Goal: Task Accomplishment & Management: Use online tool/utility

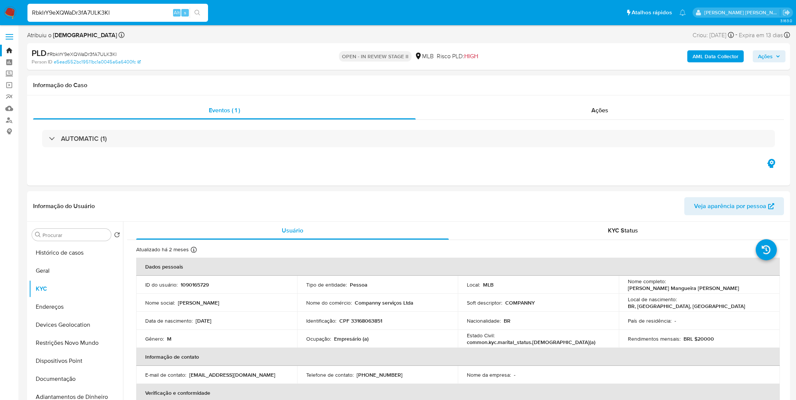
select select "10"
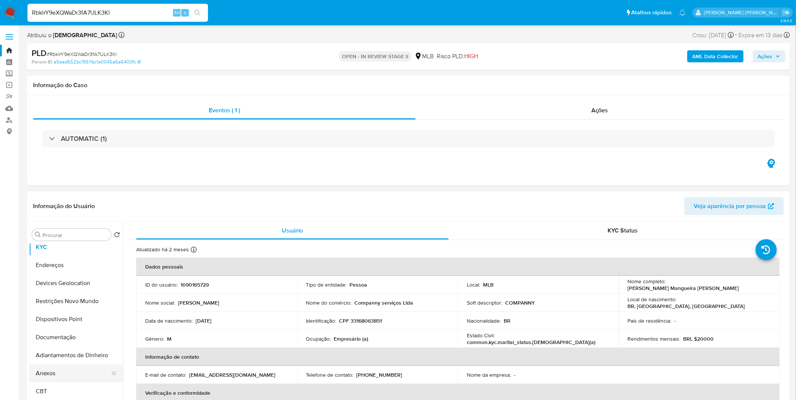
click at [63, 375] on button "Anexos" at bounding box center [73, 374] width 88 height 18
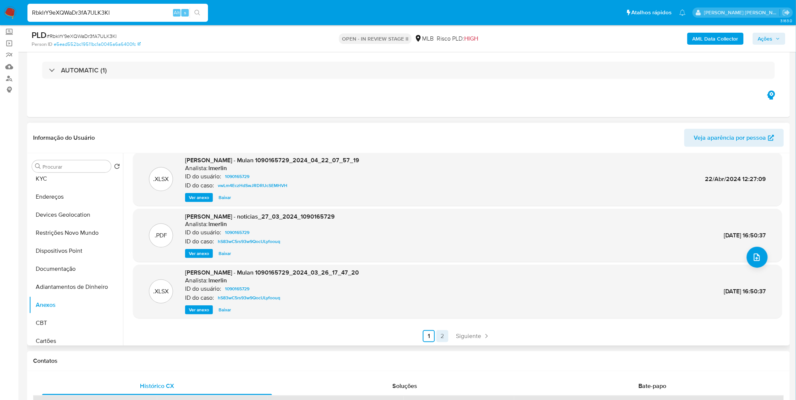
click at [446, 341] on link "2" at bounding box center [442, 336] width 12 height 12
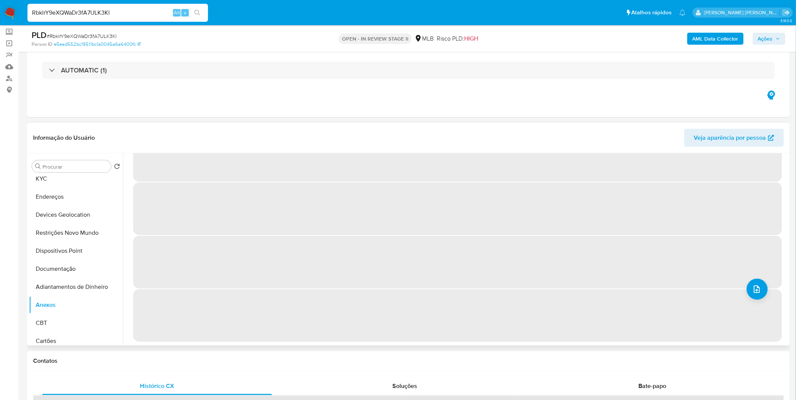
scroll to position [0, 0]
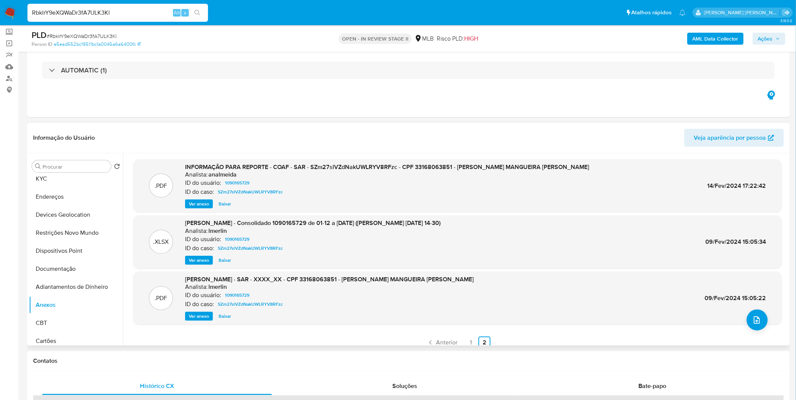
click at [199, 203] on span "Ver anexo" at bounding box center [199, 204] width 20 height 8
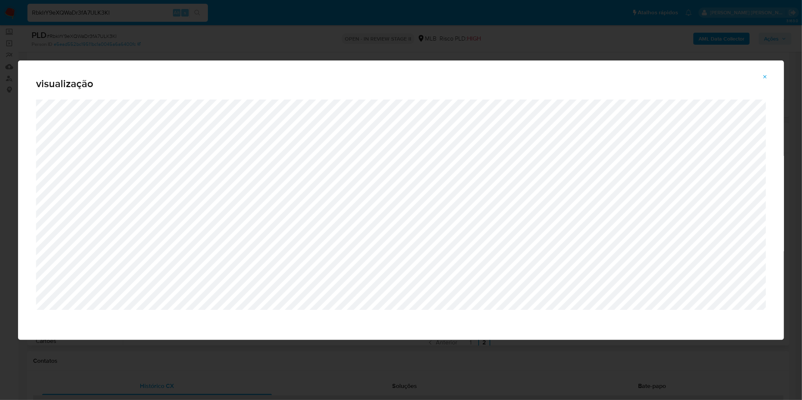
click at [764, 77] on icon "Attachment preview" at bounding box center [765, 77] width 6 height 6
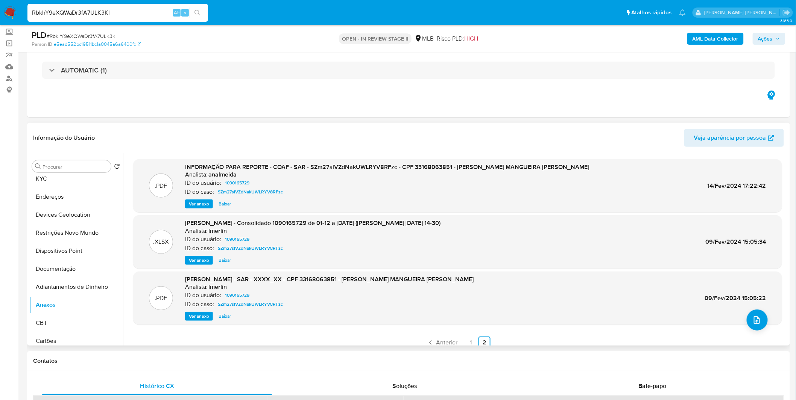
scroll to position [6, 0]
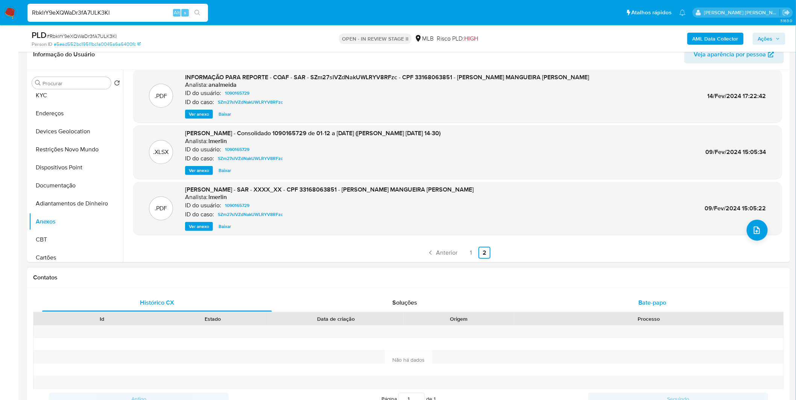
click at [610, 304] on div "Bate-papo" at bounding box center [652, 303] width 230 height 18
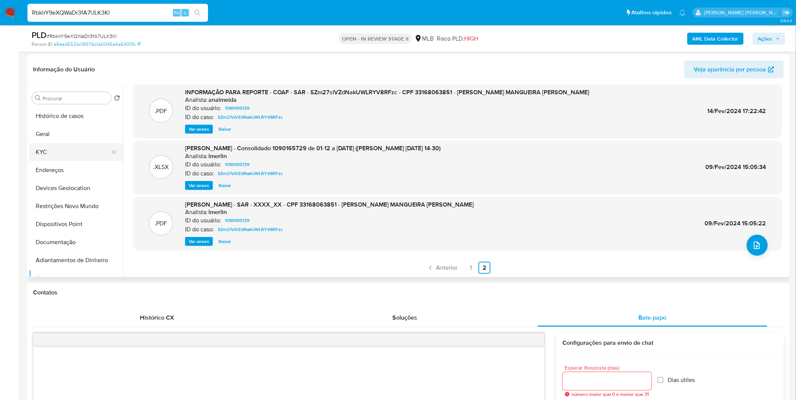
scroll to position [83, 0]
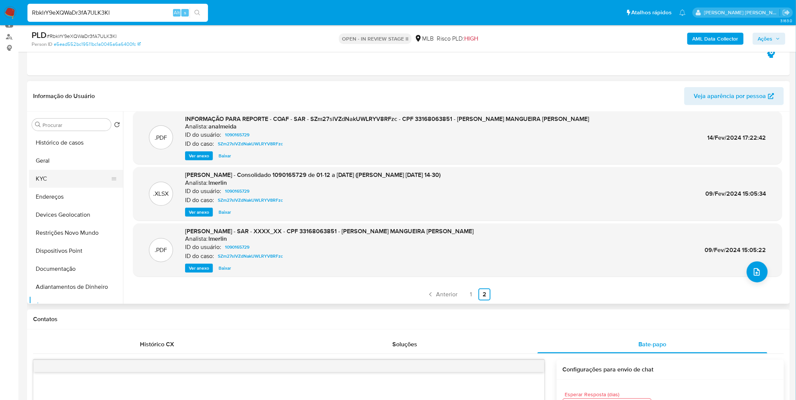
click at [67, 170] on button "KYC" at bounding box center [73, 179] width 88 height 18
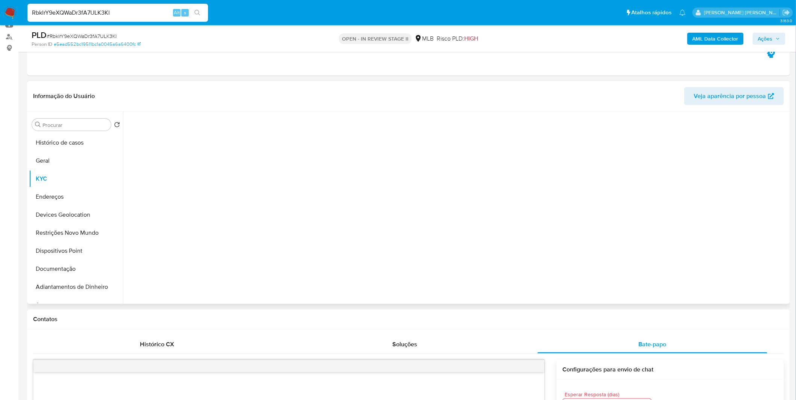
scroll to position [0, 0]
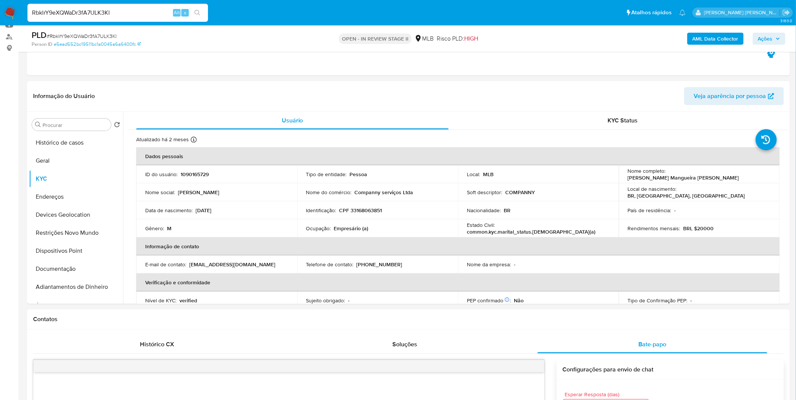
click at [14, 8] on img at bounding box center [10, 12] width 13 height 13
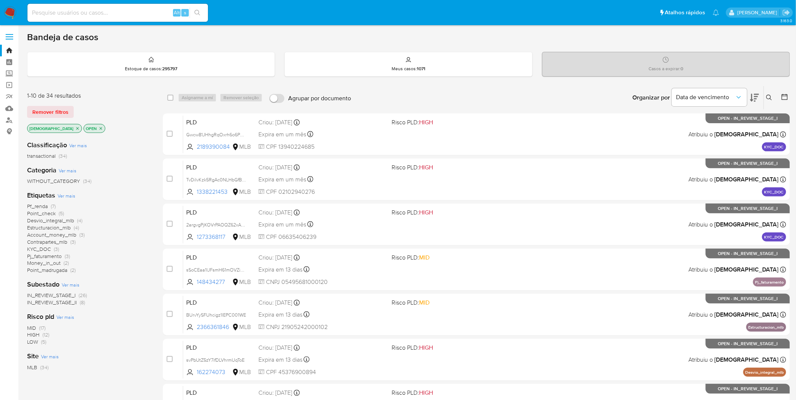
click at [39, 262] on span "Money_in_out" at bounding box center [43, 263] width 33 height 8
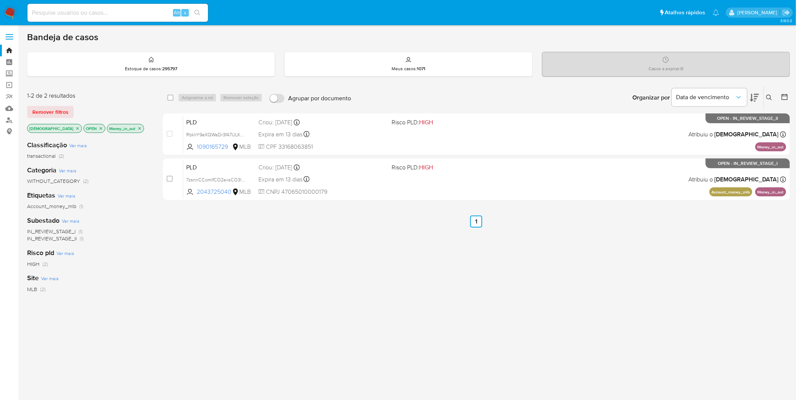
click at [402, 332] on div "select-all-cases-checkbox Asignarme a mí Remover seleção Agrupar por documento …" at bounding box center [476, 256] width 627 height 341
click at [128, 255] on div "Risco pld Ver mais HIGH (2)" at bounding box center [89, 258] width 124 height 19
click at [318, 308] on div "select-all-cases-checkbox Asignarme a mí Remover seleção Agrupar por documento …" at bounding box center [476, 256] width 627 height 341
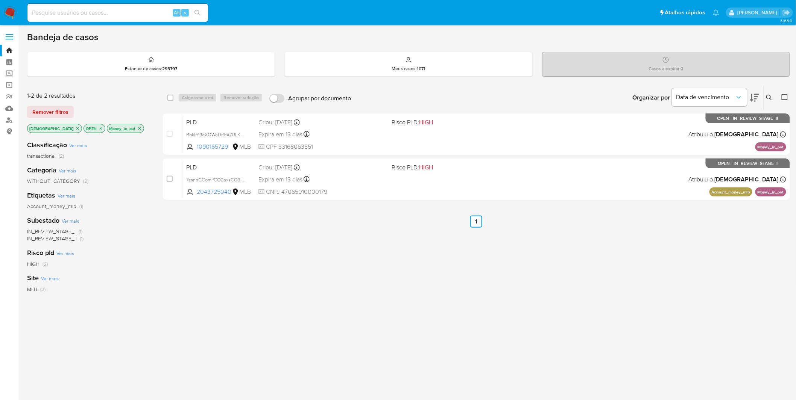
click at [13, 11] on img at bounding box center [10, 12] width 13 height 13
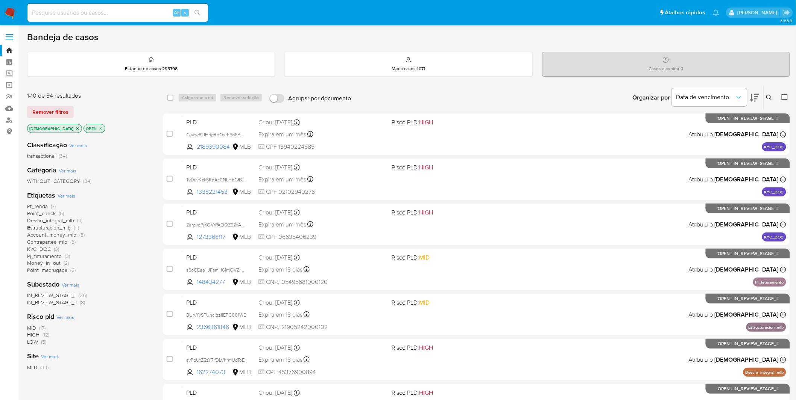
click at [44, 249] on span "KYC_DOC" at bounding box center [39, 250] width 24 height 8
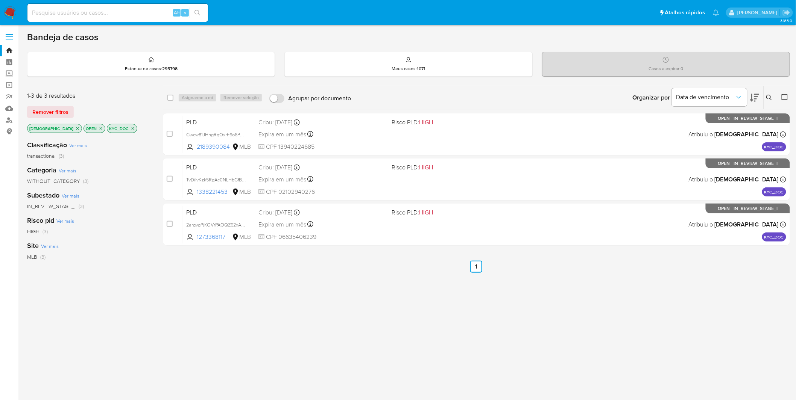
click at [14, 14] on img at bounding box center [10, 12] width 13 height 13
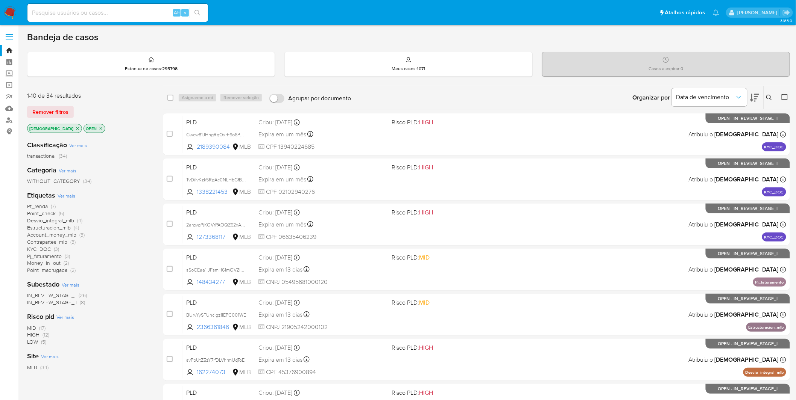
click at [75, 127] on icon "close-filter" at bounding box center [77, 128] width 5 height 5
click at [57, 127] on div "isadacostaes OPEN" at bounding box center [87, 129] width 120 height 11
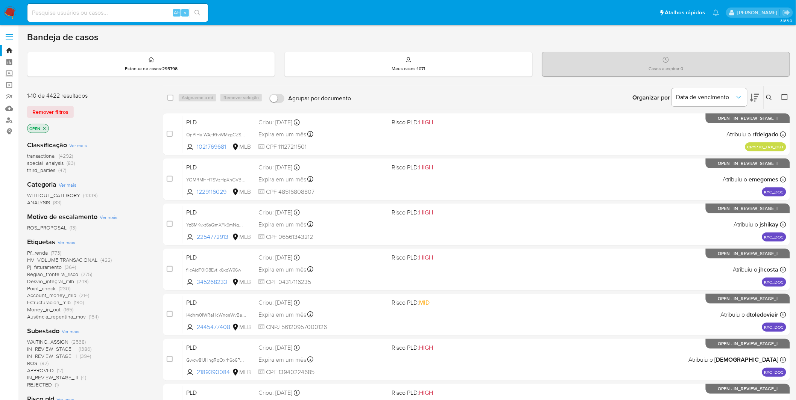
click at [66, 242] on span "Ver mais" at bounding box center [67, 242] width 18 height 7
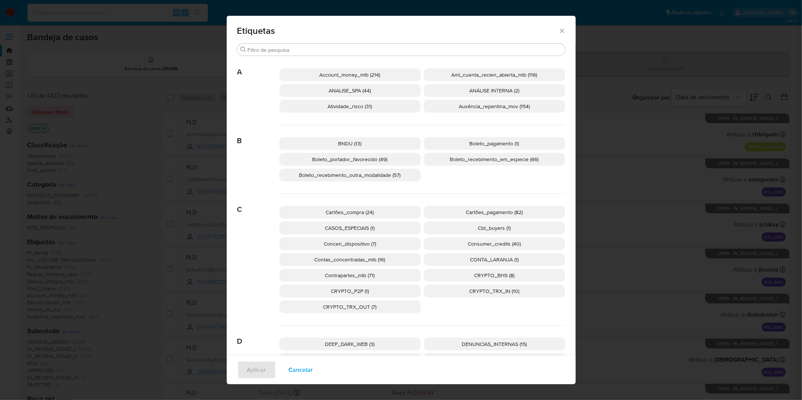
click at [309, 370] on button "Cancelar" at bounding box center [301, 370] width 44 height 18
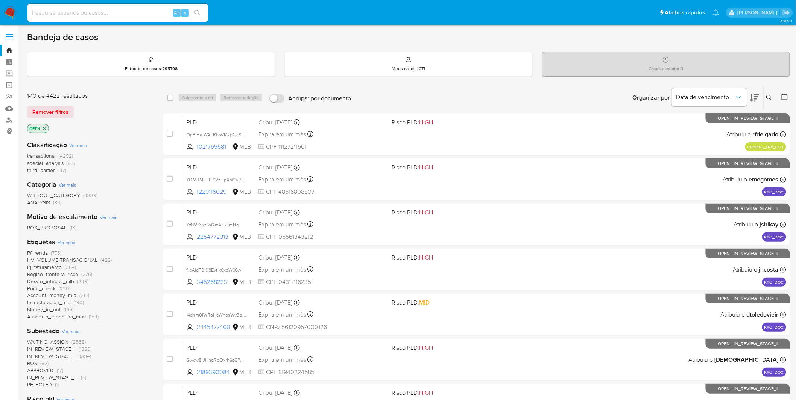
click at [14, 16] on img at bounding box center [10, 12] width 13 height 13
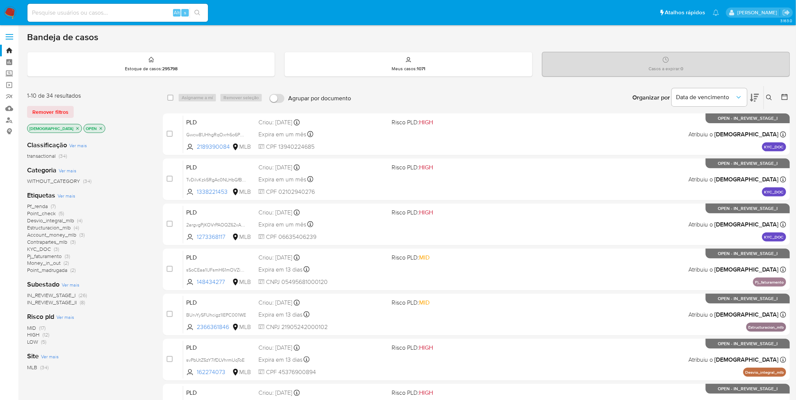
click at [16, 13] on img at bounding box center [10, 12] width 13 height 13
click at [12, 9] on img at bounding box center [10, 12] width 13 height 13
click at [55, 127] on p "[DEMOGRAPHIC_DATA]" at bounding box center [54, 128] width 54 height 8
click at [75, 128] on icon "close-filter" at bounding box center [77, 128] width 5 height 5
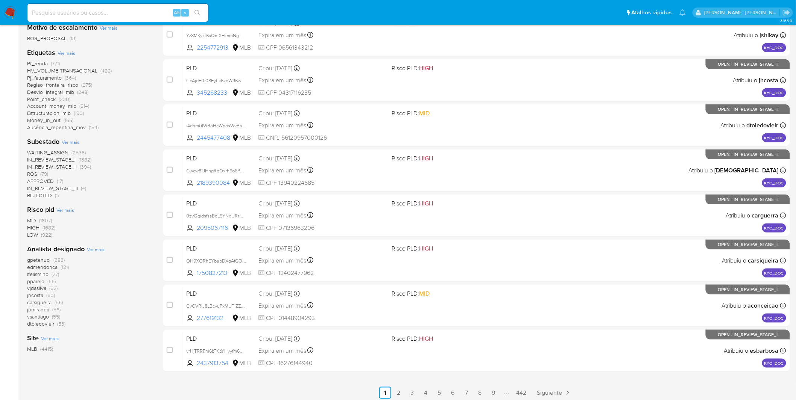
scroll to position [209, 0]
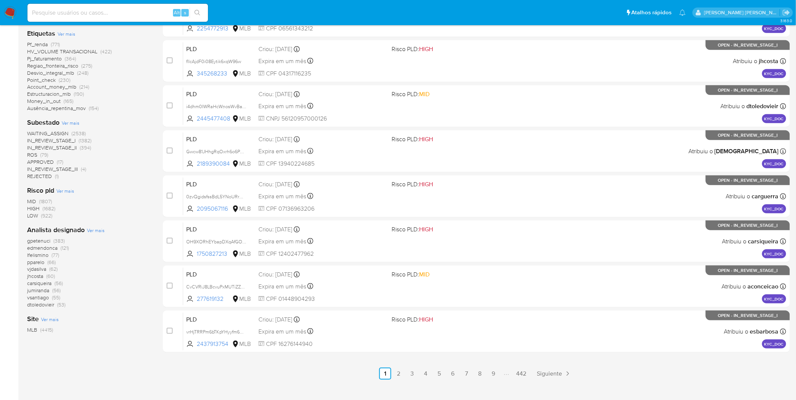
click at [42, 240] on span "gpetenuci" at bounding box center [38, 241] width 23 height 8
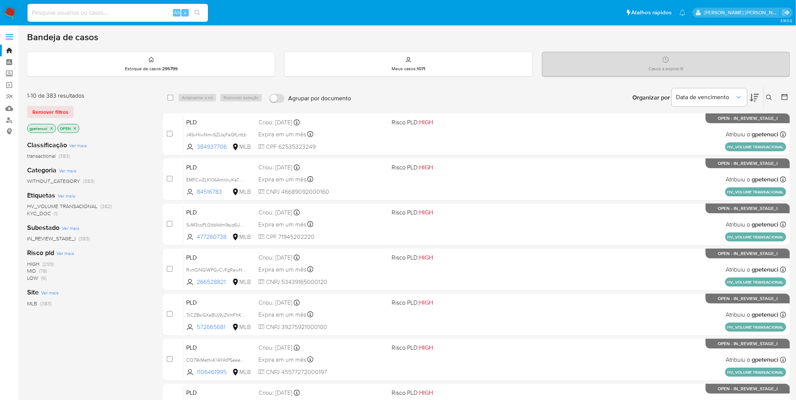
click at [53, 125] on p "gpetenuci" at bounding box center [41, 128] width 28 height 8
click at [52, 127] on icon "close-filter" at bounding box center [51, 128] width 5 height 5
click at [52, 127] on div "gpetenuci OPEN" at bounding box center [87, 129] width 120 height 11
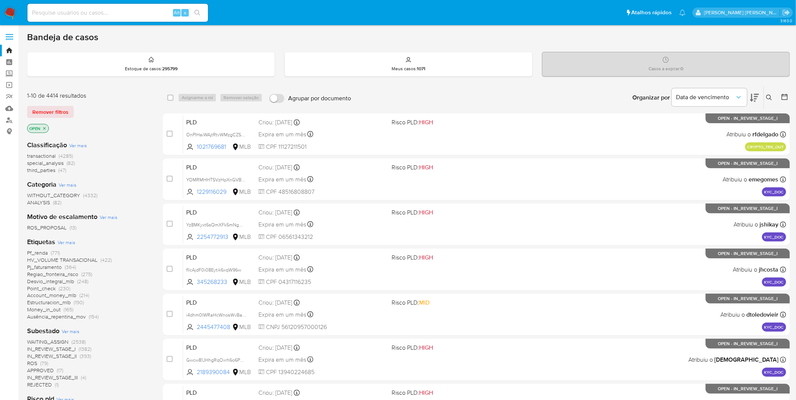
click at [12, 6] on img at bounding box center [10, 12] width 13 height 13
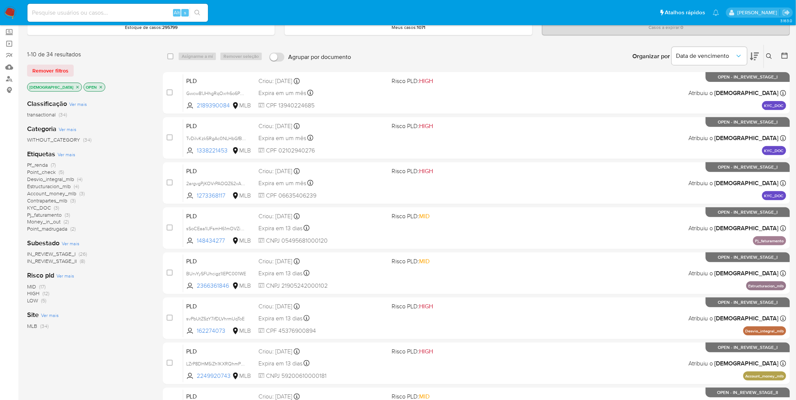
scroll to position [42, 0]
click at [76, 85] on icon "close-filter" at bounding box center [77, 86] width 3 height 3
click at [58, 85] on div "isadacostaes OPEN" at bounding box center [87, 87] width 120 height 11
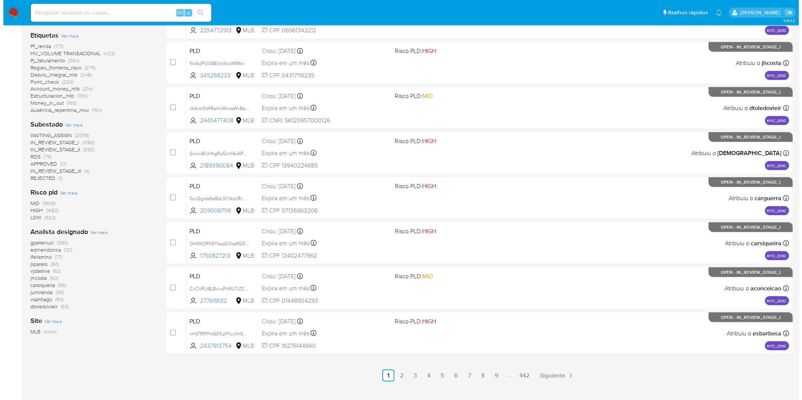
scroll to position [209, 0]
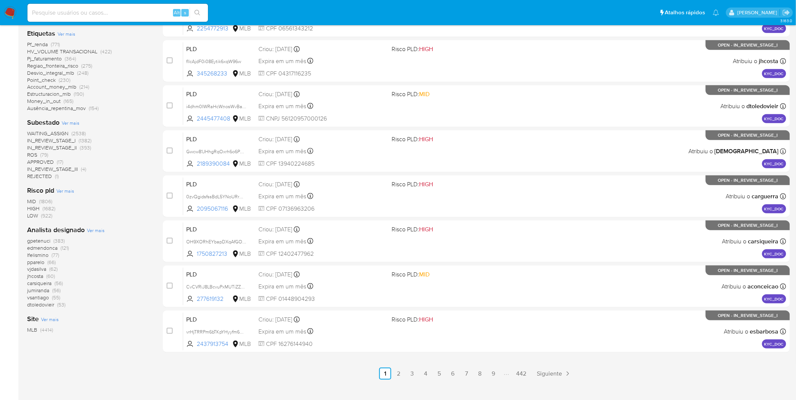
click at [98, 229] on span "Ver mais" at bounding box center [96, 230] width 18 height 7
click at [99, 228] on span "Ver mais" at bounding box center [96, 230] width 18 height 7
click at [93, 227] on span "Ver mais" at bounding box center [96, 230] width 18 height 7
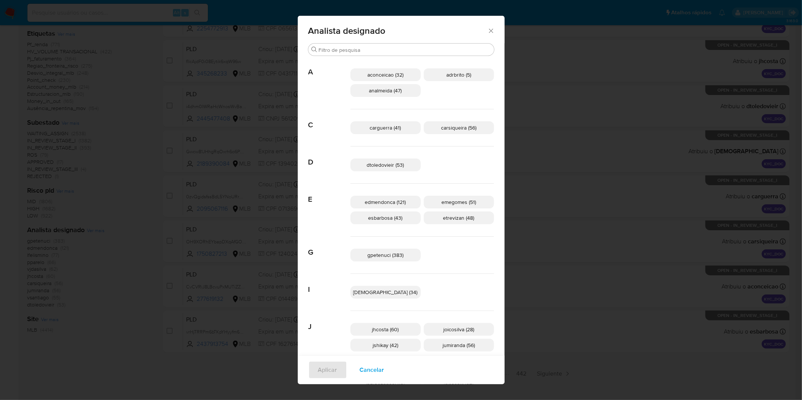
click at [93, 227] on div "Analista designado Buscar A aconceicao (32) adrbrito (5) analmeida (47) C cargu…" at bounding box center [401, 200] width 802 height 400
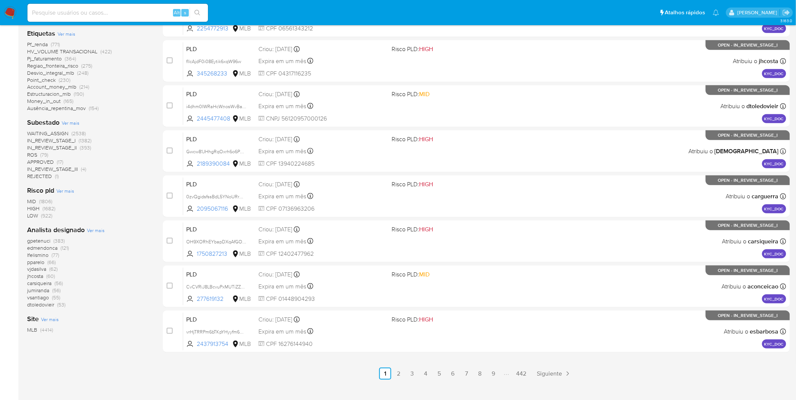
click at [99, 228] on span "Ver mais" at bounding box center [96, 230] width 18 height 7
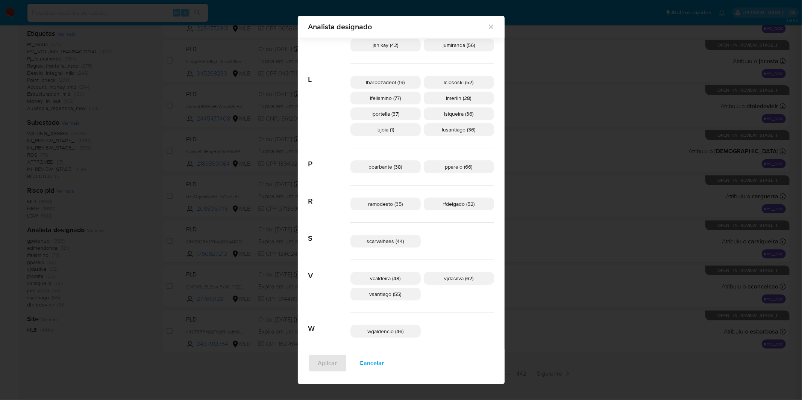
scroll to position [331, 0]
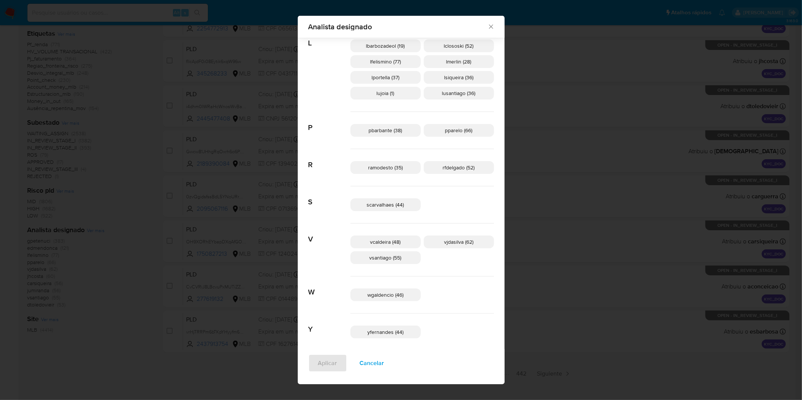
click at [384, 368] on span "Cancelar" at bounding box center [372, 363] width 24 height 17
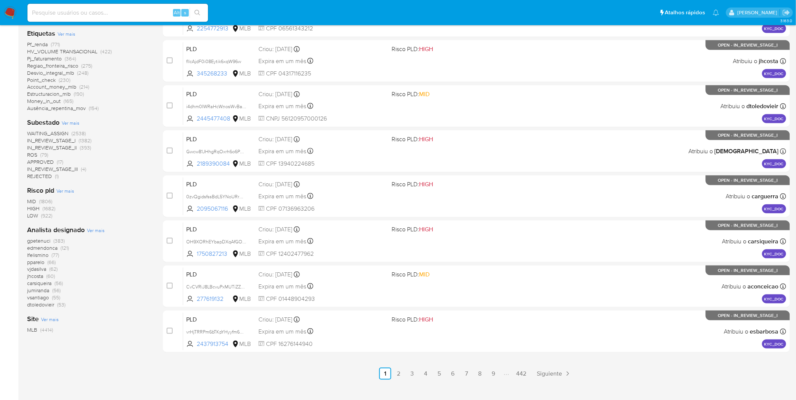
scroll to position [0, 0]
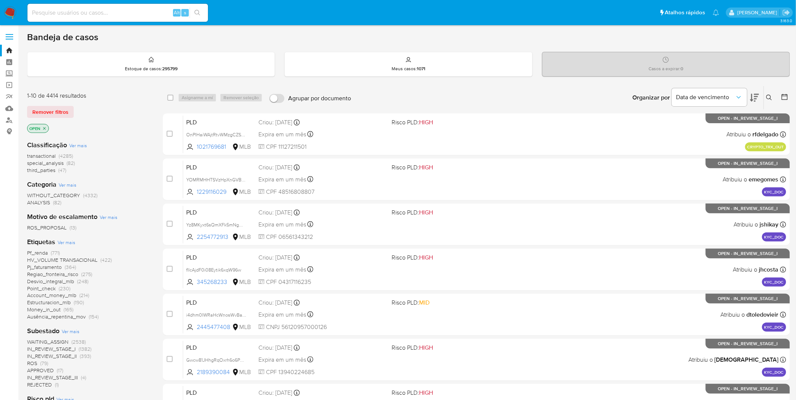
drag, startPoint x: 20, startPoint y: 14, endPoint x: 15, endPoint y: 14, distance: 4.9
click at [20, 14] on nav "Pausado Ver notificaciones Alt s Atalhos rápidos Presiona las siguientes teclas…" at bounding box center [398, 12] width 796 height 25
click at [16, 14] on nav "Pausado Ver notificaciones Alt s Atalhos rápidos Presiona las siguientes teclas…" at bounding box center [398, 12] width 796 height 25
click at [15, 14] on img at bounding box center [10, 12] width 13 height 13
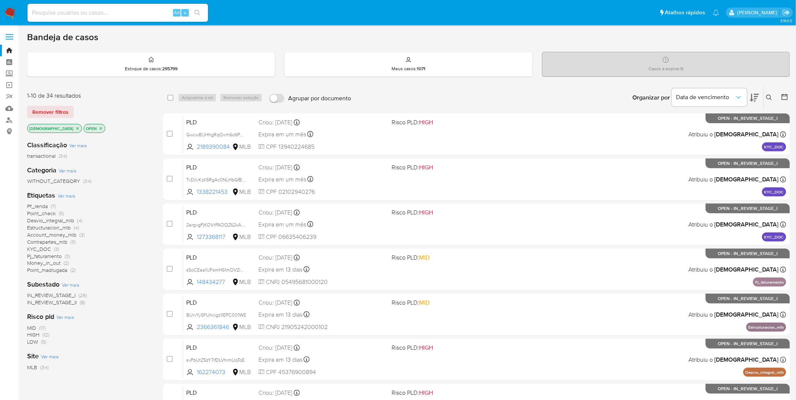
click at [14, 8] on img at bounding box center [10, 12] width 13 height 13
click at [115, 8] on input at bounding box center [117, 13] width 180 height 10
paste input "Ux3QSdssTqk8Q5NIovn5s7LF"
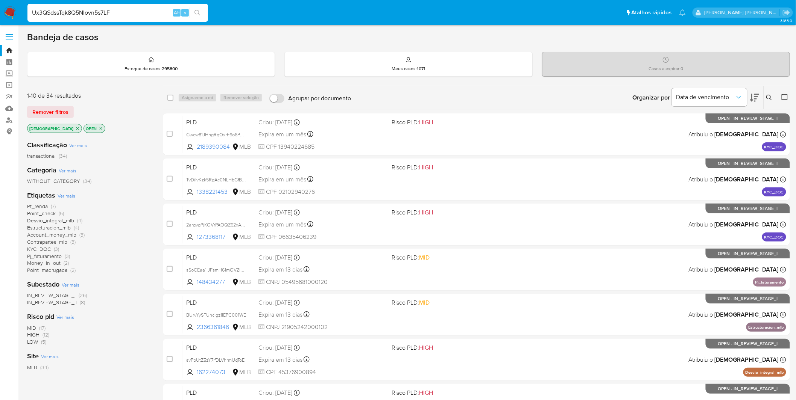
type input "Ux3QSdssTqk8Q5NIovn5s7LF"
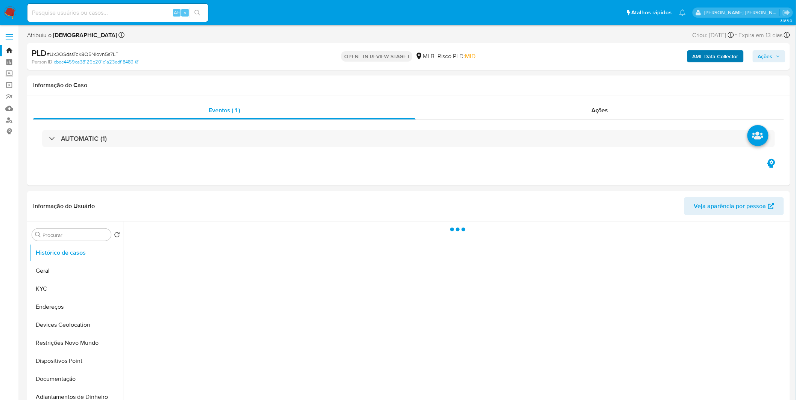
select select "10"
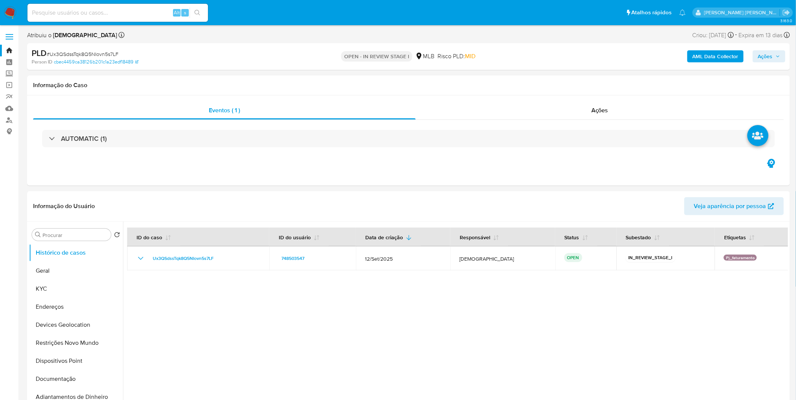
click at [722, 57] on b "AML Data Collector" at bounding box center [715, 56] width 46 height 12
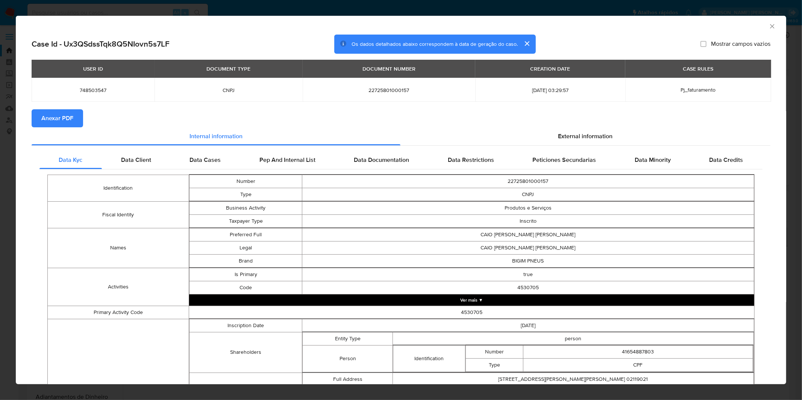
click at [51, 115] on span "Anexar PDF" at bounding box center [57, 118] width 32 height 17
click at [223, 11] on div "AML Data Collector Case Id - Ux3QSdssTqk8Q5NIovn5s7LF Os dados detalhados abaix…" at bounding box center [401, 200] width 802 height 400
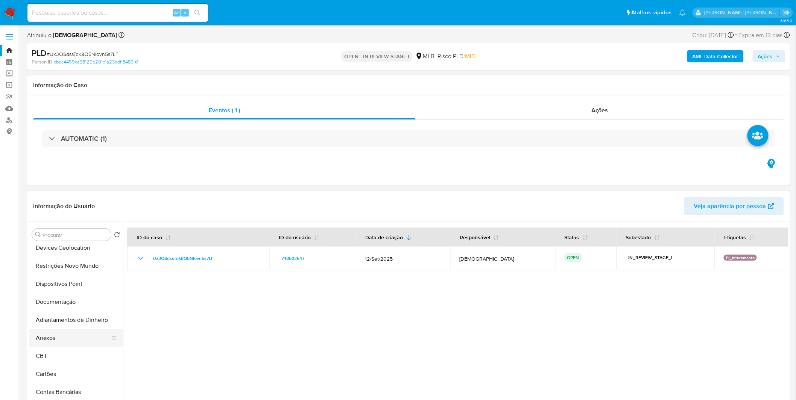
scroll to position [83, 0]
click at [63, 328] on button "Anexos" at bounding box center [73, 332] width 88 height 18
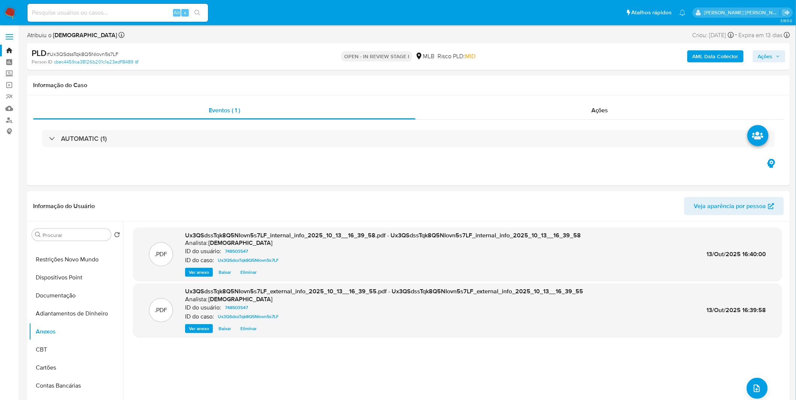
click at [66, 54] on span "# Ux3QSdssTqk8Q5NIovn5s7LF" at bounding box center [83, 54] width 72 height 8
click at [58, 59] on link "cbec4459ca38126b201c1a23edf18489" at bounding box center [96, 62] width 85 height 7
click at [88, 55] on span "# Ux3QSdssTqk8Q5NIovn5s7LF" at bounding box center [83, 54] width 72 height 8
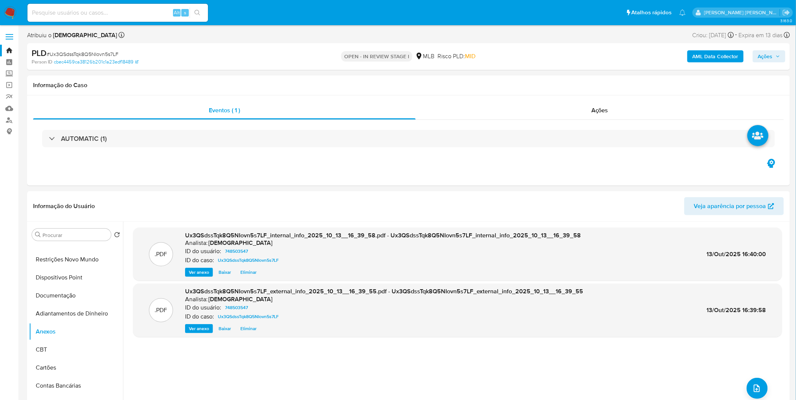
click at [88, 55] on span "# Ux3QSdssTqk8Q5NIovn5s7LF" at bounding box center [83, 54] width 72 height 8
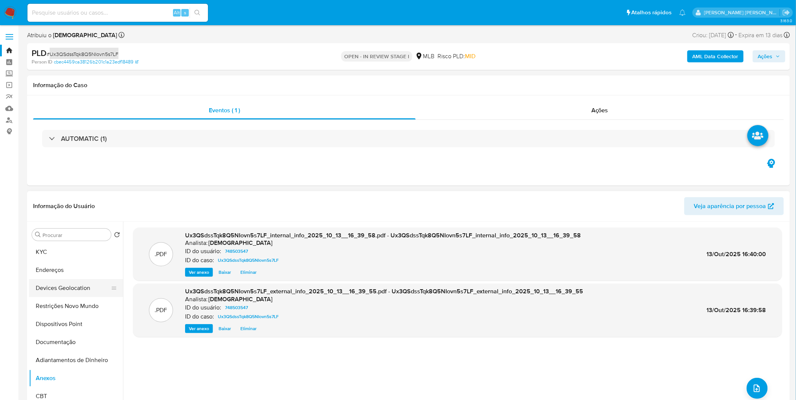
scroll to position [0, 0]
click at [62, 295] on button "KYC" at bounding box center [73, 289] width 88 height 18
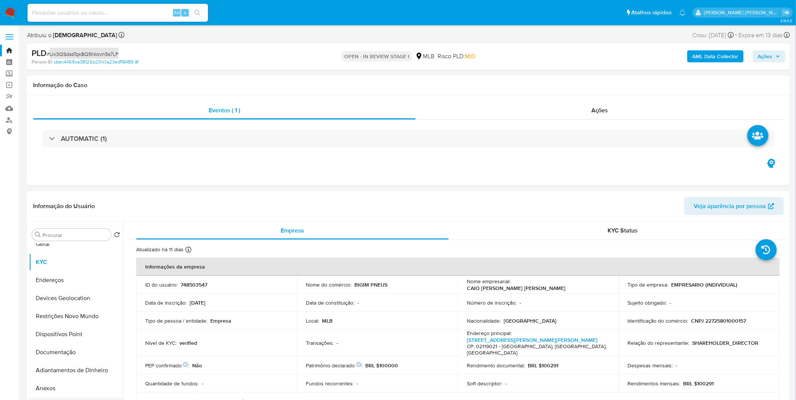
scroll to position [83, 0]
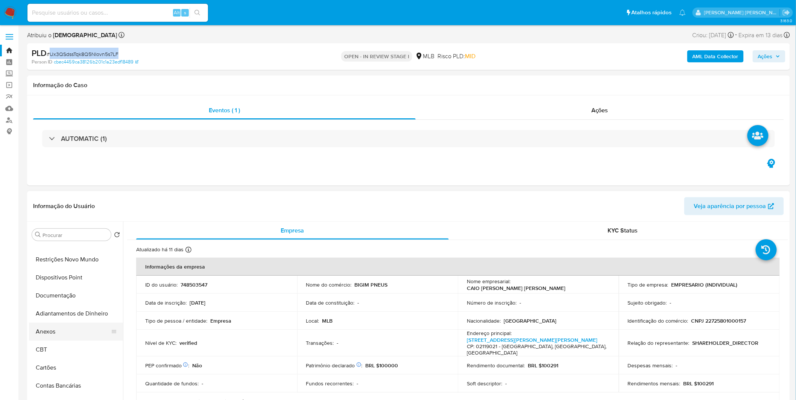
click at [68, 338] on button "Anexos" at bounding box center [73, 332] width 88 height 18
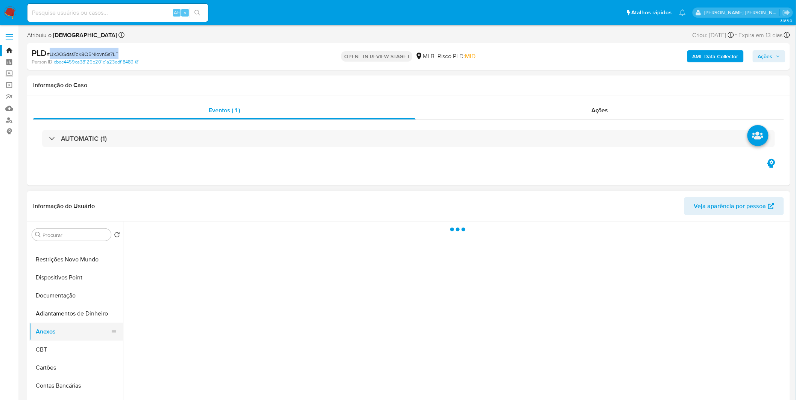
click at [68, 338] on button "Anexos" at bounding box center [73, 332] width 88 height 18
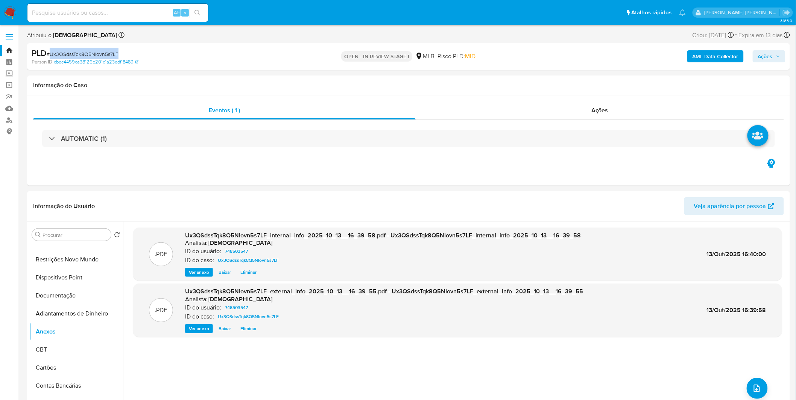
click at [766, 49] on div "AML Data Collector Ações" at bounding box center [660, 57] width 249 height 18
click at [762, 56] on span "Ações" at bounding box center [765, 56] width 15 height 12
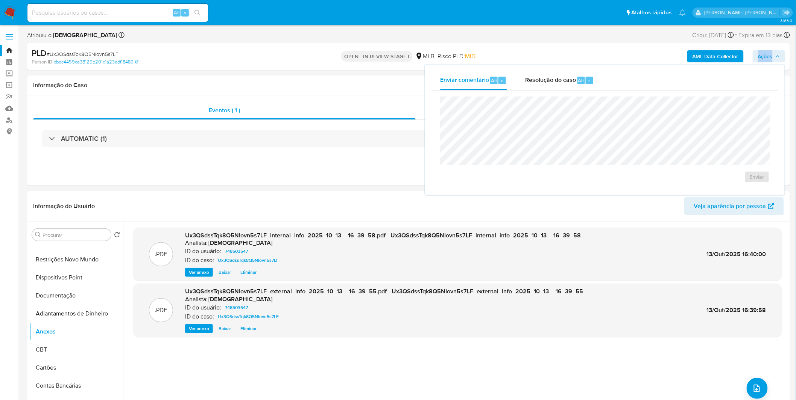
drag, startPoint x: 528, startPoint y: 71, endPoint x: 529, endPoint y: 92, distance: 20.7
click at [529, 71] on div "Resolução do caso Alt r" at bounding box center [559, 81] width 69 height 20
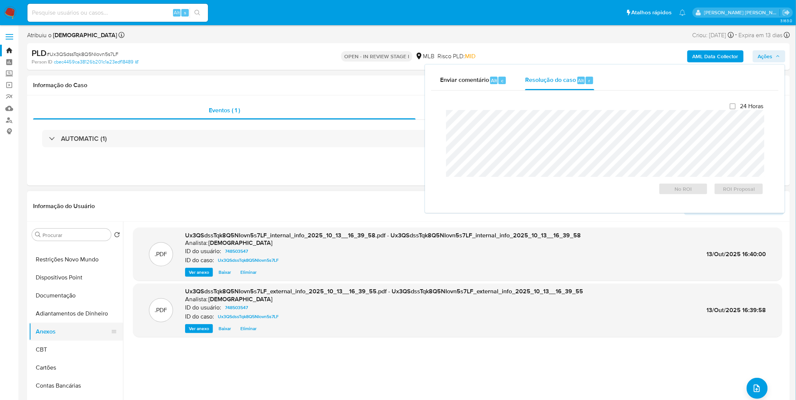
drag, startPoint x: 69, startPoint y: 311, endPoint x: 62, endPoint y: 328, distance: 18.4
click at [69, 311] on button "Adiantamentos de Dinheiro" at bounding box center [76, 314] width 94 height 18
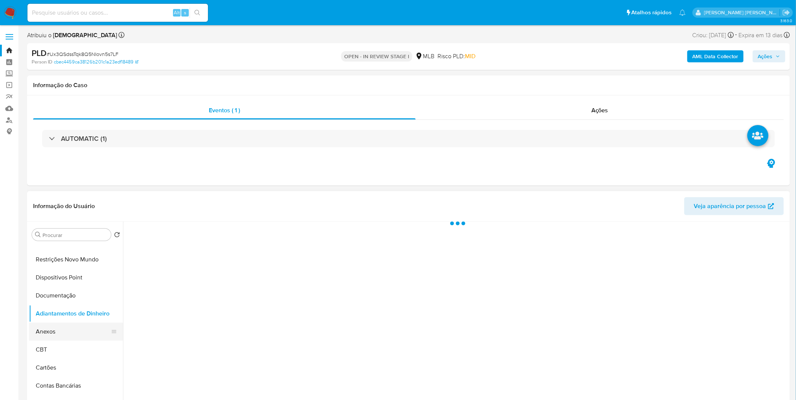
click at [61, 331] on button "Anexos" at bounding box center [73, 332] width 88 height 18
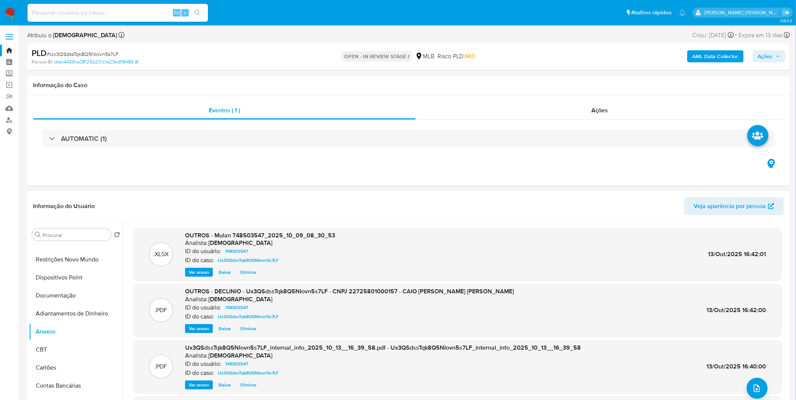
click at [768, 58] on span "Ações" at bounding box center [765, 56] width 15 height 12
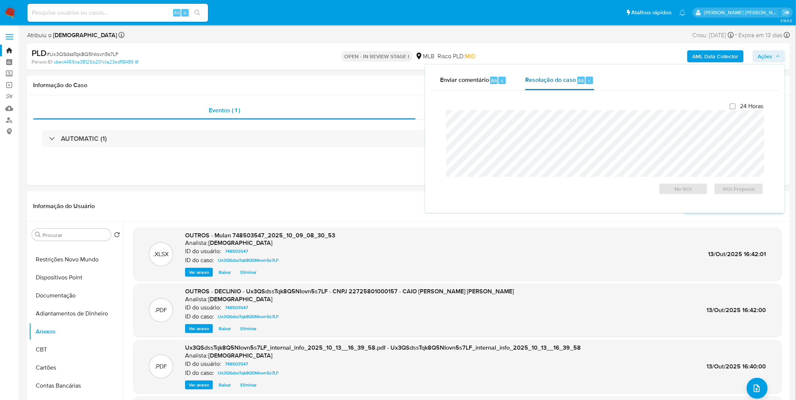
click at [571, 83] on span "Resolução do caso" at bounding box center [550, 80] width 51 height 9
click at [667, 192] on span "No ROI" at bounding box center [683, 189] width 39 height 11
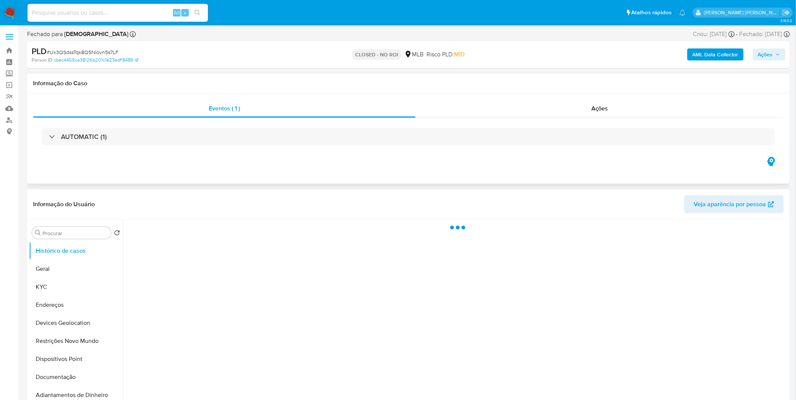
select select "10"
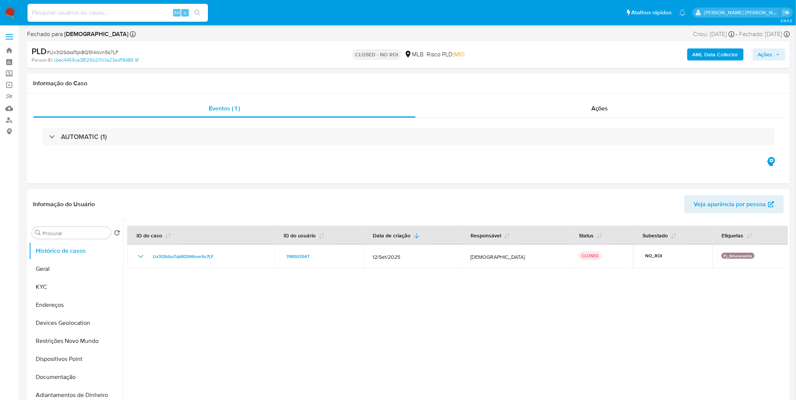
click at [131, 16] on input at bounding box center [117, 13] width 180 height 10
paste input "BHjNYvPrMwX0eULJWc4DwTde"
type input "BHjNYvPrMwX0eULJWc4DwTde"
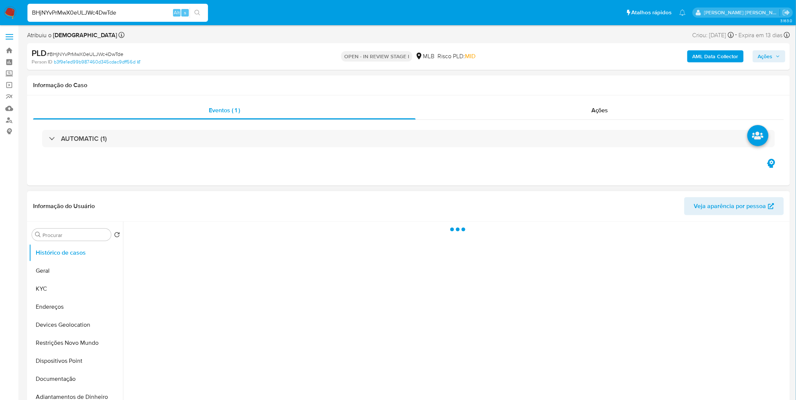
select select "10"
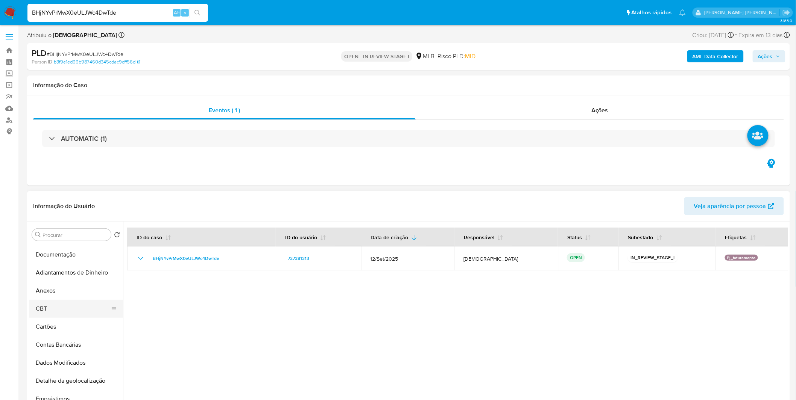
scroll to position [125, 0]
click at [70, 298] on button "Anexos" at bounding box center [73, 290] width 88 height 18
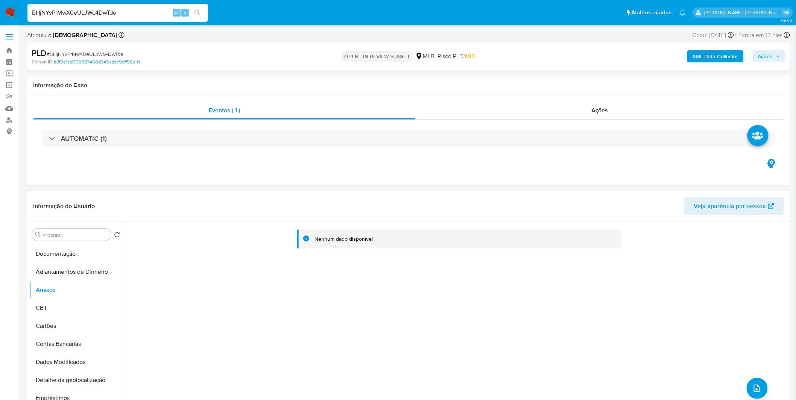
click at [706, 58] on b "AML Data Collector" at bounding box center [715, 56] width 46 height 12
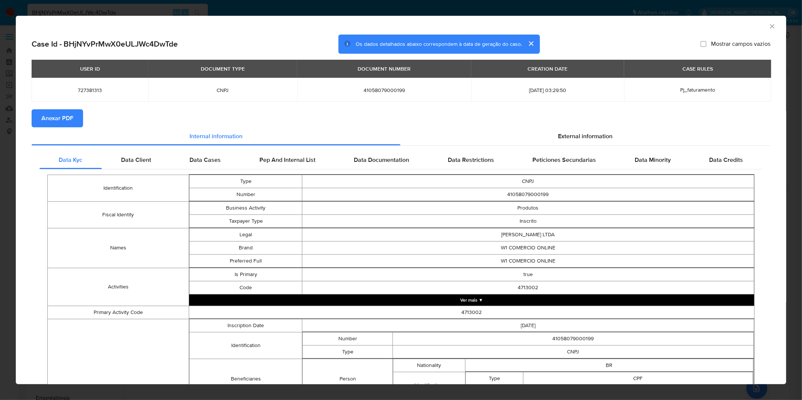
click at [58, 120] on span "Anexar PDF" at bounding box center [57, 118] width 32 height 17
click at [253, 3] on div "AML Data Collector Case Id - BHjNYvPrMwX0eULJWc4DwTde Os dados detalhados abaix…" at bounding box center [401, 200] width 802 height 400
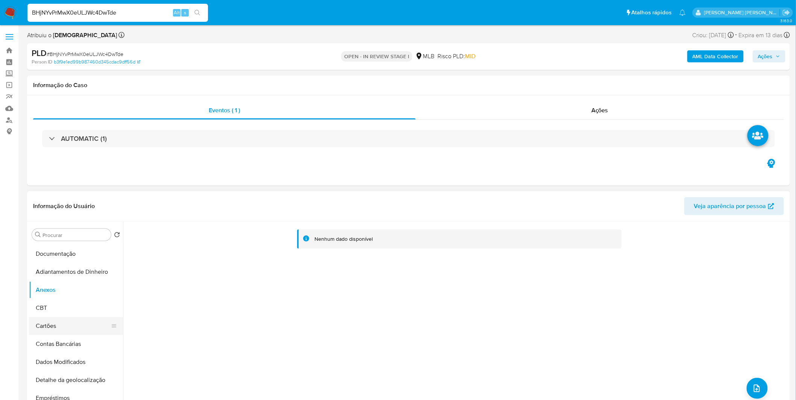
click at [67, 319] on button "Cartões" at bounding box center [73, 326] width 88 height 18
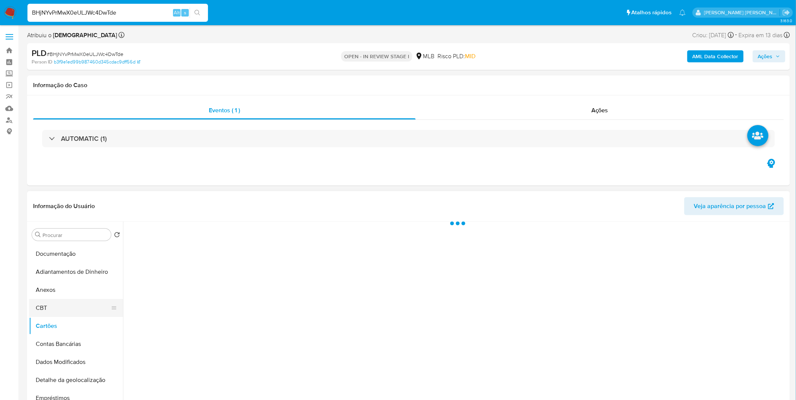
click at [64, 311] on button "CBT" at bounding box center [73, 308] width 88 height 18
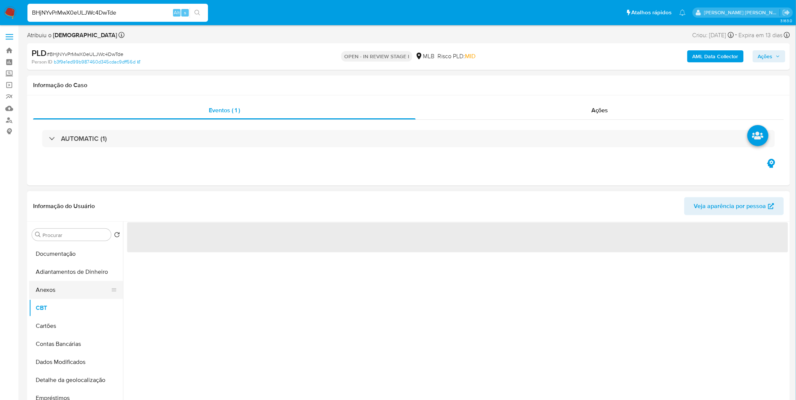
click at [66, 285] on button "Anexos" at bounding box center [73, 290] width 88 height 18
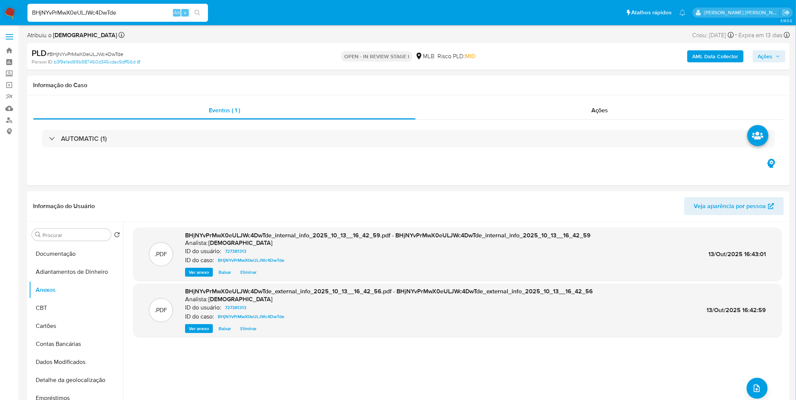
click at [99, 56] on span "# BHjNYvPrMwX0eULJWc4DwTde" at bounding box center [85, 54] width 77 height 8
copy span "BHjNYvPrMwX0eULJWc4DwTde"
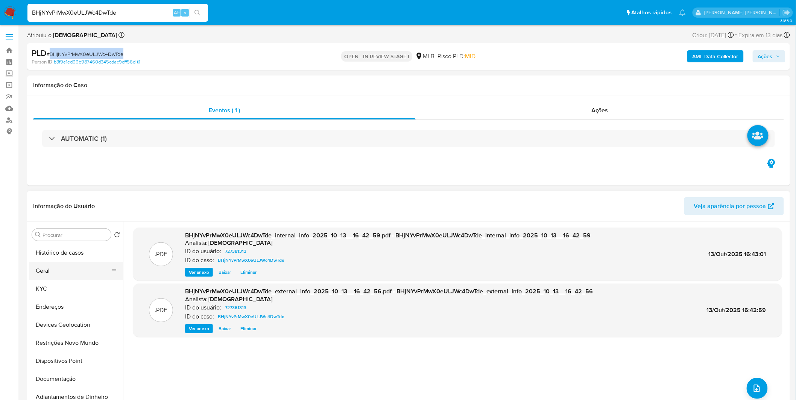
click at [66, 274] on button "Geral" at bounding box center [73, 271] width 88 height 18
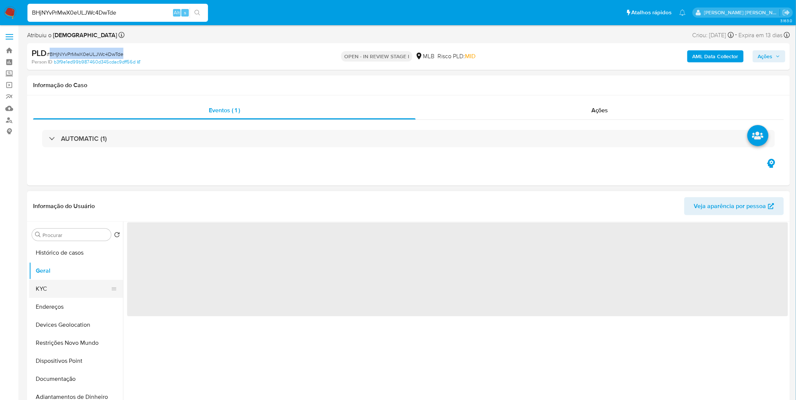
click at [61, 287] on button "KYC" at bounding box center [73, 289] width 88 height 18
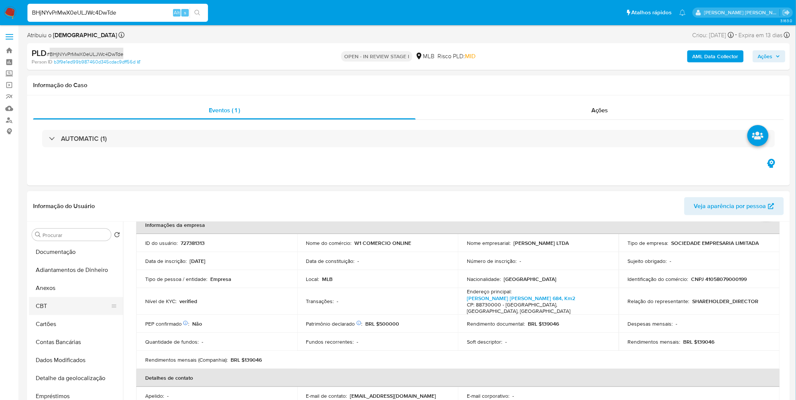
scroll to position [125, 0]
click at [74, 294] on button "Anexos" at bounding box center [73, 291] width 88 height 18
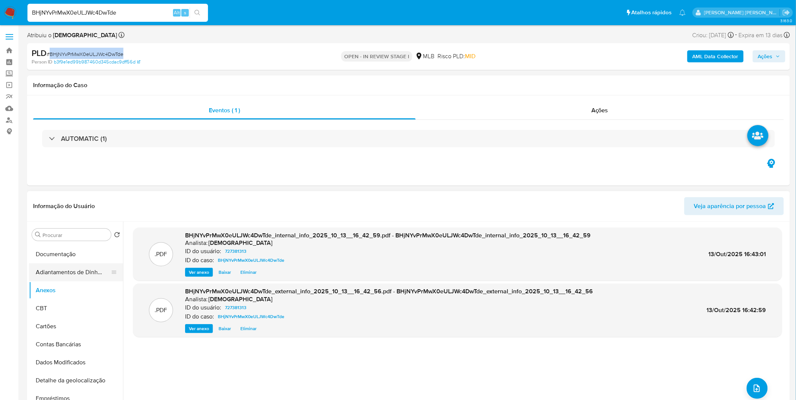
click at [55, 279] on button "Adiantamentos de Dinheiro" at bounding box center [73, 273] width 88 height 18
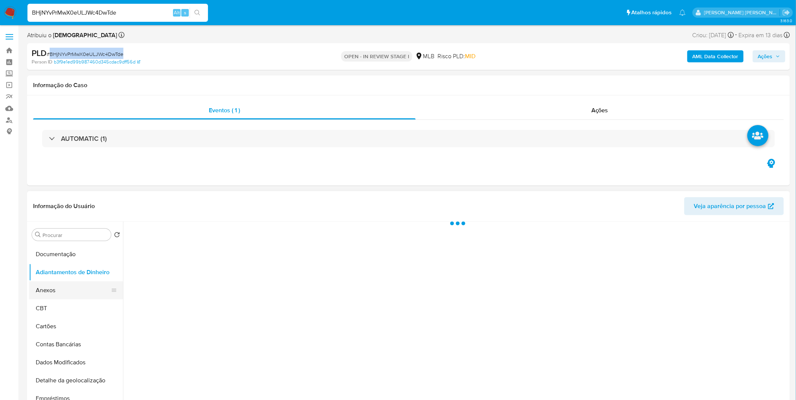
click at [55, 286] on button "Anexos" at bounding box center [73, 291] width 88 height 18
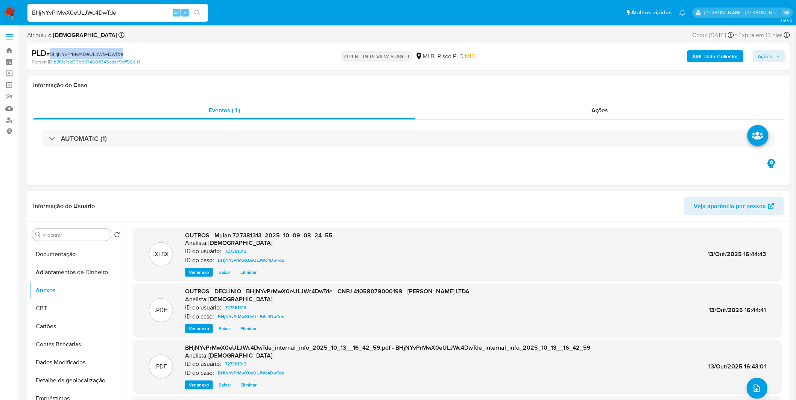
click at [764, 59] on span "Ações" at bounding box center [765, 56] width 15 height 12
click at [547, 86] on div "Resolução do caso Alt r" at bounding box center [559, 81] width 69 height 20
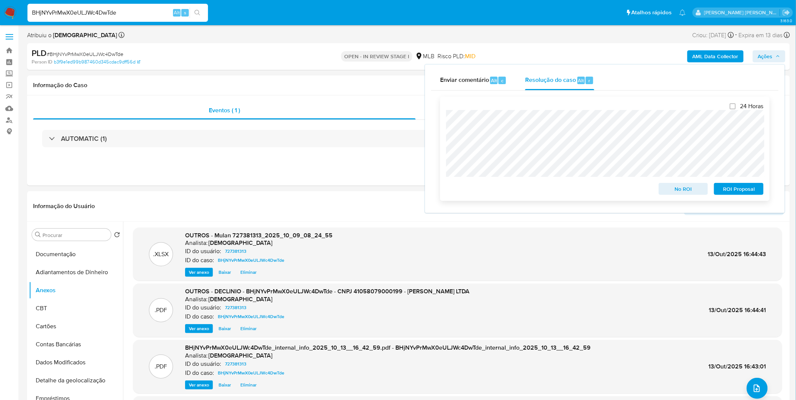
click at [672, 194] on span "No ROI" at bounding box center [683, 189] width 39 height 11
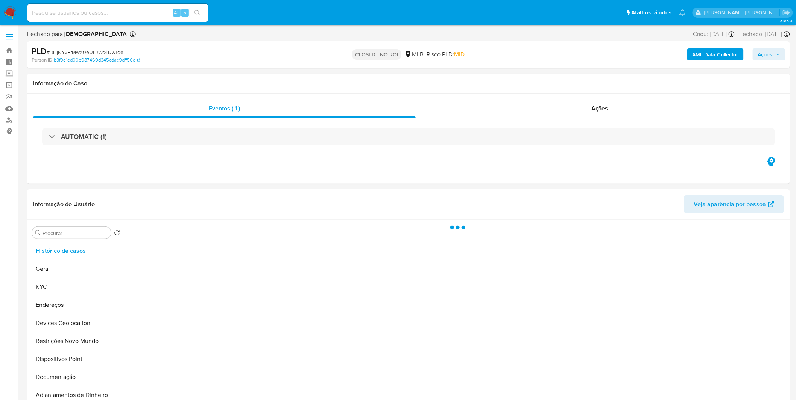
select select "10"
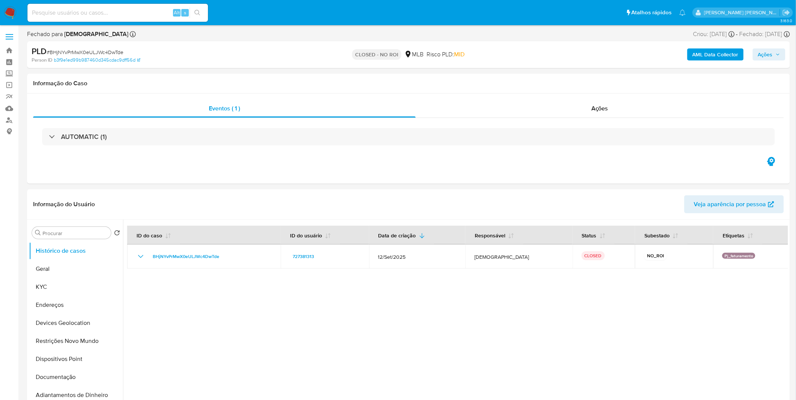
click at [135, 18] on div "Alt s" at bounding box center [117, 13] width 180 height 18
click at [136, 15] on input at bounding box center [117, 13] width 180 height 10
paste input "sSoCEaa1IJFsmH61mOVZi4ia"
type input "sSoCEaa1IJFsmH61mOVZi4ia"
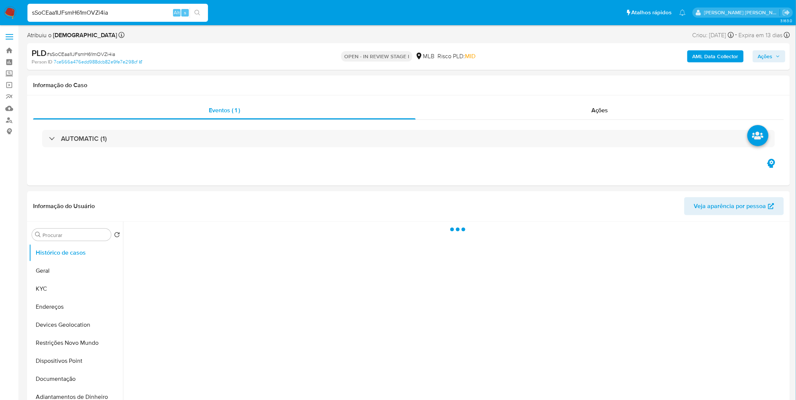
select select "10"
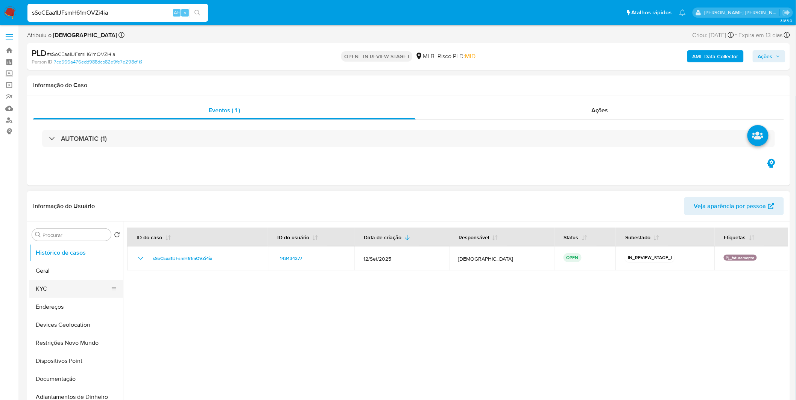
click at [91, 296] on button "KYC" at bounding box center [73, 289] width 88 height 18
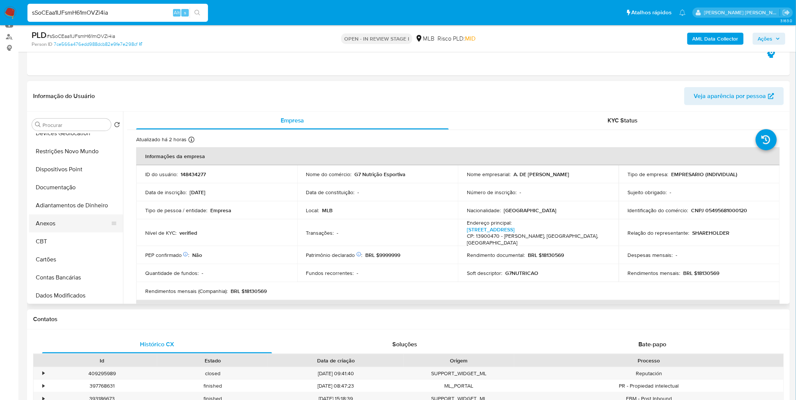
scroll to position [83, 0]
click at [74, 221] on button "Anexos" at bounding box center [73, 222] width 88 height 18
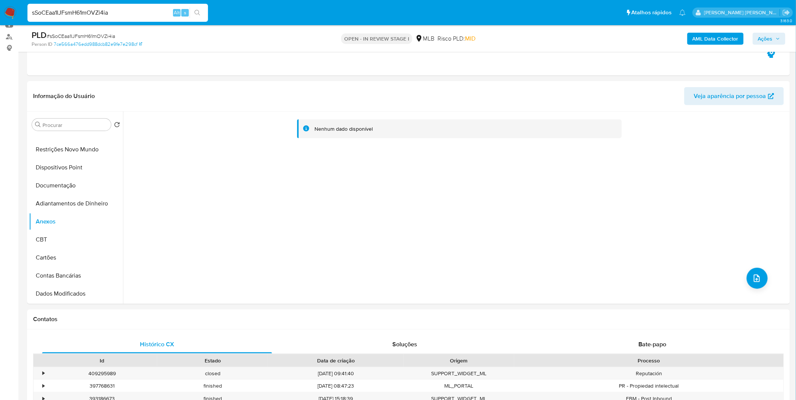
click at [706, 39] on b "AML Data Collector" at bounding box center [715, 39] width 46 height 12
click at [727, 34] on b "AML Data Collector" at bounding box center [715, 39] width 46 height 12
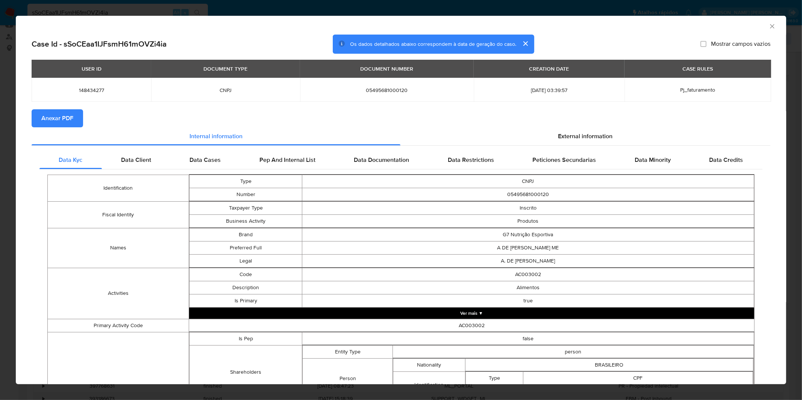
click at [61, 122] on span "Anexar PDF" at bounding box center [57, 118] width 32 height 17
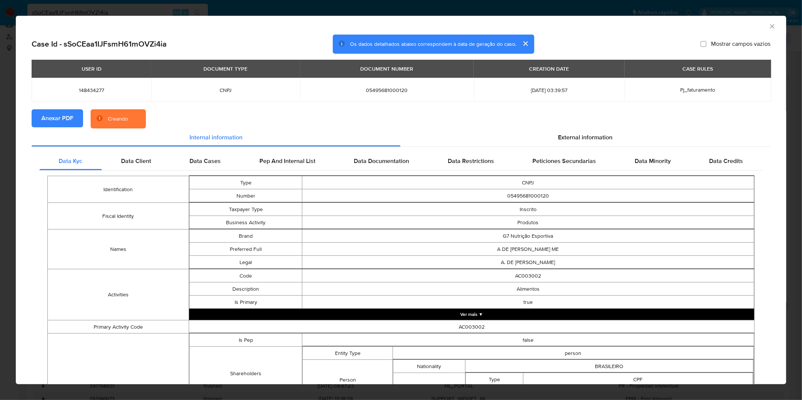
click at [249, 10] on div "AML Data Collector Case Id - sSoCEaa1IJFsmH61mOVZi4ia Os dados detalhados abaix…" at bounding box center [401, 200] width 802 height 400
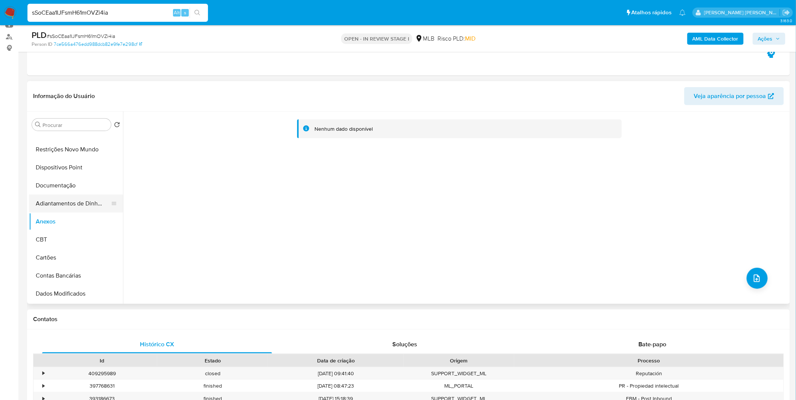
click at [80, 206] on button "Adiantamentos de Dinheiro" at bounding box center [73, 204] width 88 height 18
click at [71, 219] on button "Anexos" at bounding box center [73, 222] width 88 height 18
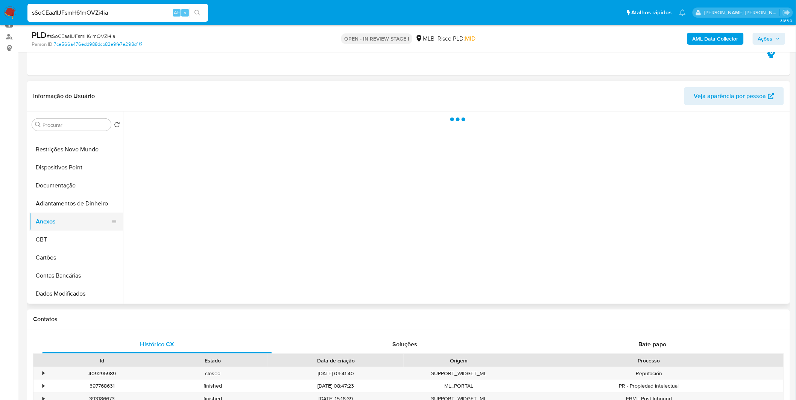
click at [71, 219] on button "Anexos" at bounding box center [73, 222] width 88 height 18
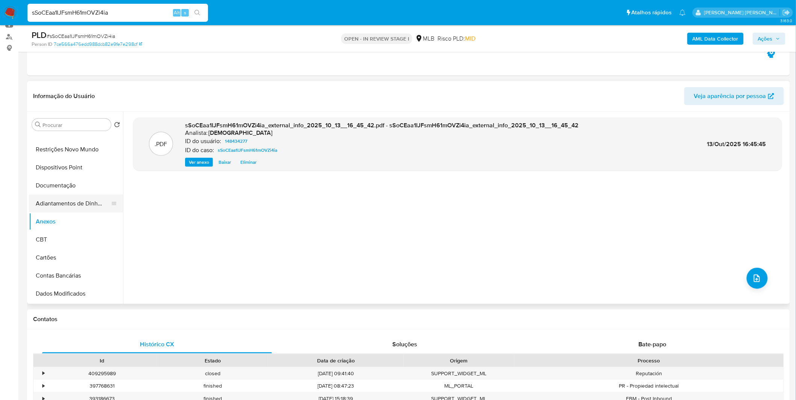
click at [74, 210] on button "Adiantamentos de Dinheiro" at bounding box center [73, 204] width 88 height 18
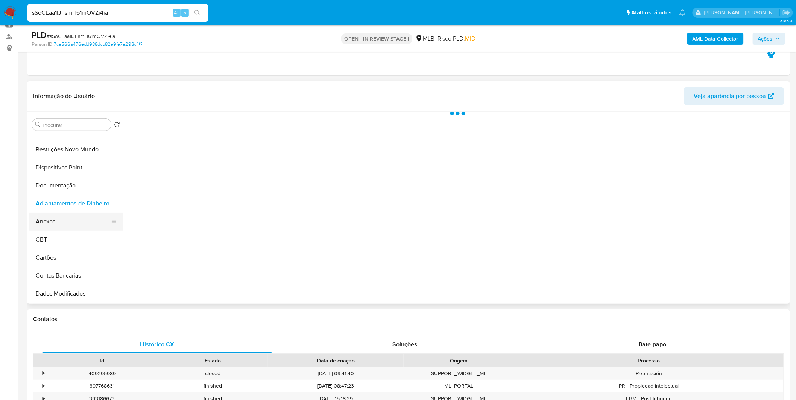
click at [64, 226] on button "Anexos" at bounding box center [73, 222] width 88 height 18
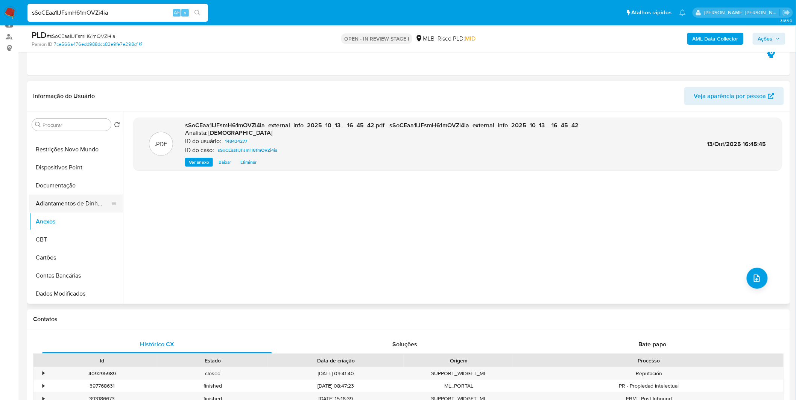
click at [76, 209] on button "Adiantamentos de Dinheiro" at bounding box center [73, 204] width 88 height 18
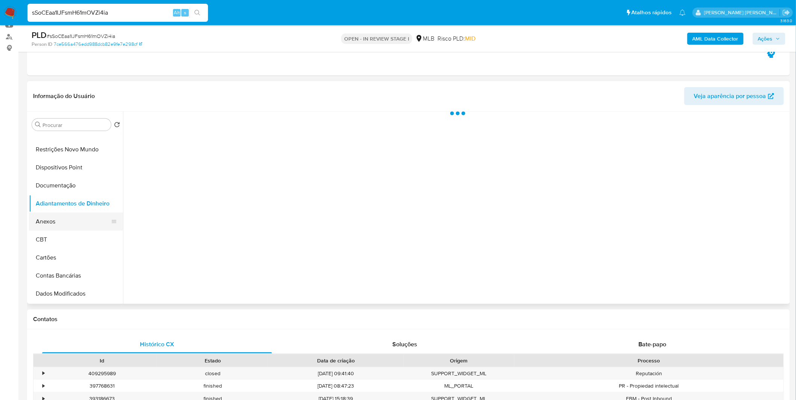
click at [74, 217] on button "Anexos" at bounding box center [73, 222] width 88 height 18
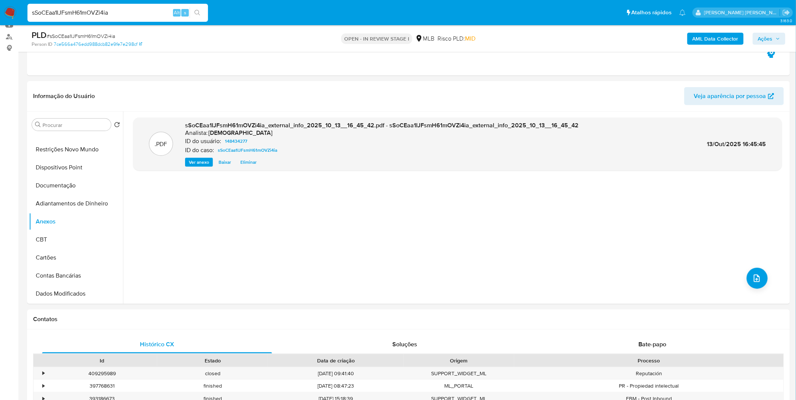
click at [710, 45] on div "AML Data Collector Ações" at bounding box center [660, 39] width 249 height 18
click at [715, 34] on b "AML Data Collector" at bounding box center [715, 39] width 46 height 12
click at [698, 38] on b "AML Data Collector" at bounding box center [715, 39] width 46 height 12
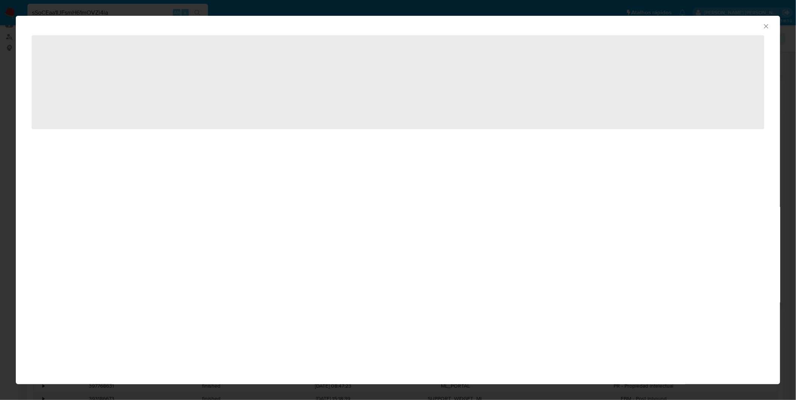
click at [698, 38] on div "AML Data Collector ‌" at bounding box center [398, 200] width 796 height 400
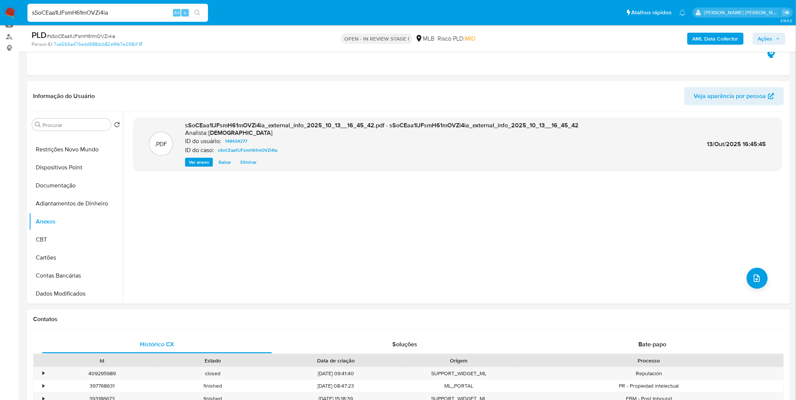
click at [698, 38] on b "AML Data Collector" at bounding box center [715, 39] width 46 height 12
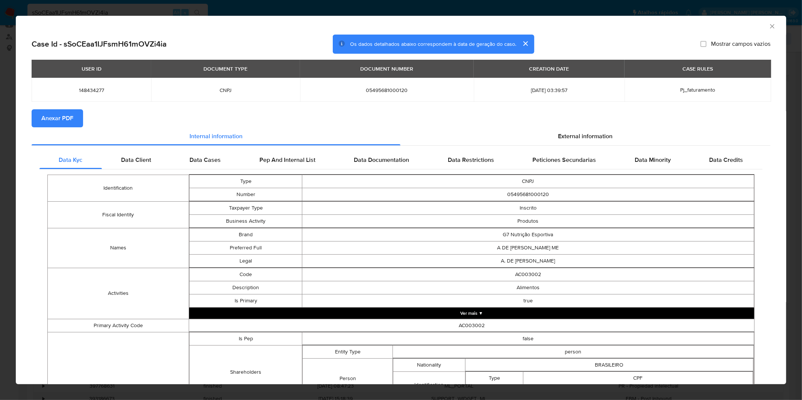
click at [67, 121] on span "Anexar PDF" at bounding box center [57, 118] width 32 height 17
click at [389, 2] on div "AML Data Collector Case Id - sSoCEaa1IJFsmH61mOVZi4ia Os dados detalhados abaix…" at bounding box center [401, 200] width 802 height 400
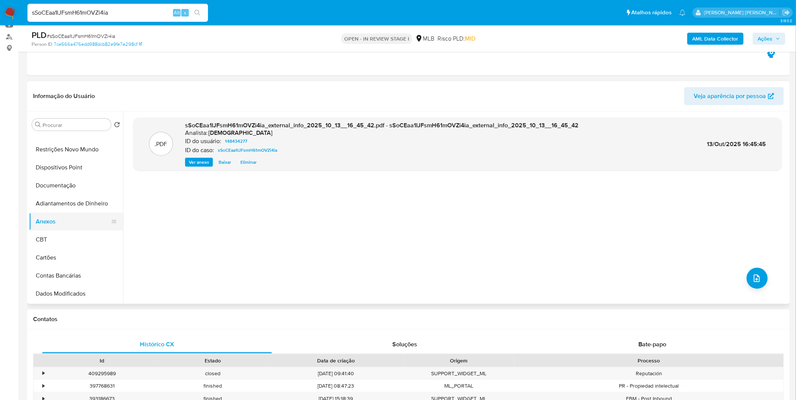
drag, startPoint x: 71, startPoint y: 241, endPoint x: 67, endPoint y: 227, distance: 14.6
click at [71, 241] on button "CBT" at bounding box center [76, 240] width 94 height 18
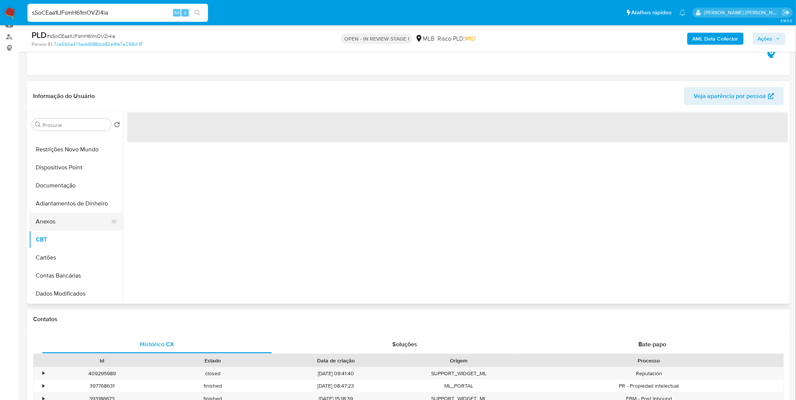
click at [67, 224] on button "Anexos" at bounding box center [73, 222] width 88 height 18
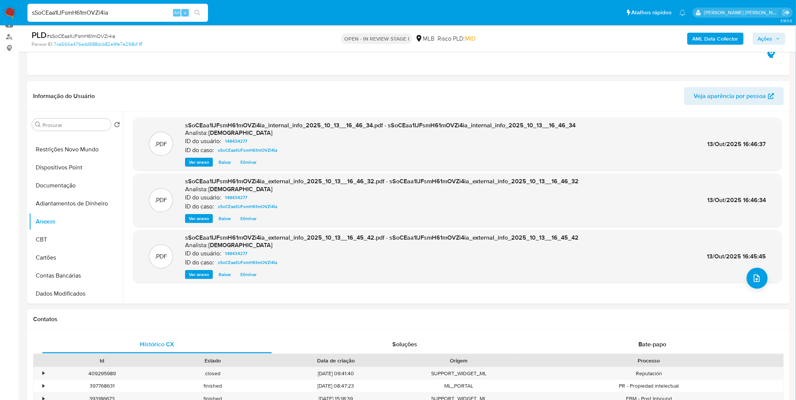
click at [93, 33] on span "# sSoCEaa1IJFsmH61mOVZi4ia" at bounding box center [81, 36] width 68 height 8
click at [98, 38] on span "# sSoCEaa1IJFsmH61mOVZi4ia" at bounding box center [81, 36] width 68 height 8
click at [78, 208] on button "Adiantamentos de Dinheiro" at bounding box center [73, 204] width 88 height 18
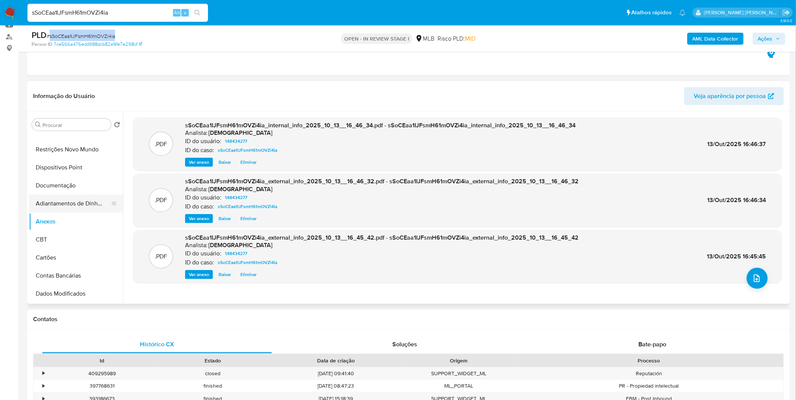
click at [78, 208] on button "Adiantamentos de Dinheiro" at bounding box center [73, 204] width 88 height 18
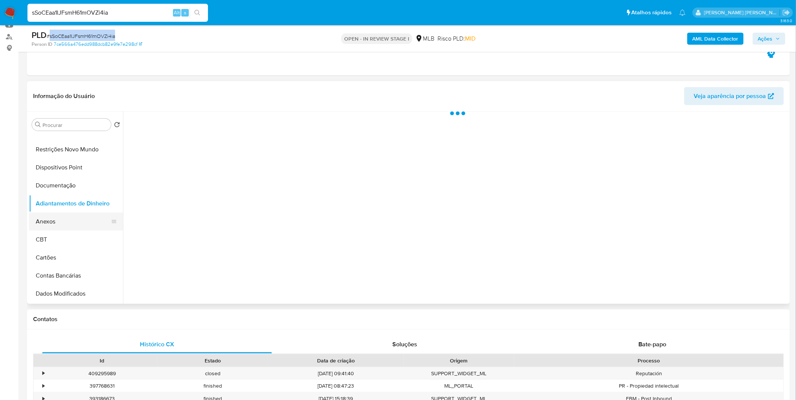
click at [72, 224] on button "Anexos" at bounding box center [73, 222] width 88 height 18
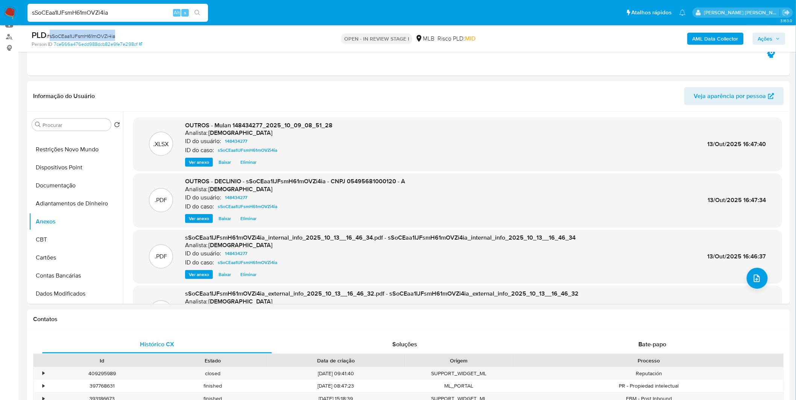
click at [772, 40] on span "Ações" at bounding box center [765, 39] width 15 height 12
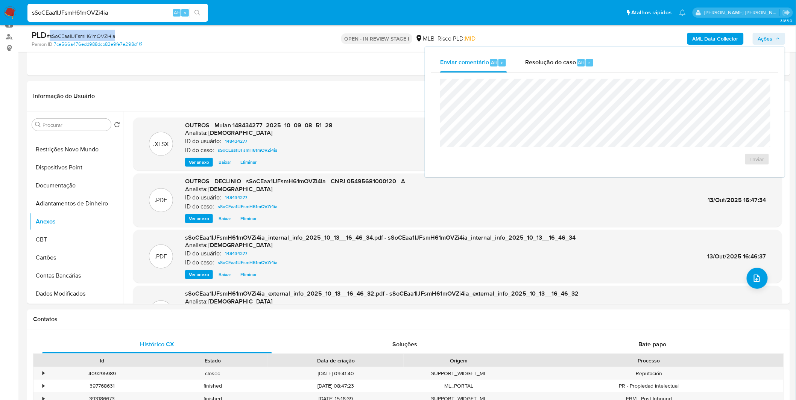
click at [581, 68] on div "Resolução do caso Alt r" at bounding box center [559, 63] width 69 height 20
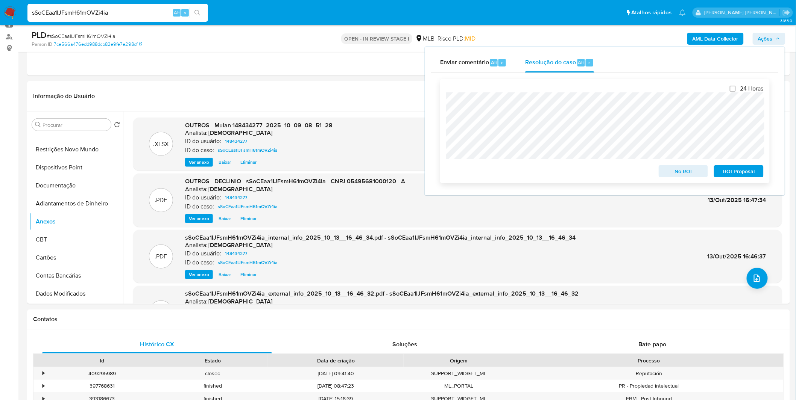
click at [679, 177] on span "No ROI" at bounding box center [683, 171] width 39 height 11
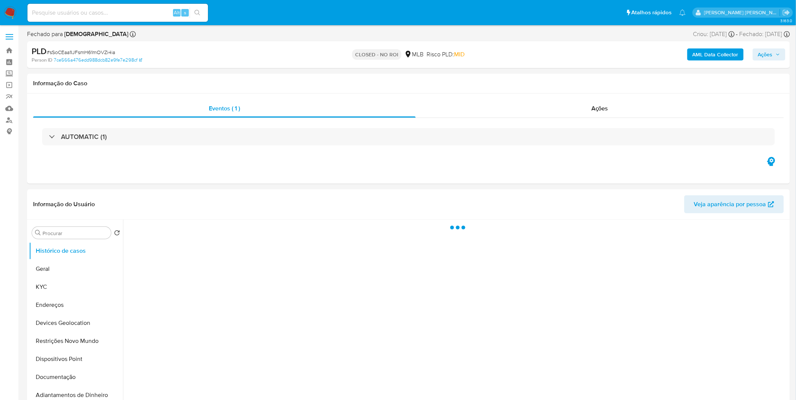
select select "10"
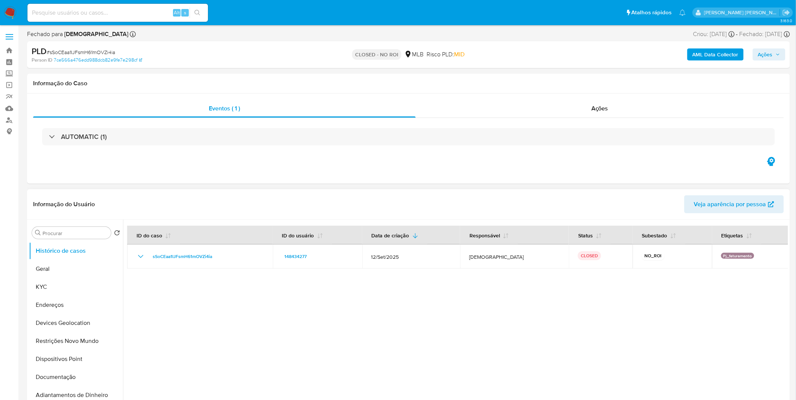
click at [243, 362] on div at bounding box center [455, 316] width 665 height 193
click at [18, 8] on nav "Pausado Ver notificaciones Alt s Atalhos rápidos Presiona las siguientes teclas…" at bounding box center [398, 12] width 796 height 25
click at [12, 8] on img at bounding box center [10, 12] width 13 height 13
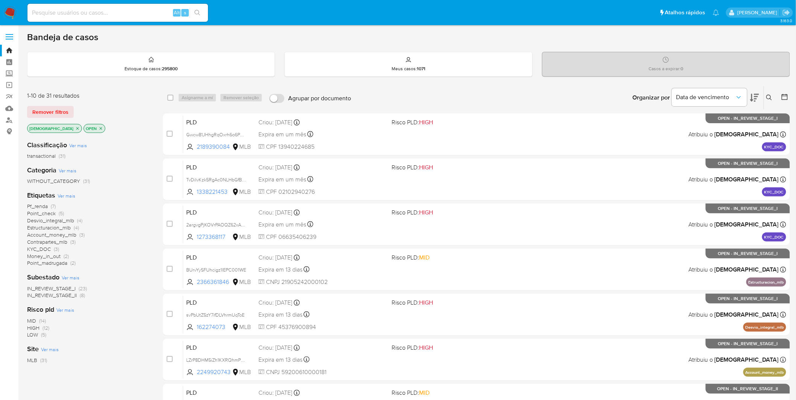
click at [130, 15] on input at bounding box center [117, 13] width 180 height 10
paste input "tVqi5nkbRH5NdZEA0yg0Jtfn"
type input "tVqi5nkbRH5NdZEA0yg0Jtfn"
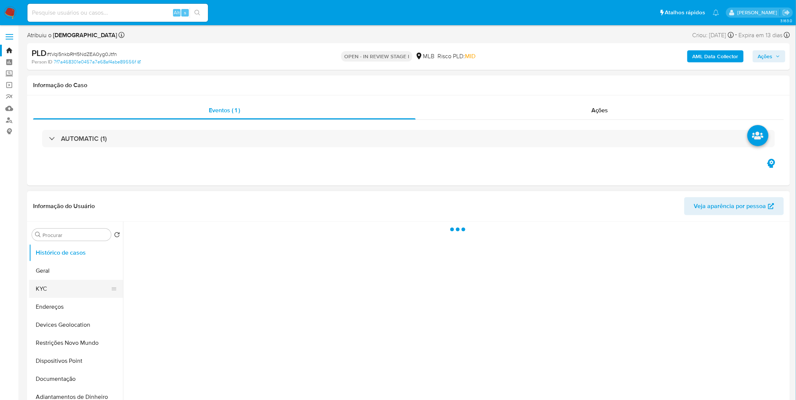
select select "10"
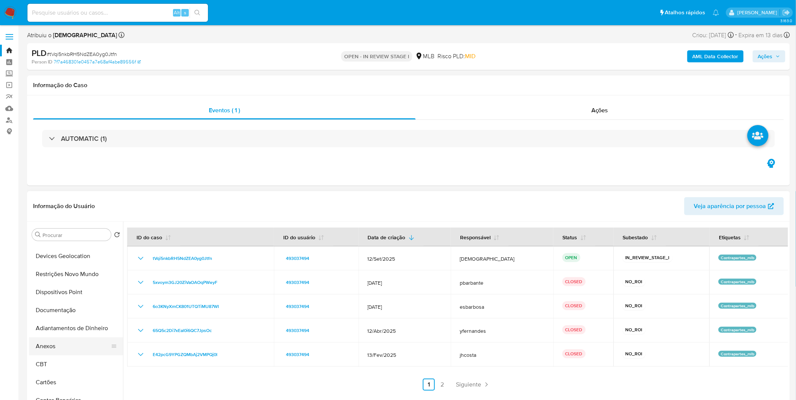
scroll to position [83, 0]
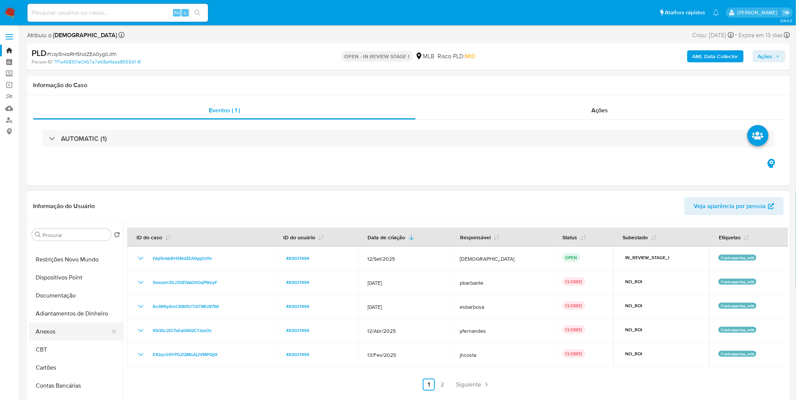
click at [75, 332] on button "Anexos" at bounding box center [73, 332] width 88 height 18
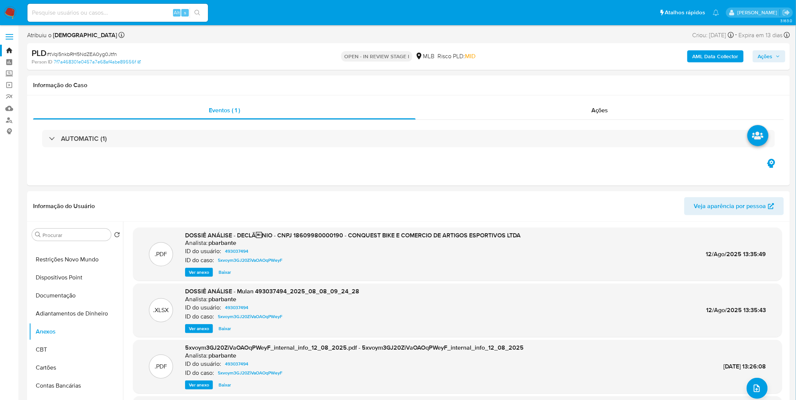
click at [735, 58] on b "AML Data Collector" at bounding box center [715, 56] width 46 height 12
click at [706, 55] on b "AML Data Collector" at bounding box center [715, 56] width 46 height 12
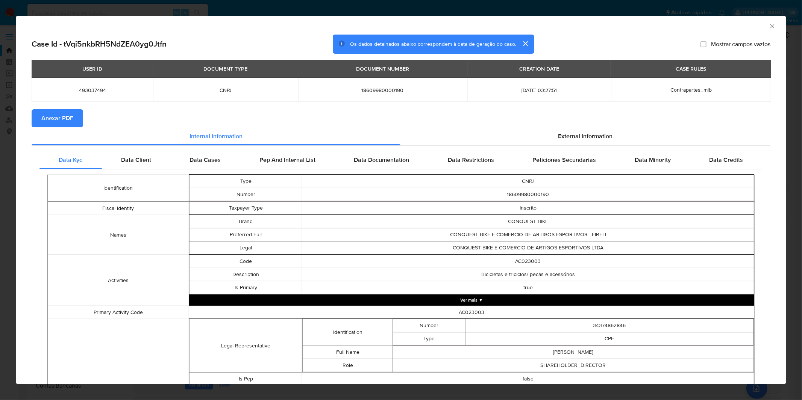
click at [65, 126] on span "Anexar PDF" at bounding box center [57, 118] width 32 height 17
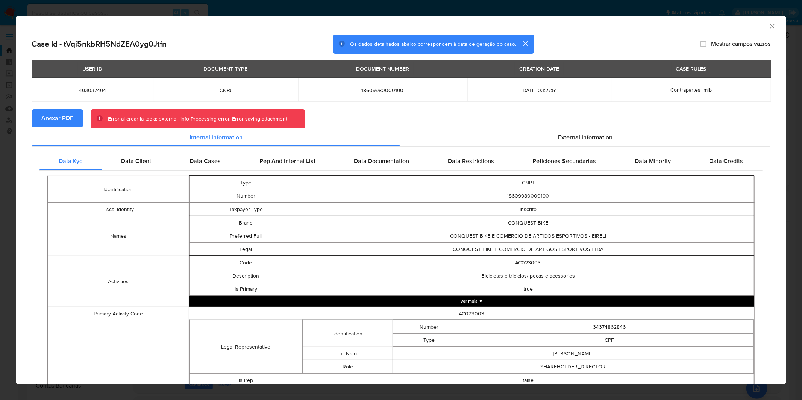
click at [256, 13] on div "AML Data Collector Case Id - tVqi5nkbRH5NdZEA0yg0Jtfn Os dados detalhados abaix…" at bounding box center [401, 200] width 802 height 400
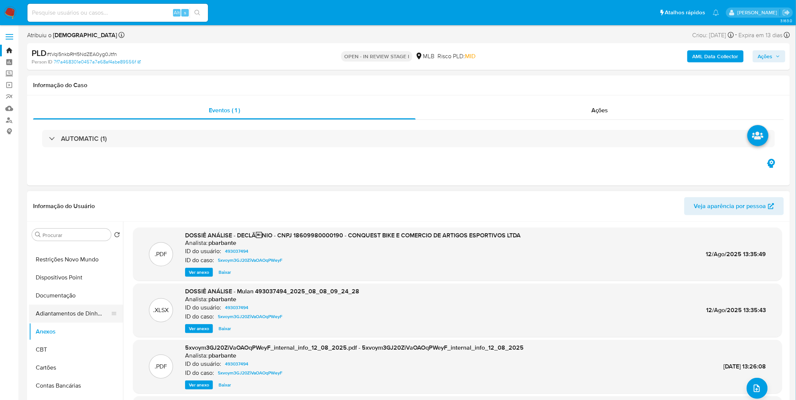
click at [85, 317] on button "Adiantamentos de Dinheiro" at bounding box center [73, 314] width 88 height 18
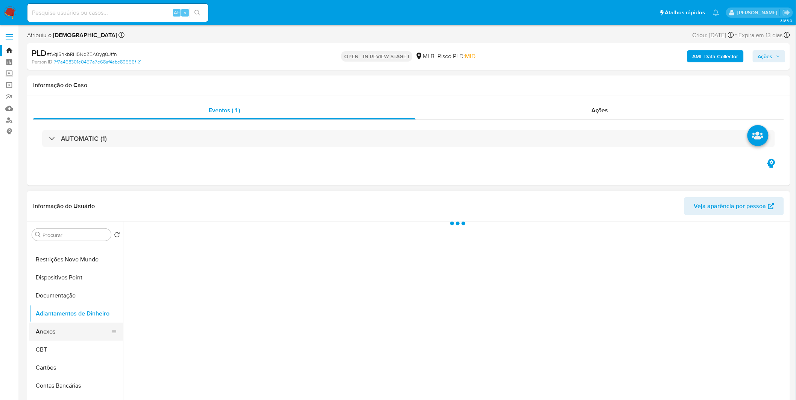
click at [82, 331] on button "Anexos" at bounding box center [73, 332] width 88 height 18
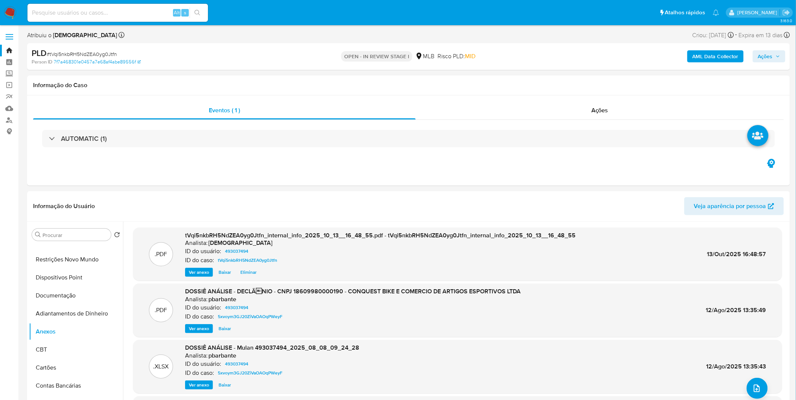
click at [83, 56] on span "# tVqi5nkbRH5NdZEA0yg0Jtfn" at bounding box center [82, 54] width 70 height 8
click at [86, 55] on span "# tVqi5nkbRH5NdZEA0yg0Jtfn" at bounding box center [82, 54] width 70 height 8
copy span "tVqi5nkbRH5NdZEA0yg0Jtfn"
drag, startPoint x: 84, startPoint y: 320, endPoint x: 76, endPoint y: 330, distance: 13.1
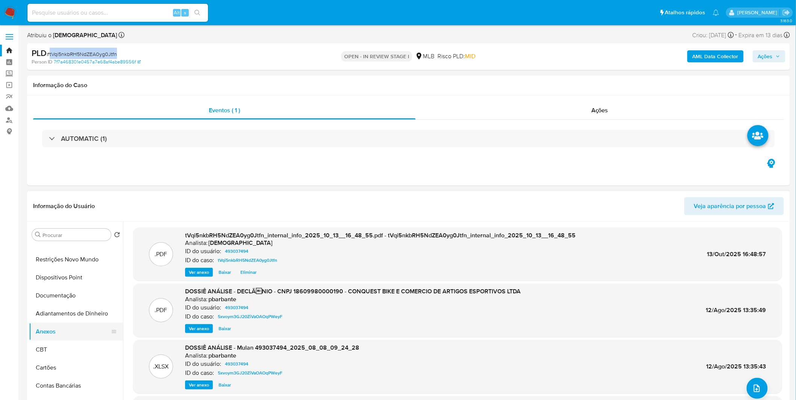
click at [84, 320] on button "Adiantamentos de Dinheiro" at bounding box center [76, 314] width 94 height 18
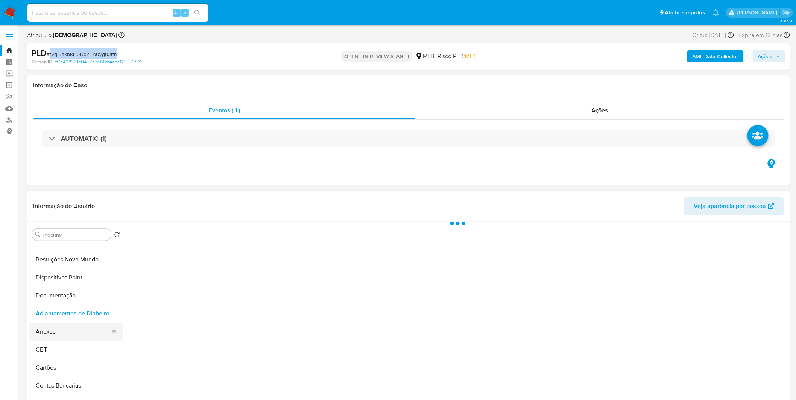
click at [76, 330] on button "Anexos" at bounding box center [73, 332] width 88 height 18
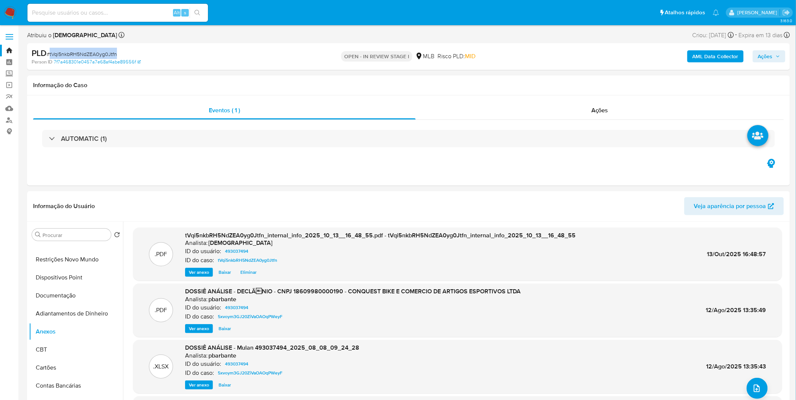
click at [704, 56] on b "AML Data Collector" at bounding box center [715, 56] width 46 height 12
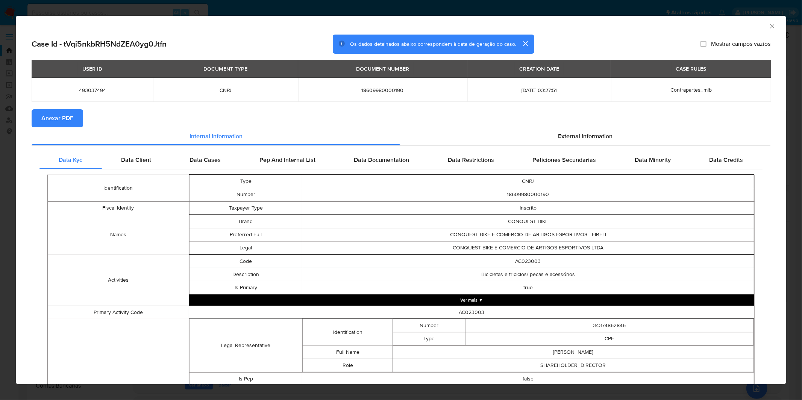
click at [63, 117] on span "Anexar PDF" at bounding box center [57, 118] width 32 height 17
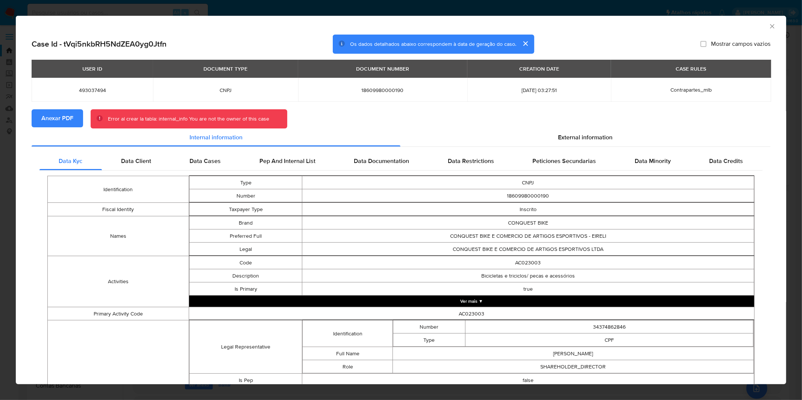
click at [329, 0] on div "AML Data Collector Case Id - tVqi5nkbRH5NdZEA0yg0Jtfn Os dados detalhados abaix…" at bounding box center [401, 200] width 802 height 400
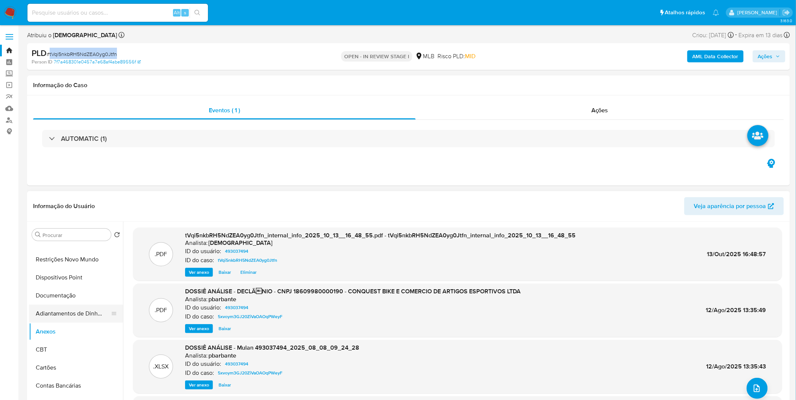
click at [68, 311] on button "Adiantamentos de Dinheiro" at bounding box center [73, 314] width 88 height 18
click at [65, 323] on button "Anexos" at bounding box center [73, 332] width 88 height 18
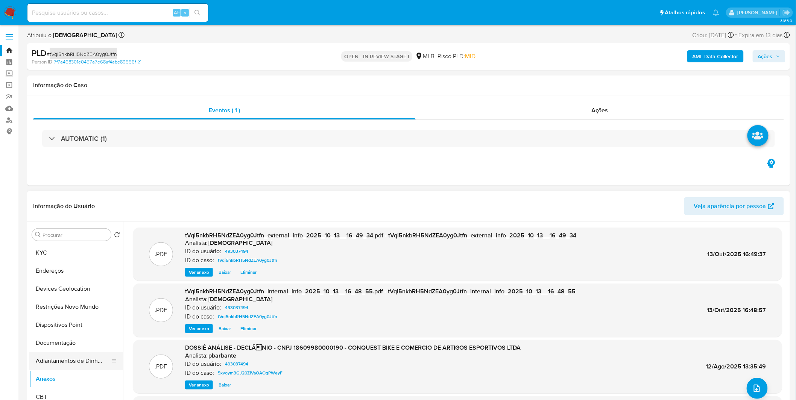
scroll to position [0, 0]
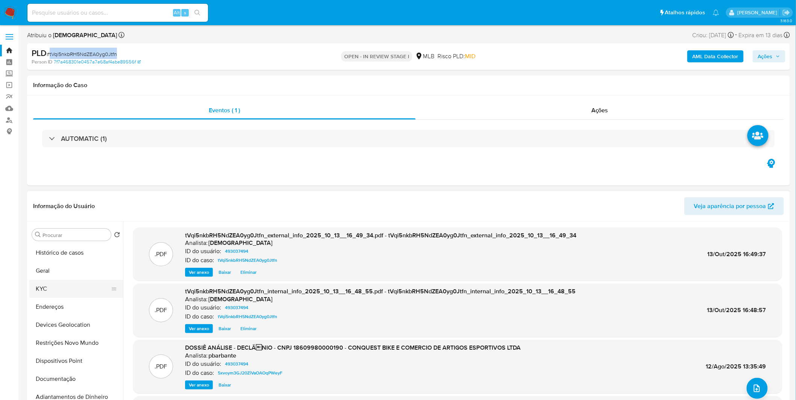
click at [65, 286] on button "KYC" at bounding box center [73, 289] width 88 height 18
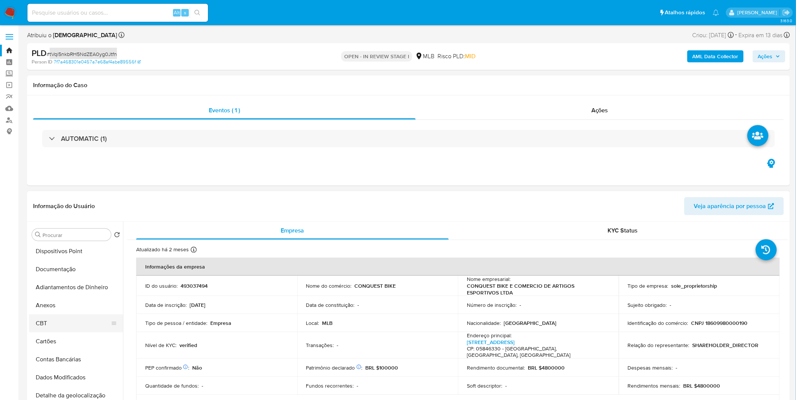
scroll to position [125, 0]
click at [59, 290] on button "Anexos" at bounding box center [73, 291] width 88 height 18
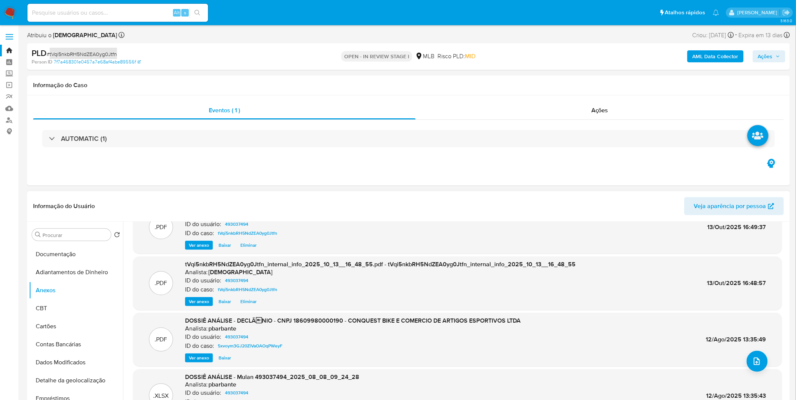
scroll to position [42, 0]
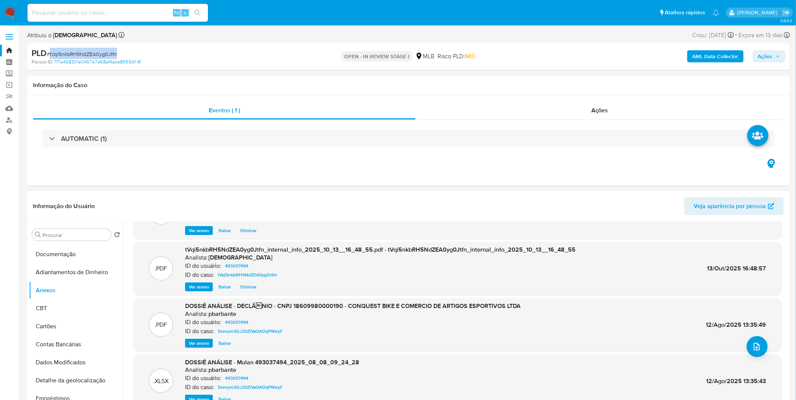
click at [767, 53] on span "Ações" at bounding box center [765, 56] width 15 height 12
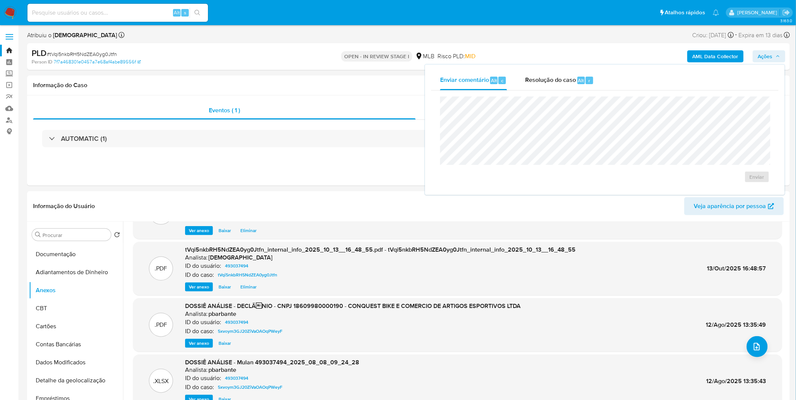
click at [603, 76] on div "Enviar comentário Alt c Resolução do caso Alt r" at bounding box center [604, 81] width 347 height 20
click at [60, 274] on button "Adiantamentos de Dinheiro" at bounding box center [73, 273] width 88 height 18
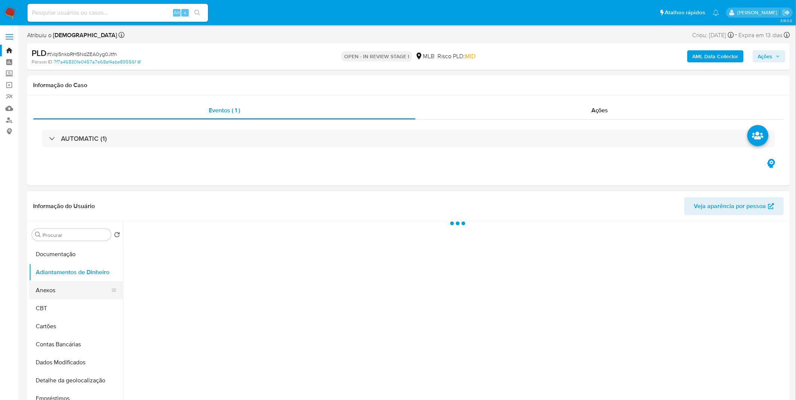
click at [61, 293] on button "Anexos" at bounding box center [73, 291] width 88 height 18
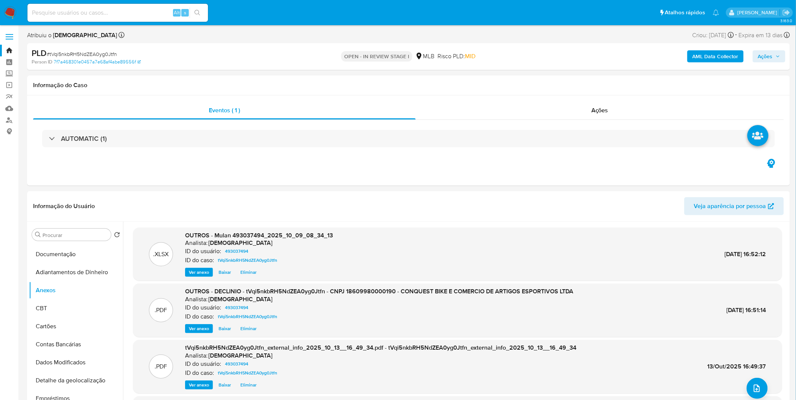
click at [771, 57] on span "Ações" at bounding box center [765, 56] width 15 height 12
click at [578, 86] on div "Resolução do caso Alt r" at bounding box center [559, 81] width 69 height 20
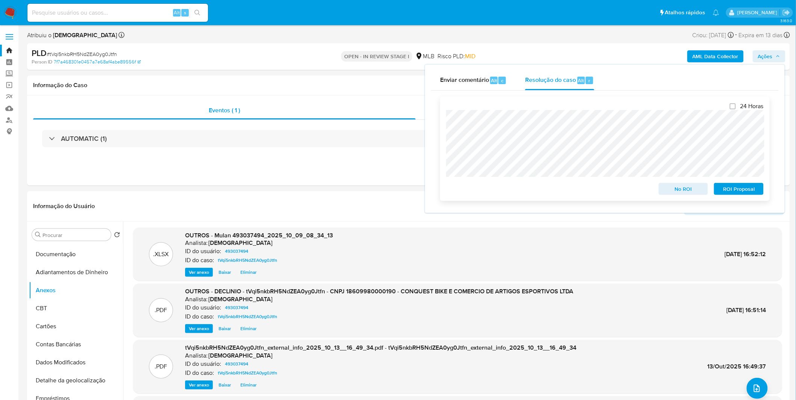
click at [678, 189] on span "No ROI" at bounding box center [683, 189] width 39 height 11
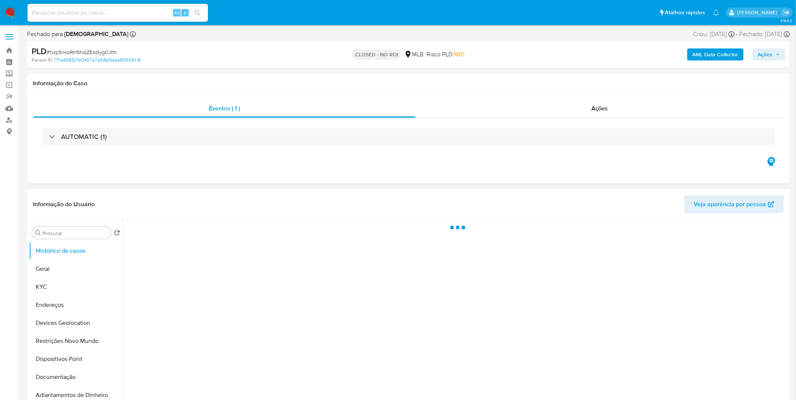
select select "10"
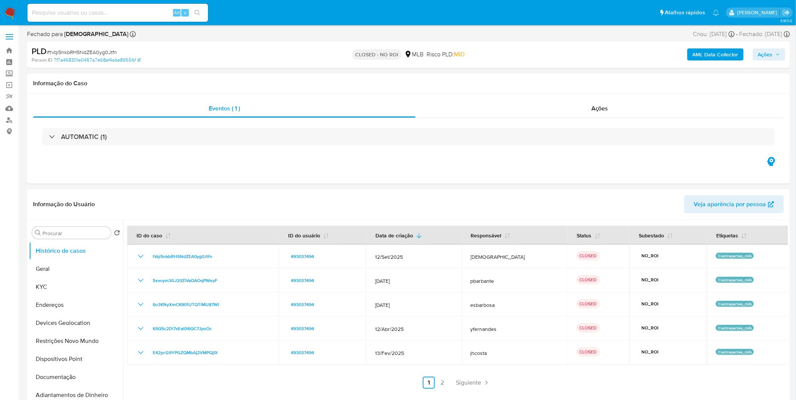
click at [134, 15] on input at bounding box center [117, 13] width 180 height 10
paste input "qRAsyYA9rX8NeFIWXI4wSSpD"
type input "qRAsyYA9rX8NeFIWXI4wSSpD"
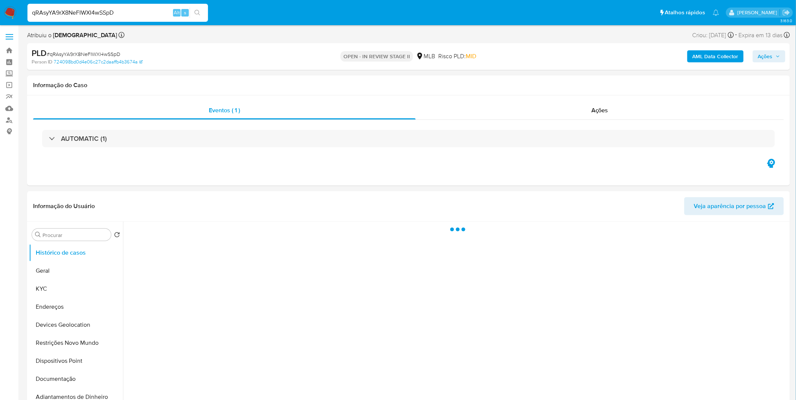
select select "10"
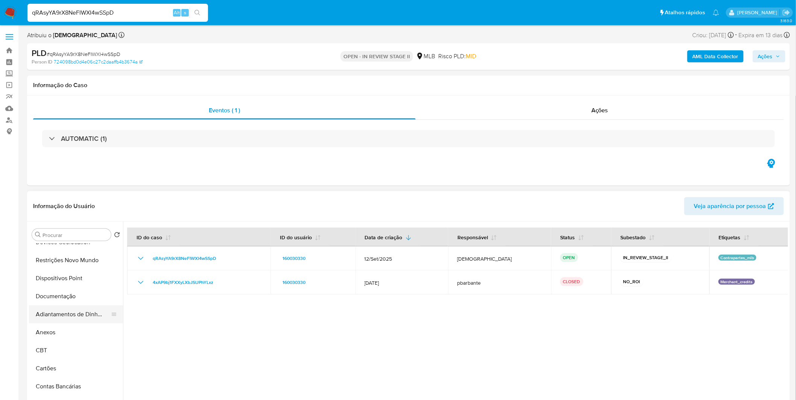
scroll to position [83, 0]
click at [58, 335] on button "Anexos" at bounding box center [73, 332] width 88 height 18
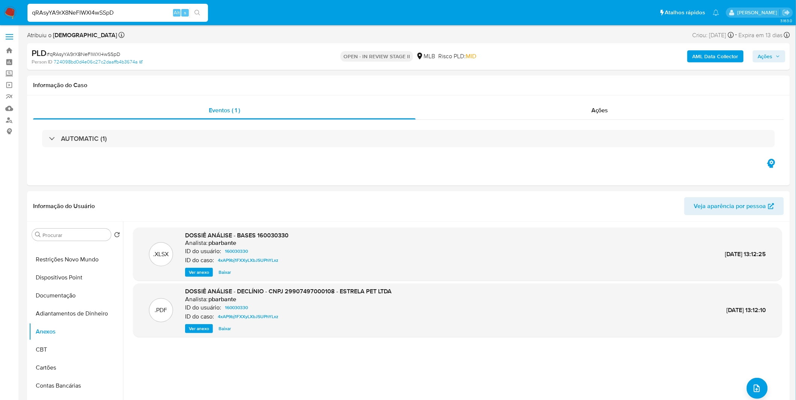
click at [708, 62] on b "AML Data Collector" at bounding box center [715, 56] width 46 height 12
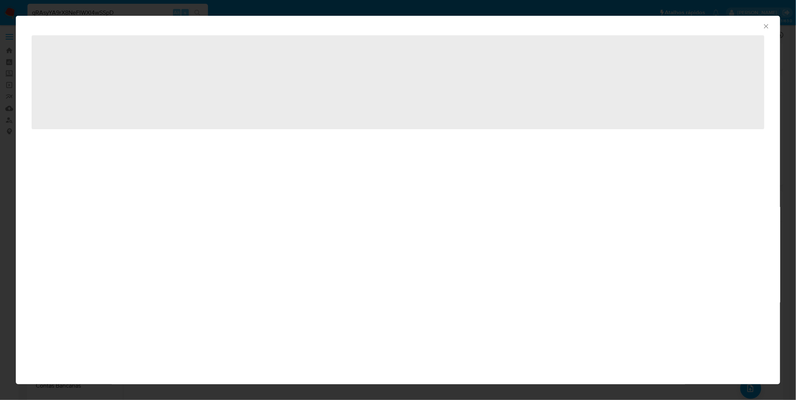
click at [708, 62] on div "AML Data Collector ‌" at bounding box center [398, 200] width 796 height 400
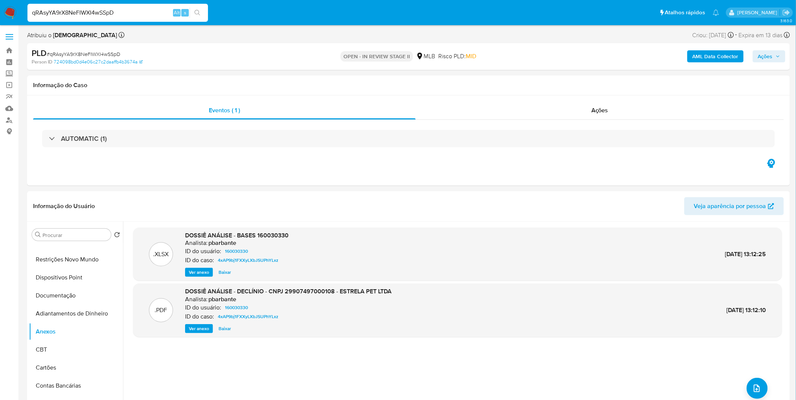
click at [709, 61] on b "AML Data Collector" at bounding box center [715, 56] width 46 height 12
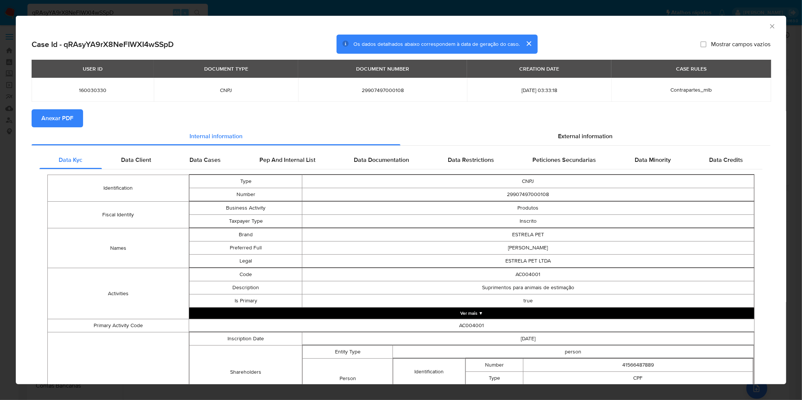
click at [55, 120] on span "Anexar PDF" at bounding box center [57, 118] width 32 height 17
click at [271, 9] on div "AML Data Collector Case Id - qRAsyYA9rX8NeFIWXI4wSSpD Os dados detalhados abaix…" at bounding box center [401, 200] width 802 height 400
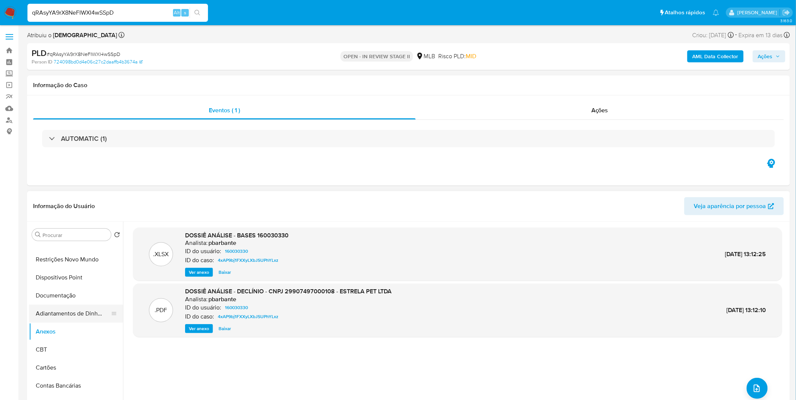
drag, startPoint x: 66, startPoint y: 317, endPoint x: 65, endPoint y: 326, distance: 8.8
click at [67, 317] on button "Adiantamentos de Dinheiro" at bounding box center [76, 314] width 94 height 18
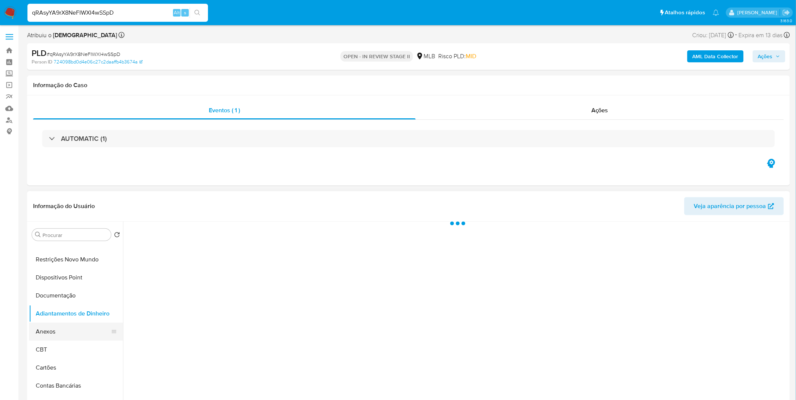
click at [65, 326] on button "Anexos" at bounding box center [73, 332] width 88 height 18
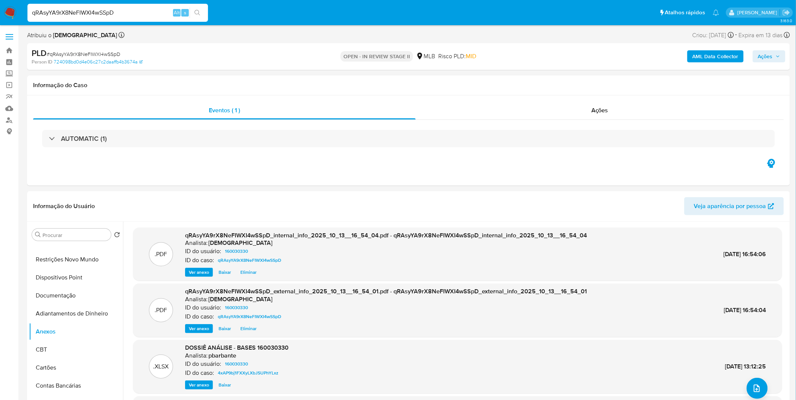
click at [87, 51] on span "# qRAsyYA9rX8NeFIWXI4wSSpD" at bounding box center [84, 54] width 74 height 8
click at [79, 52] on span "# qRAsyYA9rX8NeFIWXI4wSSpD" at bounding box center [84, 54] width 74 height 8
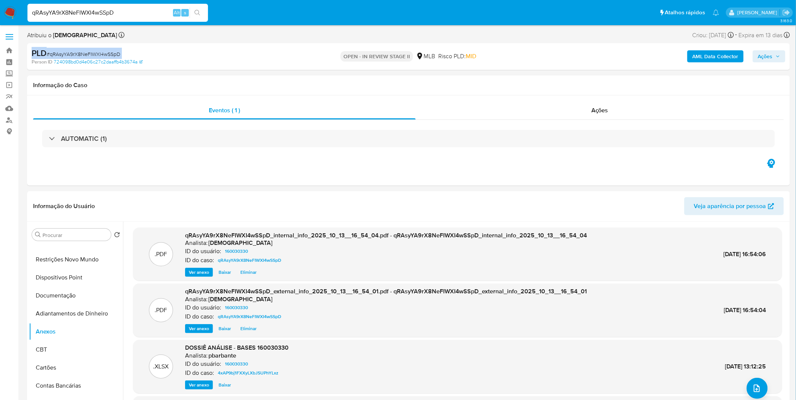
click at [79, 52] on span "# qRAsyYA9rX8NeFIWXI4wSSpD" at bounding box center [84, 54] width 74 height 8
click at [164, 62] on div "Person ID 724098bd0d4e06c27c2daaffb4b3674a" at bounding box center [156, 62] width 249 height 7
click at [119, 54] on span "# qRAsyYA9rX8NeFIWXI4wSSpD" at bounding box center [84, 54] width 74 height 8
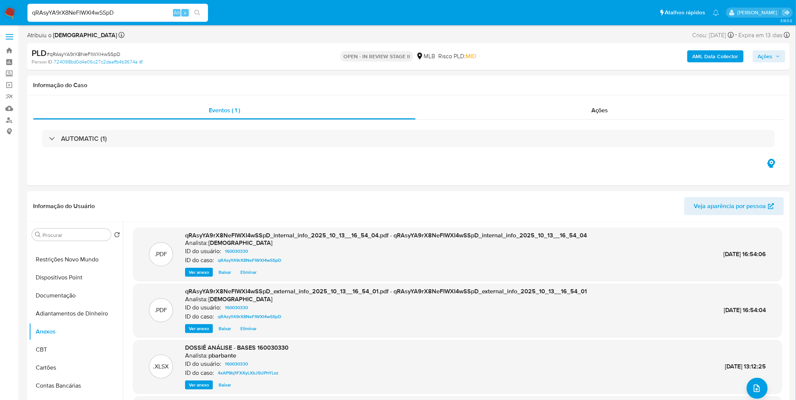
click at [119, 54] on span "# qRAsyYA9rX8NeFIWXI4wSSpD" at bounding box center [84, 54] width 74 height 8
click at [85, 53] on span "# qRAsyYA9rX8NeFIWXI4wSSpD" at bounding box center [84, 54] width 74 height 8
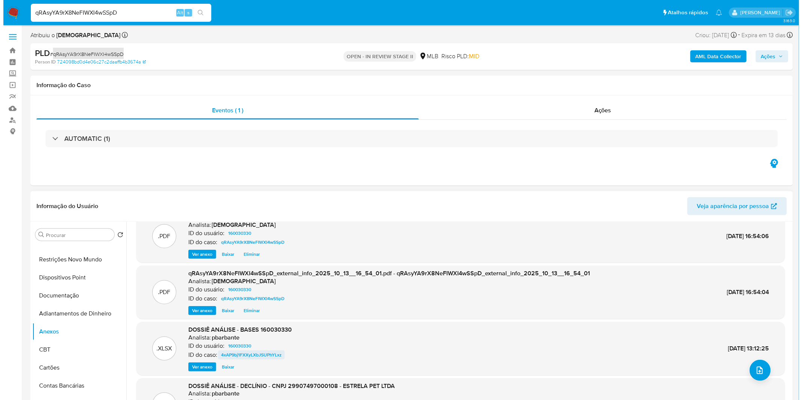
scroll to position [42, 0]
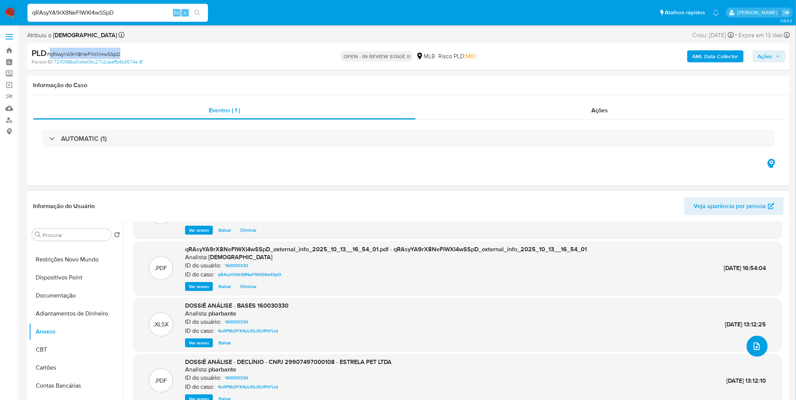
click at [747, 350] on button "upload-file" at bounding box center [756, 346] width 21 height 21
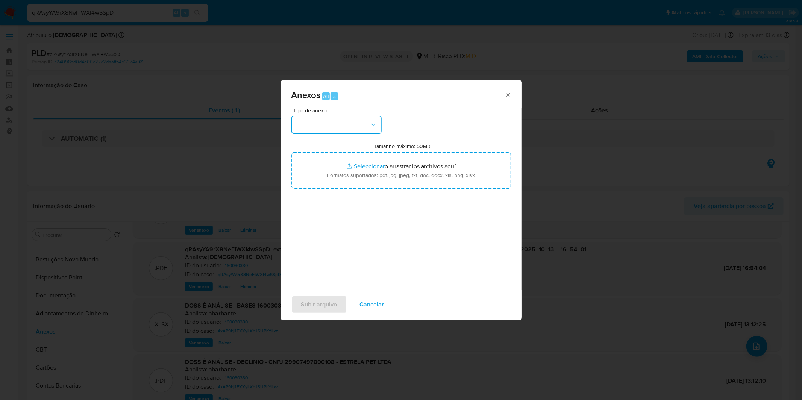
click at [344, 132] on button "button" at bounding box center [336, 125] width 90 height 18
click at [323, 173] on div "OUTROS" at bounding box center [334, 171] width 77 height 18
click at [323, 173] on input "Tamanho máximo: 50MB Seleccionar archivos" at bounding box center [401, 171] width 220 height 36
type input "C:\fakepath\DECLINIO - qRAsyYA9rX8NeFIWXI4wSSpD - CNPJ 29907497000108 - ESTRELA…"
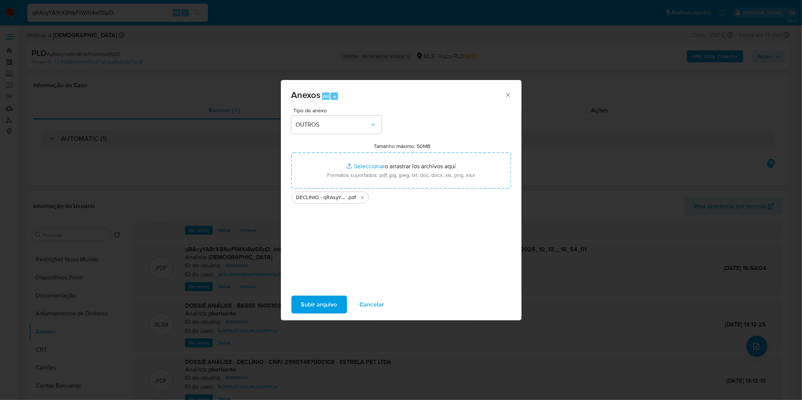
click at [320, 302] on span "Subir arquivo" at bounding box center [319, 305] width 36 height 17
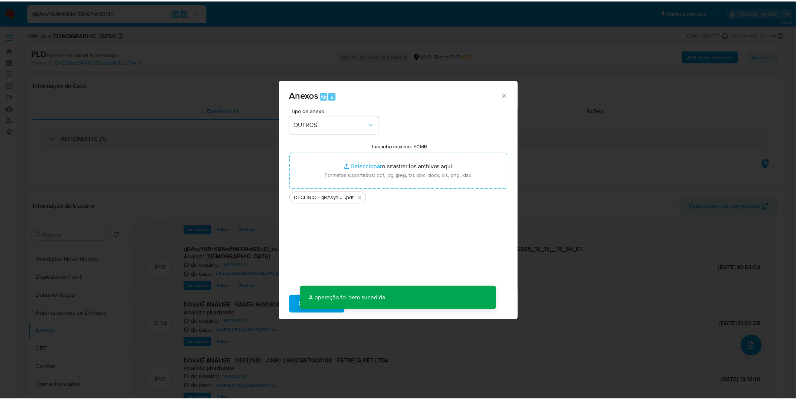
scroll to position [33, 0]
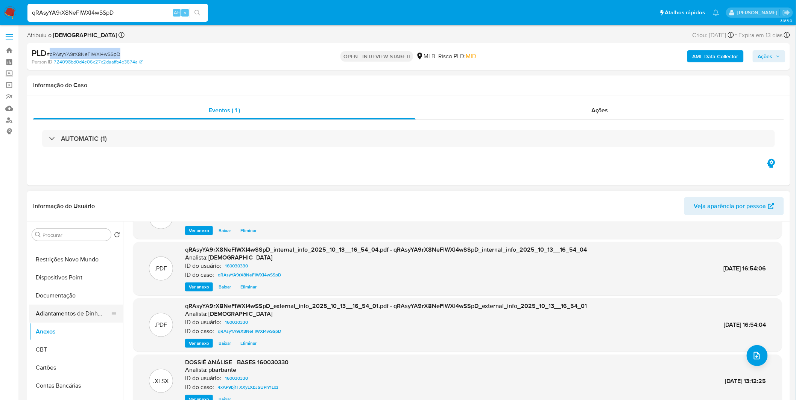
drag, startPoint x: 69, startPoint y: 307, endPoint x: 67, endPoint y: 322, distance: 14.8
click at [69, 308] on button "Adiantamentos de Dinheiro" at bounding box center [73, 314] width 88 height 18
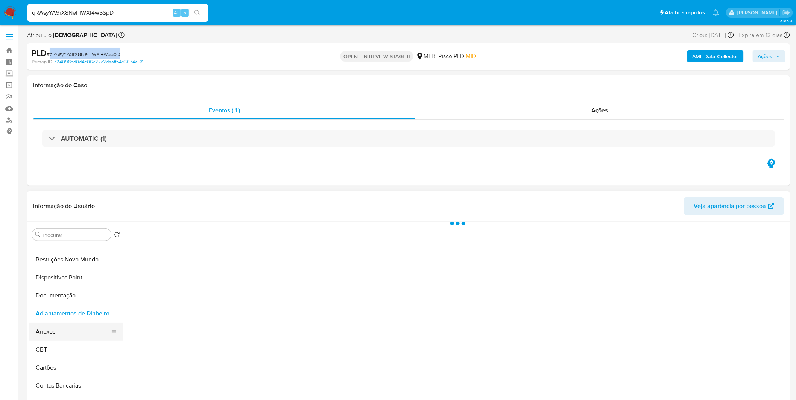
click at [66, 331] on button "Anexos" at bounding box center [73, 332] width 88 height 18
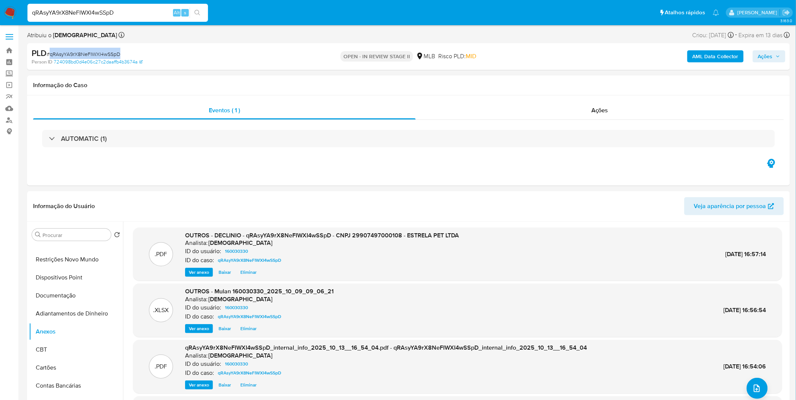
click at [758, 61] on span "Ações" at bounding box center [765, 56] width 15 height 12
click at [566, 78] on span "Resolução do caso" at bounding box center [550, 80] width 51 height 9
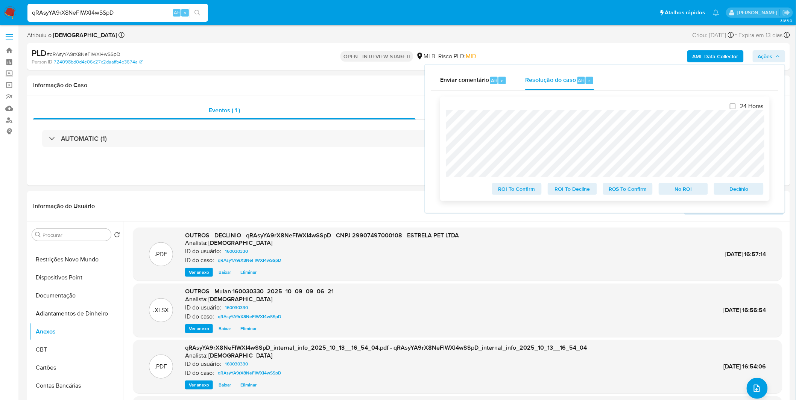
click at [684, 192] on span "No ROI" at bounding box center [683, 189] width 39 height 11
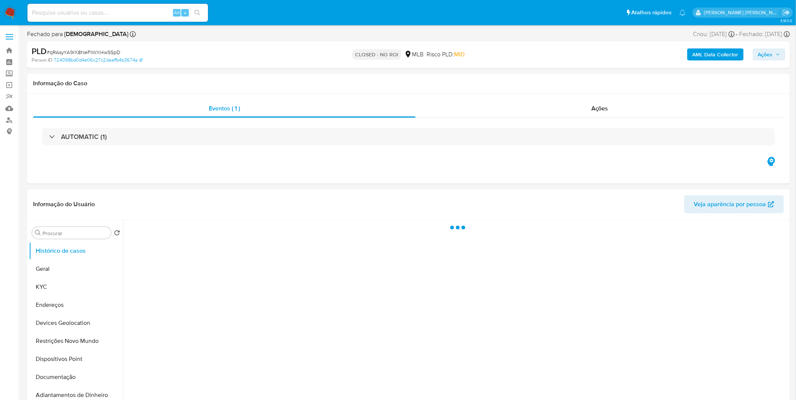
select select "10"
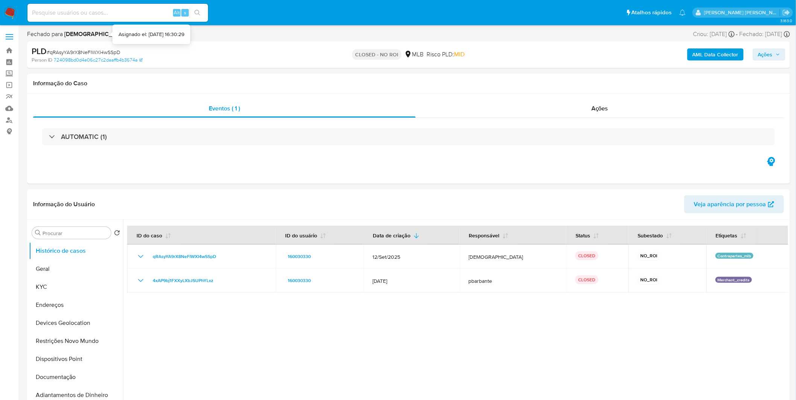
click at [108, 19] on div "Alt s" at bounding box center [117, 13] width 180 height 18
click at [115, 12] on input at bounding box center [117, 13] width 180 height 10
paste input "vhdnQBGRiDbJ4QMqVF91Idmz"
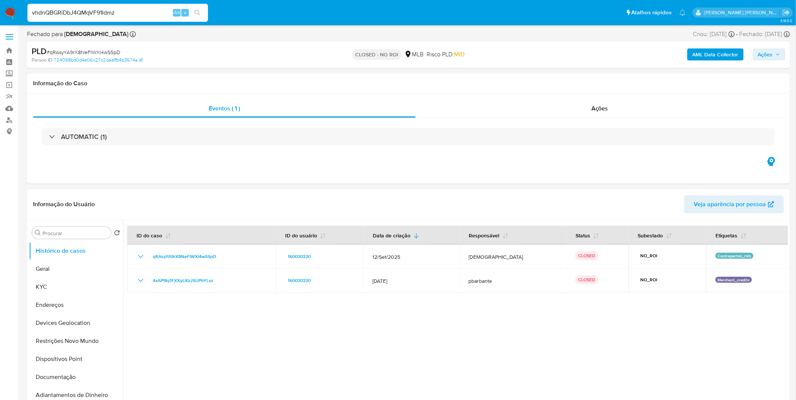
type input "vhdnQBGRiDbJ4QMqVF91Idmz"
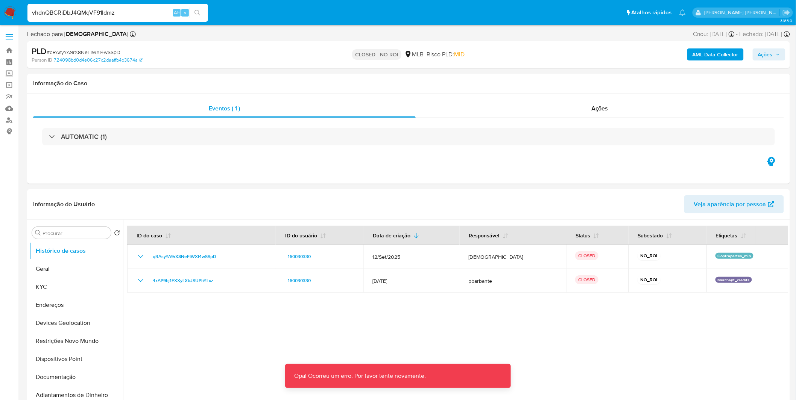
click at [132, 12] on input "vhdnQBGRiDbJ4QMqVF91Idmz" at bounding box center [117, 13] width 180 height 10
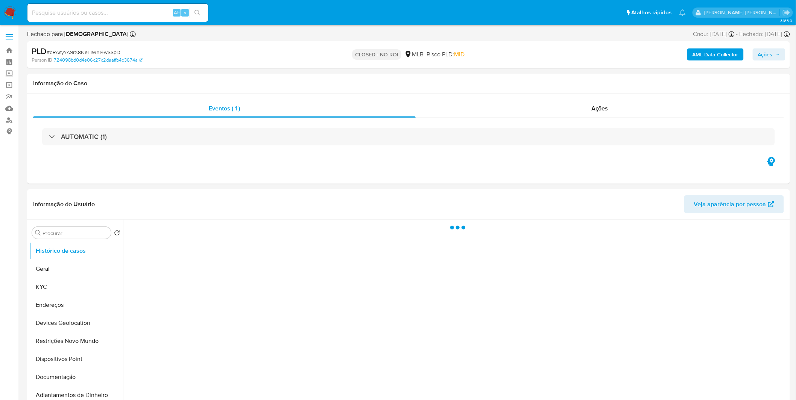
select select "10"
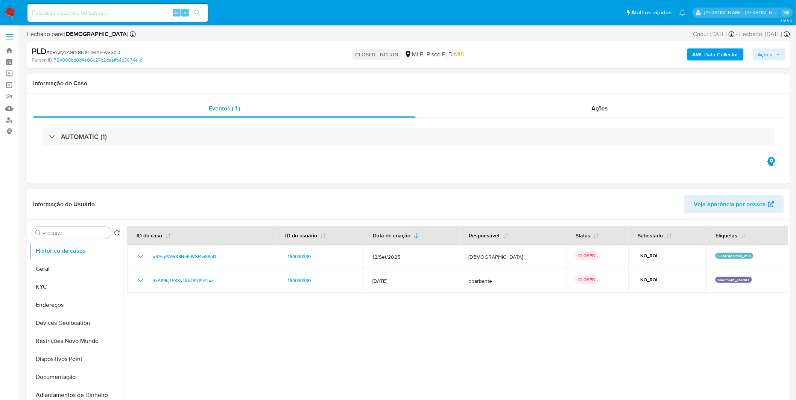
click at [140, 13] on input at bounding box center [117, 13] width 180 height 10
paste input "vhdnQBGRiDbJ4QMqVF91Idmz"
type input "vhdnQBGRiDbJ4QMqVF91Idmz"
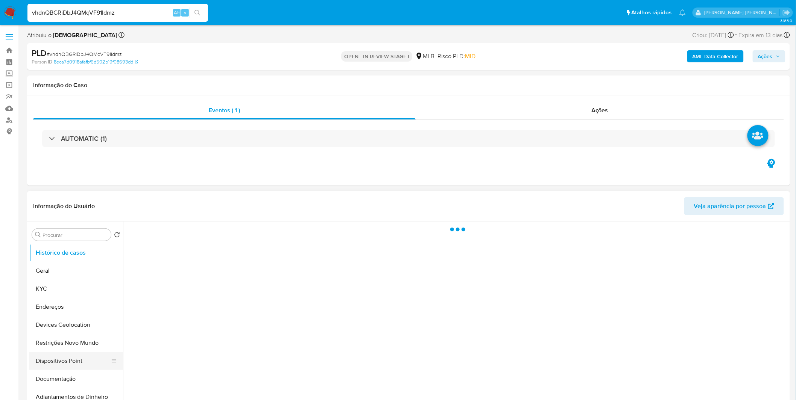
select select "10"
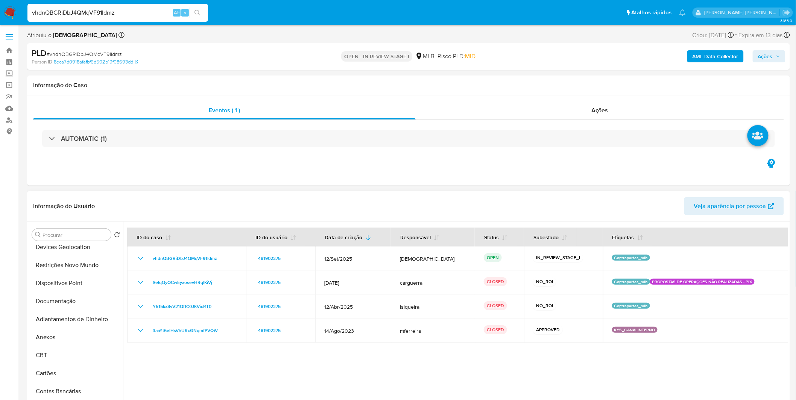
scroll to position [83, 0]
click at [64, 338] on button "Anexos" at bounding box center [73, 332] width 88 height 18
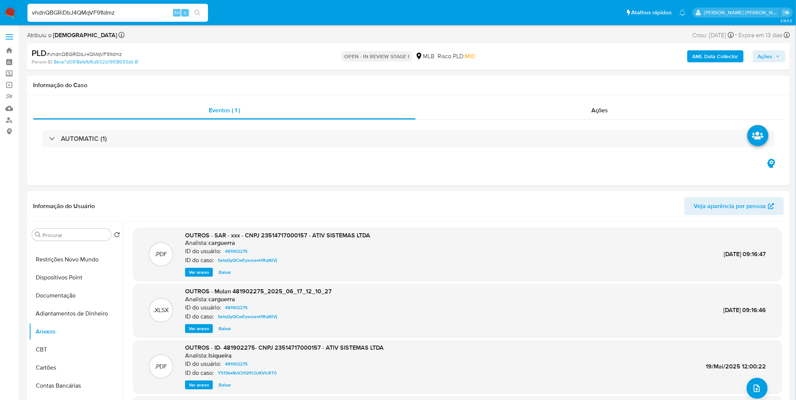
click at [728, 55] on b "AML Data Collector" at bounding box center [715, 56] width 46 height 12
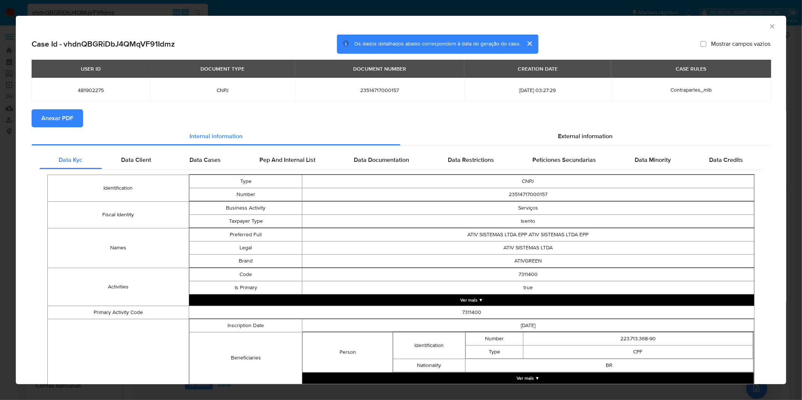
click at [55, 113] on span "Anexar PDF" at bounding box center [57, 118] width 32 height 17
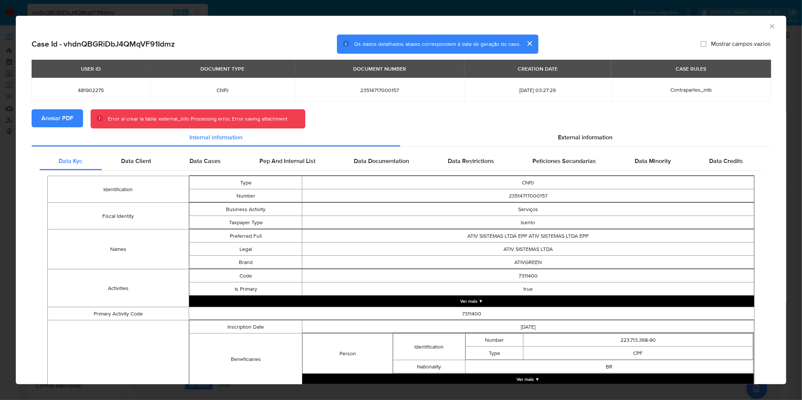
click at [223, 13] on div "AML Data Collector Case Id - vhdnQBGRiDbJ4QMqVF91Idmz Os dados detalhados abaix…" at bounding box center [401, 200] width 802 height 400
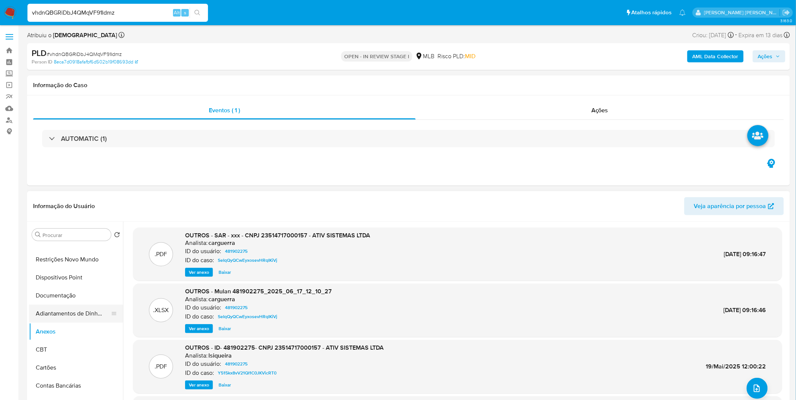
click at [85, 306] on button "Adiantamentos de Dinheiro" at bounding box center [73, 314] width 88 height 18
click at [76, 326] on button "Anexos" at bounding box center [73, 332] width 88 height 18
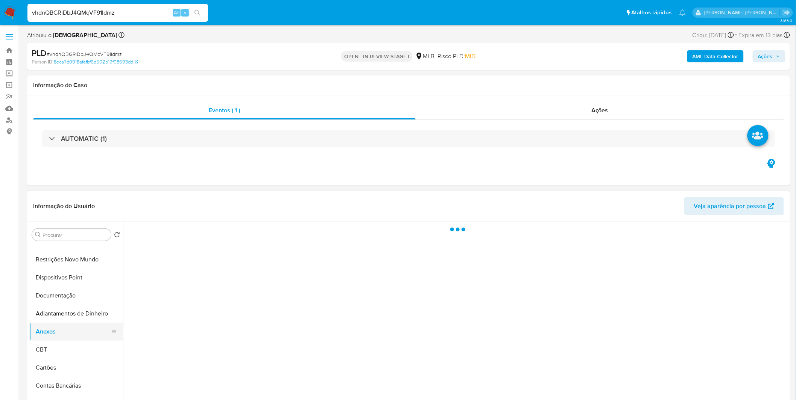
click at [76, 326] on button "Anexos" at bounding box center [73, 332] width 88 height 18
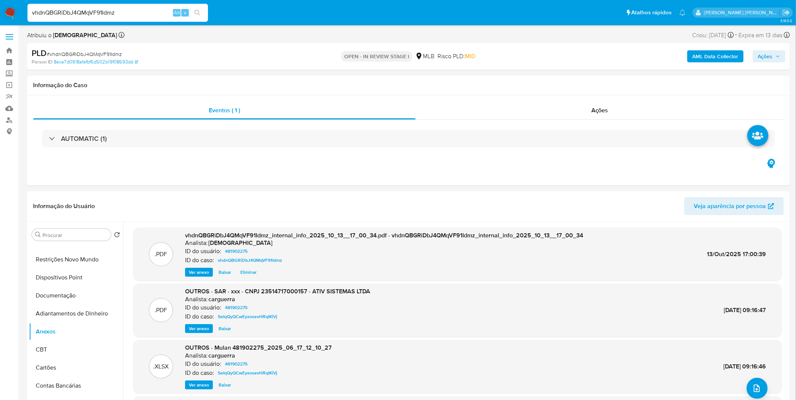
click at [708, 62] on div "AML Data Collector Ações" at bounding box center [660, 57] width 249 height 18
click at [712, 53] on b "AML Data Collector" at bounding box center [715, 56] width 46 height 12
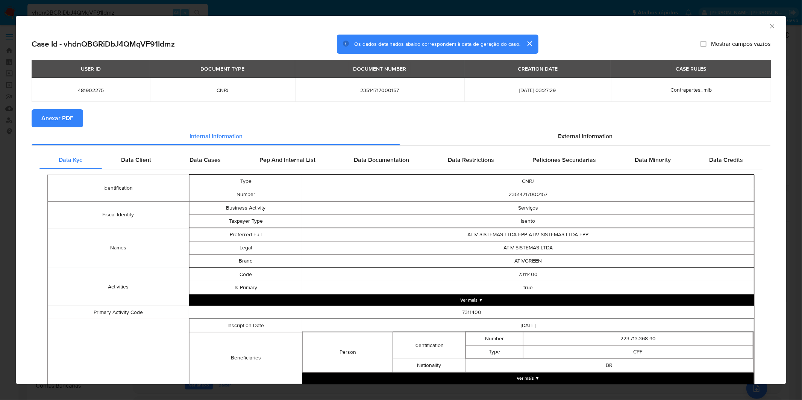
click at [76, 115] on button "Anexar PDF" at bounding box center [58, 118] width 52 height 18
click at [335, 9] on div "AML Data Collector Case Id - vhdnQBGRiDbJ4QMqVF91Idmz Os dados detalhados abaix…" at bounding box center [401, 200] width 802 height 400
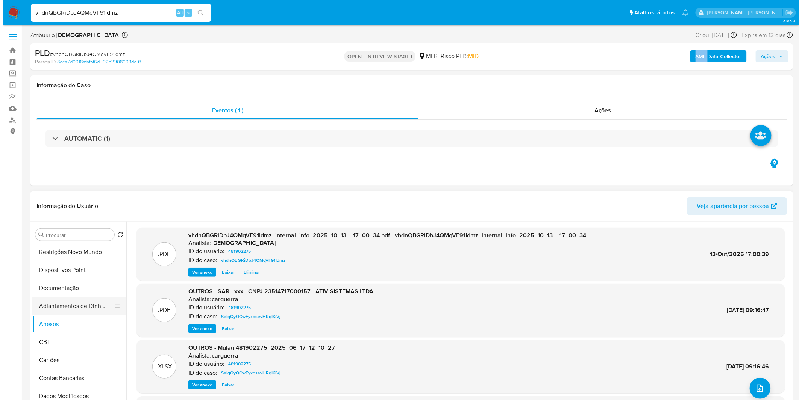
scroll to position [42, 0]
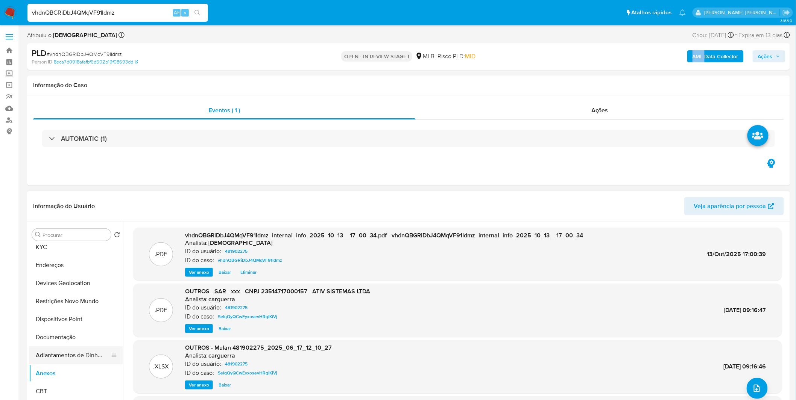
click at [43, 352] on button "Adiantamentos de Dinheiro" at bounding box center [73, 356] width 88 height 18
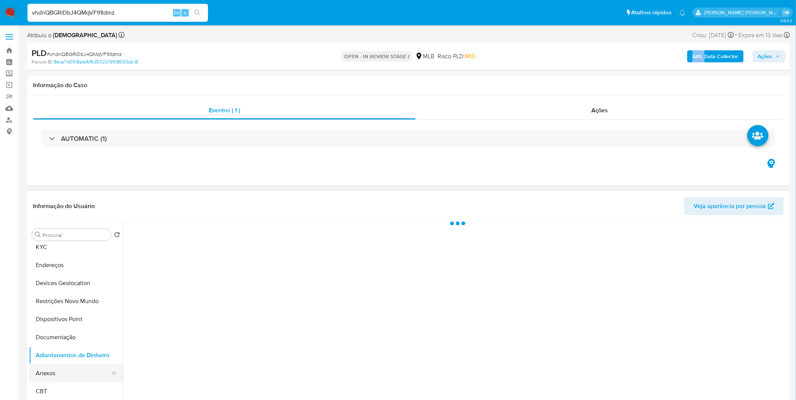
click at [49, 375] on button "Anexos" at bounding box center [73, 374] width 88 height 18
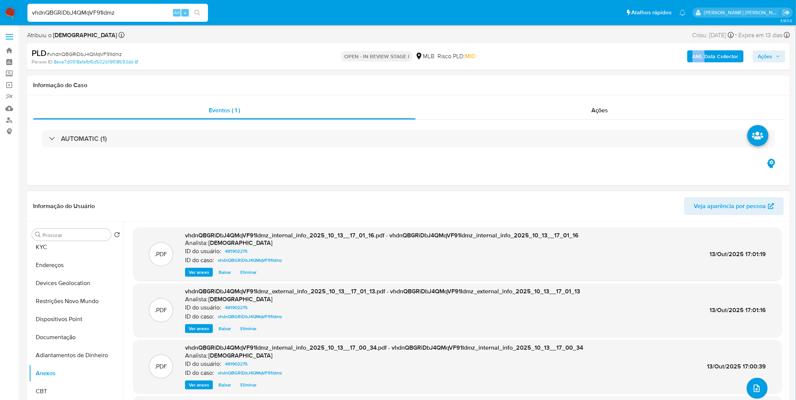
click at [758, 387] on icon "upload-file" at bounding box center [756, 388] width 9 height 9
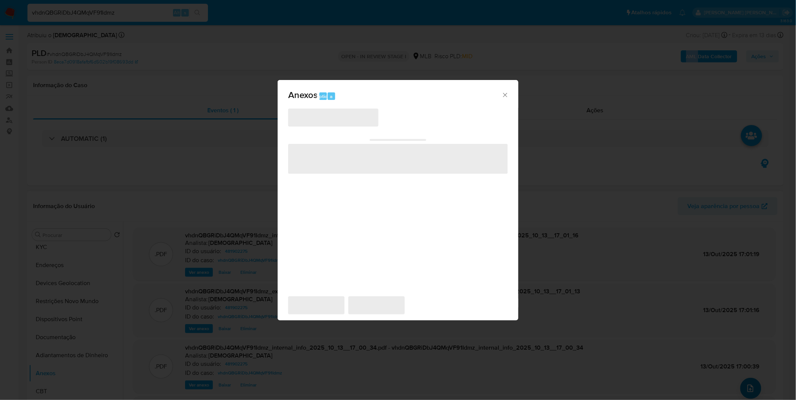
click at [758, 387] on div "Anexos option a ‌ ‌ ‌ ‌ ‌" at bounding box center [398, 200] width 796 height 400
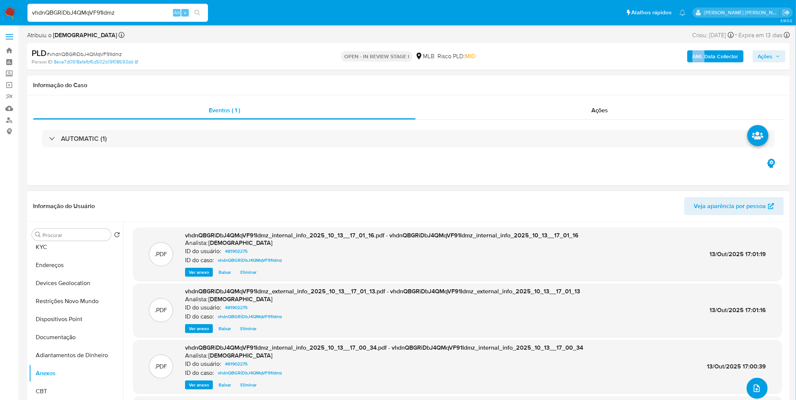
click at [752, 387] on icon "upload-file" at bounding box center [756, 388] width 9 height 9
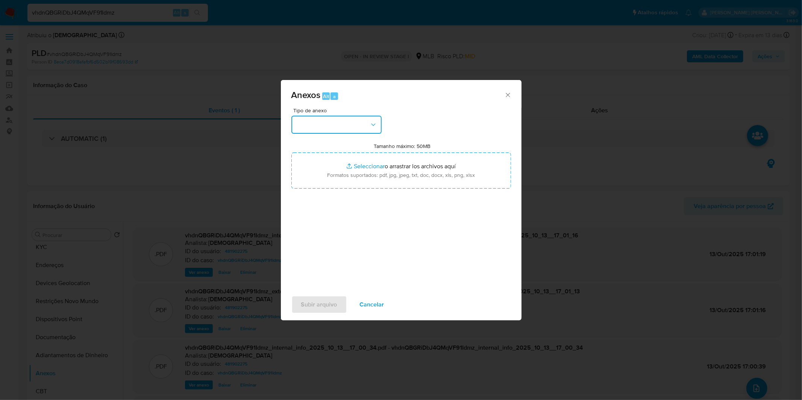
click at [348, 123] on button "button" at bounding box center [336, 125] width 90 height 18
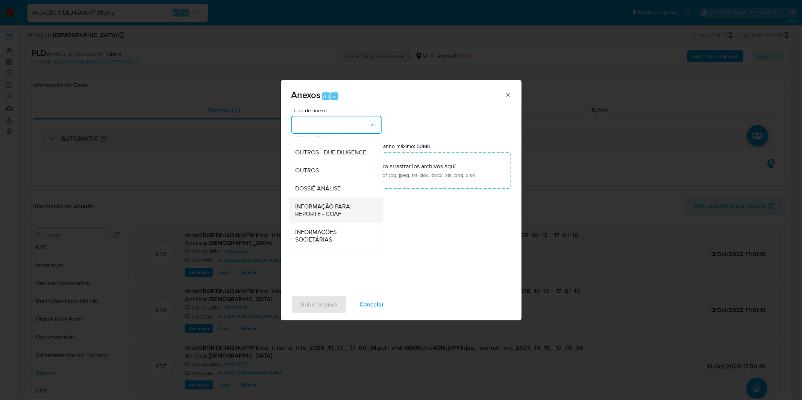
scroll to position [115, 0]
click at [318, 171] on span "OUTROS" at bounding box center [308, 171] width 24 height 8
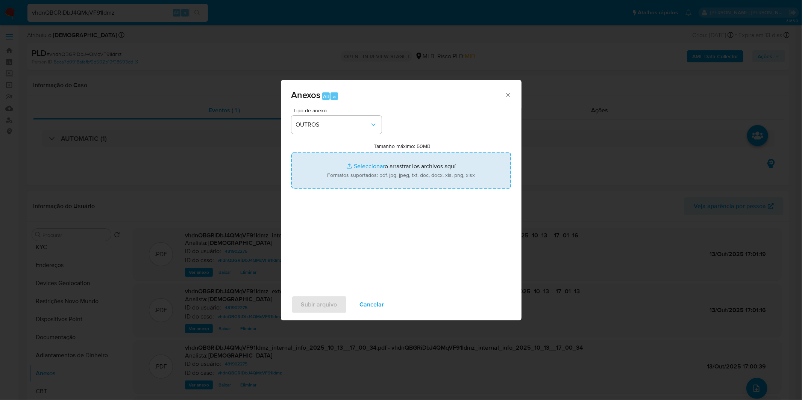
click at [366, 174] on input "Tamanho máximo: 50MB Seleccionar archivos" at bounding box center [401, 171] width 220 height 36
type input "C:\fakepath\DECLINIO - vhdnQBGRiDbJ4QMqVF91Idmz - CNPJ 23514717000157 - ATIV SI…"
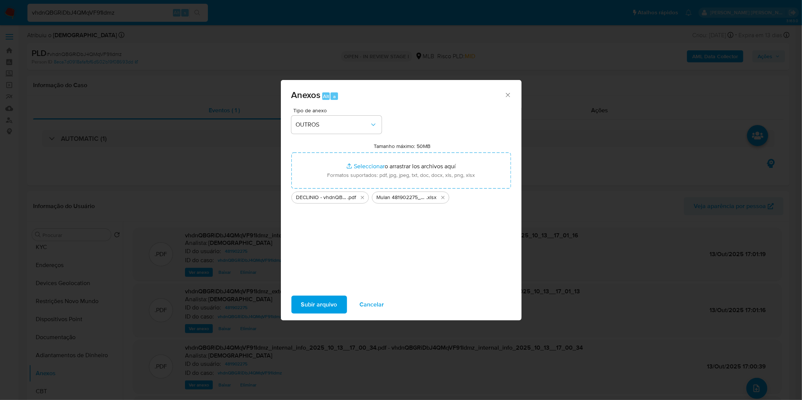
click at [325, 309] on span "Subir arquivo" at bounding box center [319, 305] width 36 height 17
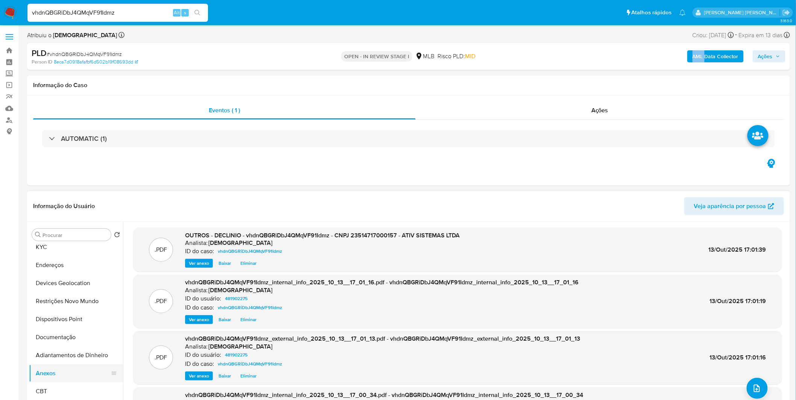
drag, startPoint x: 85, startPoint y: 356, endPoint x: 79, endPoint y: 370, distance: 14.8
click at [85, 356] on button "Adiantamentos de Dinheiro" at bounding box center [76, 356] width 94 height 18
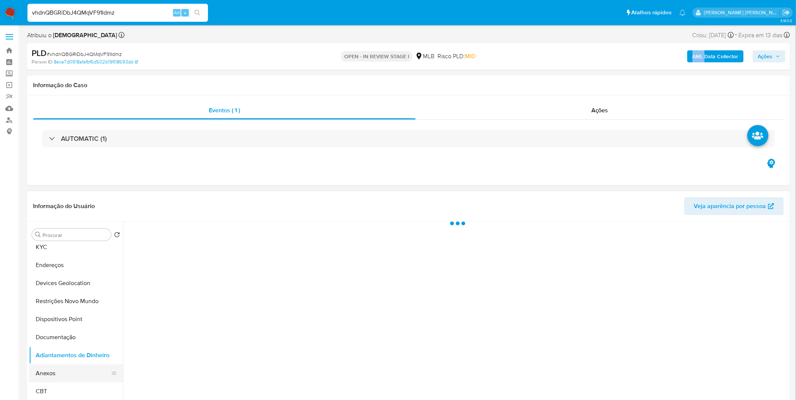
click at [78, 370] on button "Anexos" at bounding box center [73, 374] width 88 height 18
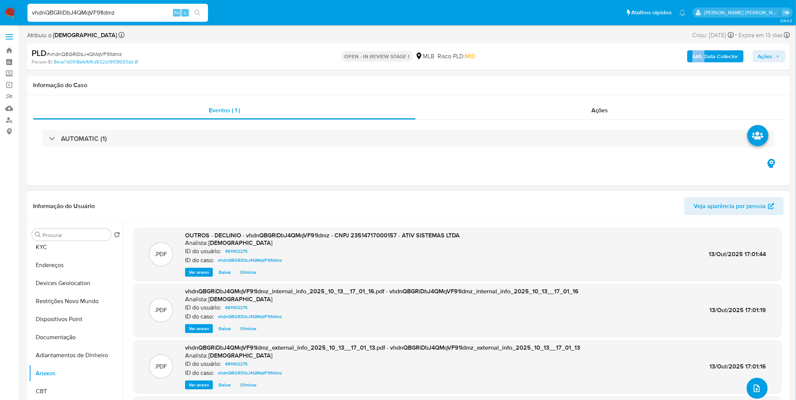
click at [752, 388] on icon "upload-file" at bounding box center [756, 388] width 9 height 9
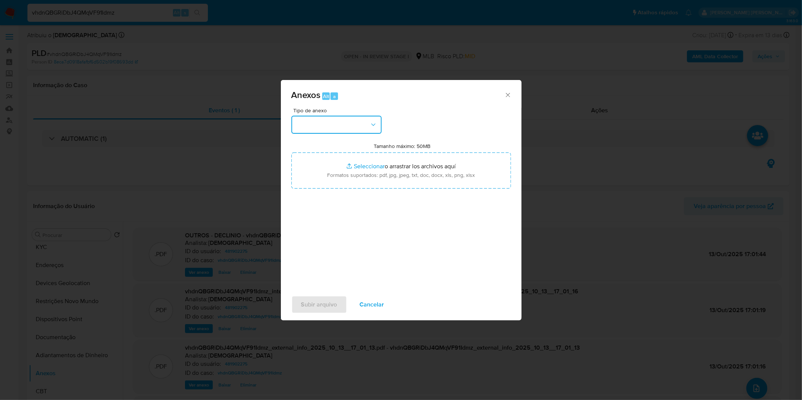
click at [346, 119] on button "button" at bounding box center [336, 125] width 90 height 18
click at [333, 130] on button "button" at bounding box center [336, 125] width 90 height 18
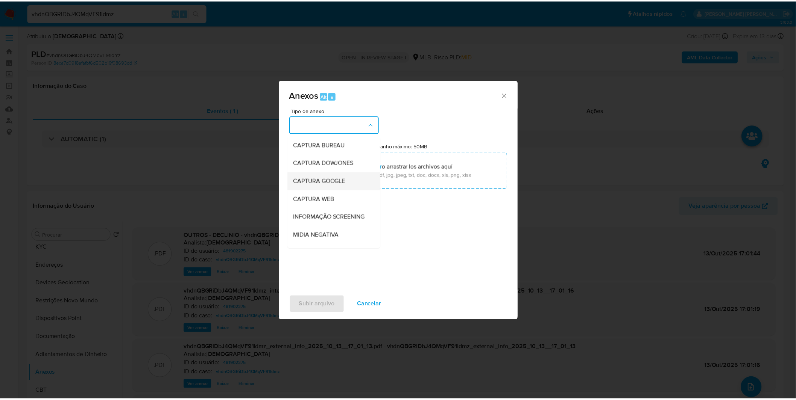
scroll to position [83, 0]
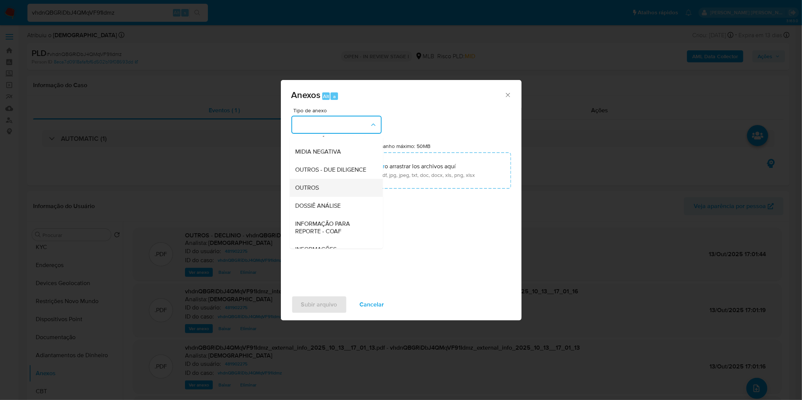
click at [318, 192] on span "OUTROS" at bounding box center [308, 188] width 24 height 8
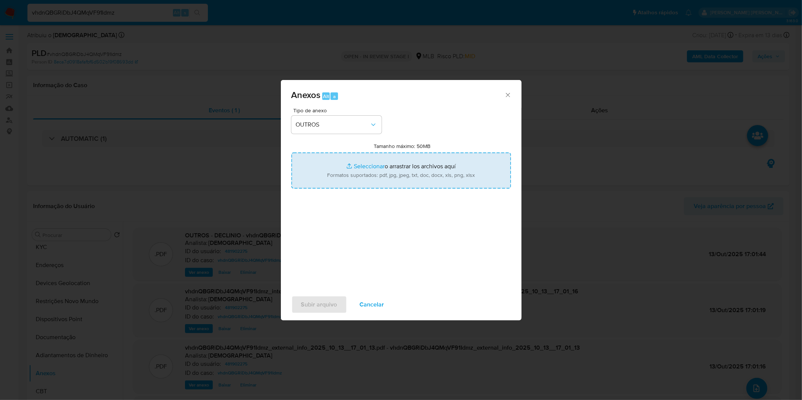
click at [324, 174] on input "Tamanho máximo: 50MB Seleccionar archivos" at bounding box center [401, 171] width 220 height 36
type input "C:\fakepath\Mulan 481902275_2025_10_09_08_29_03.xlsx"
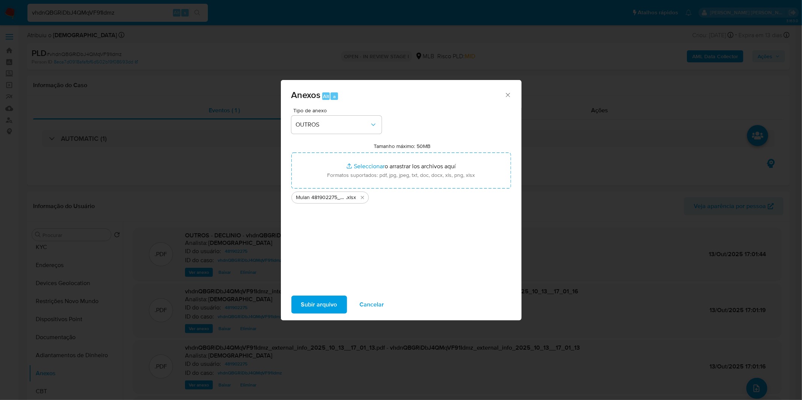
click at [322, 305] on span "Subir arquivo" at bounding box center [319, 305] width 36 height 17
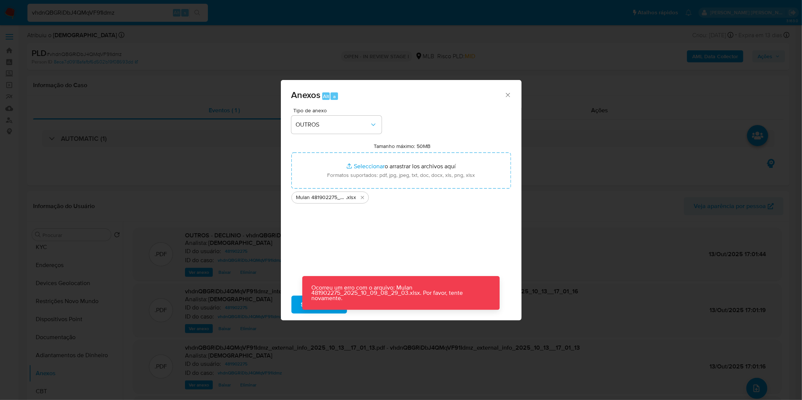
click at [296, 308] on button "Subir arquivo" at bounding box center [319, 305] width 56 height 18
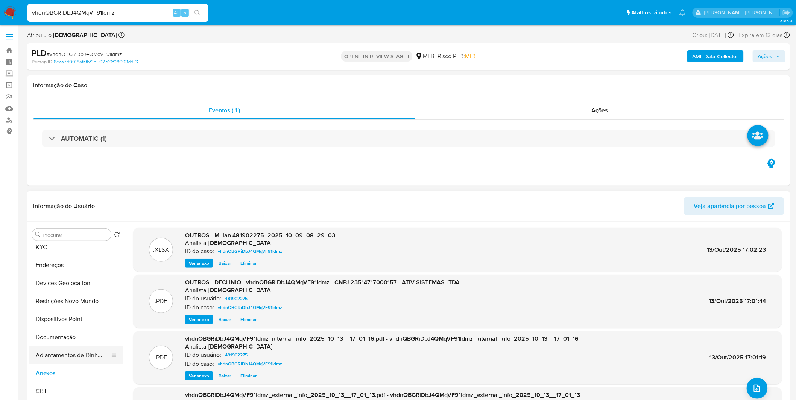
click at [73, 355] on button "Adiantamentos de Dinheiro" at bounding box center [73, 356] width 88 height 18
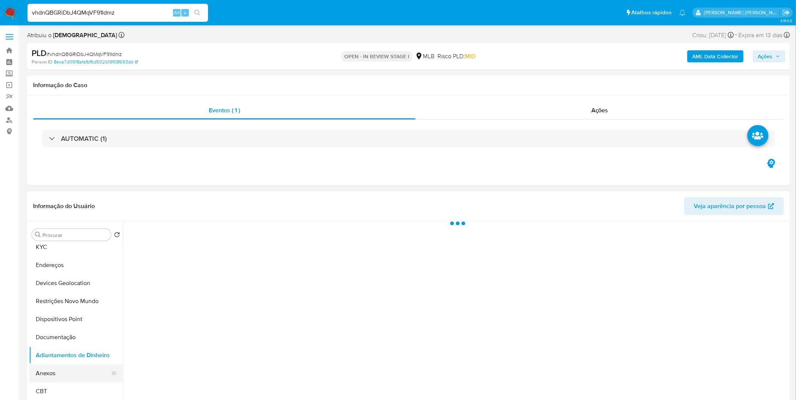
click at [69, 367] on button "Anexos" at bounding box center [73, 374] width 88 height 18
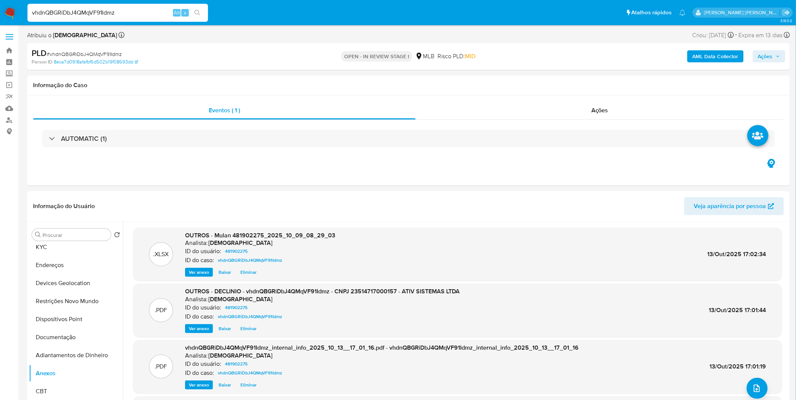
click at [772, 59] on span "Ações" at bounding box center [765, 56] width 15 height 12
click at [551, 88] on div "Resolução do caso Alt r" at bounding box center [559, 81] width 69 height 20
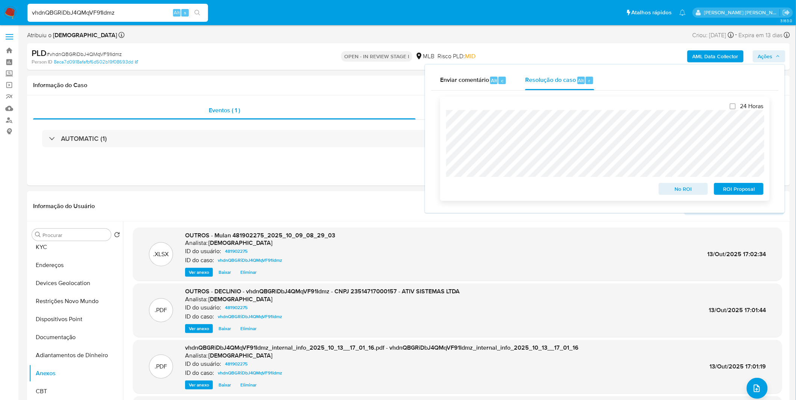
click at [688, 193] on span "No ROI" at bounding box center [683, 189] width 39 height 11
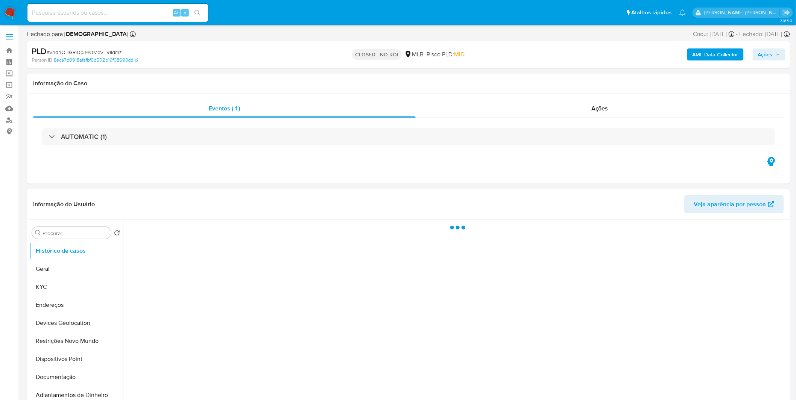
select select "10"
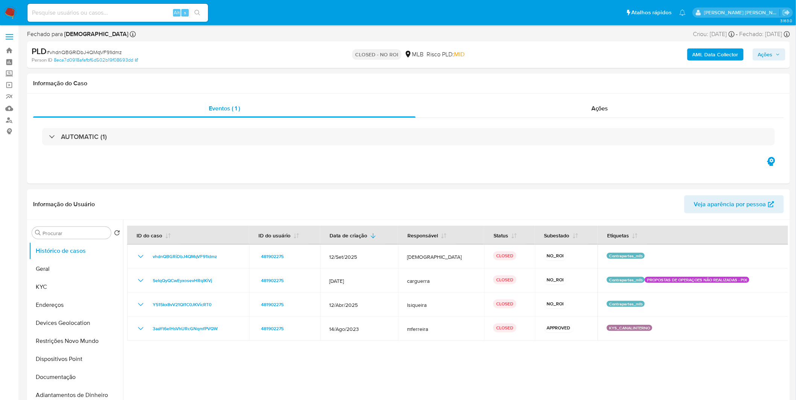
click at [14, 12] on img at bounding box center [10, 12] width 13 height 13
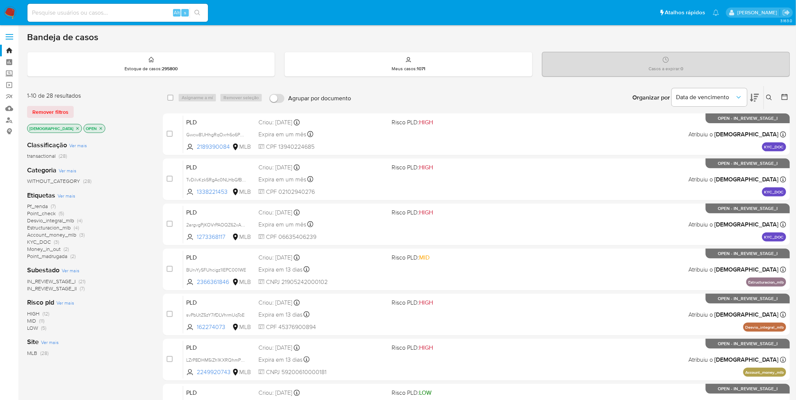
click at [17, 9] on nav "Pausado Ver notificaciones Alt s Atalhos rápidos Presiona las siguientes teclas…" at bounding box center [398, 12] width 796 height 25
click at [12, 10] on img at bounding box center [10, 12] width 13 height 13
click at [6, 15] on img at bounding box center [10, 12] width 13 height 13
click at [54, 128] on p "[DEMOGRAPHIC_DATA]" at bounding box center [54, 128] width 54 height 8
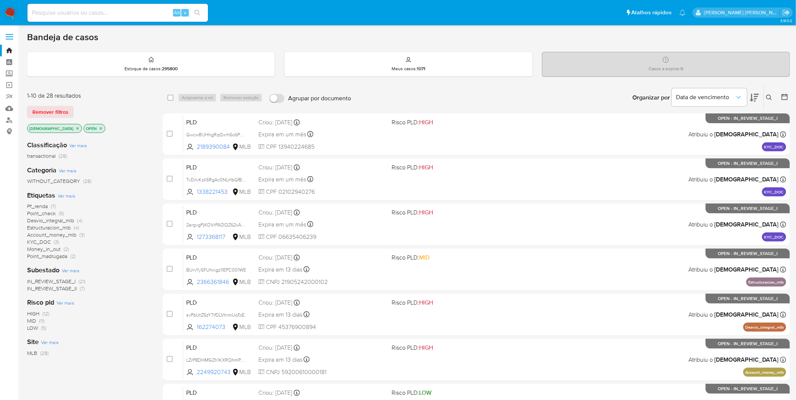
click at [76, 127] on icon "close-filter" at bounding box center [77, 128] width 3 height 3
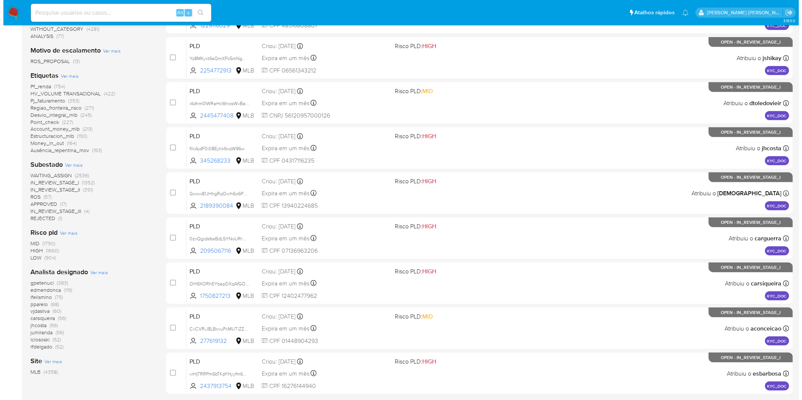
scroll to position [167, 0]
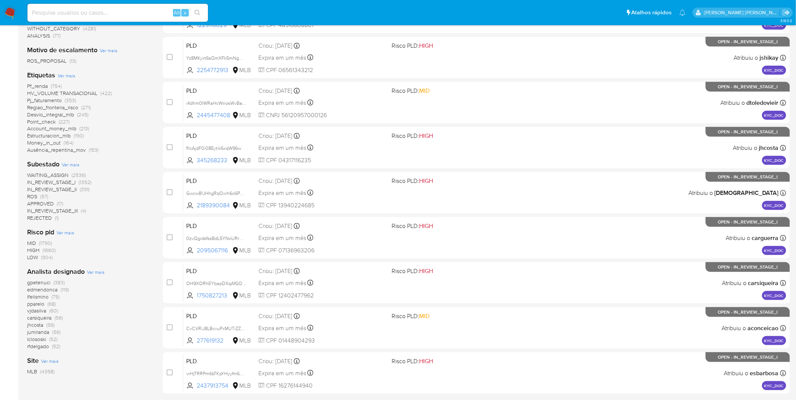
click at [95, 274] on span "Ver mais" at bounding box center [96, 272] width 18 height 7
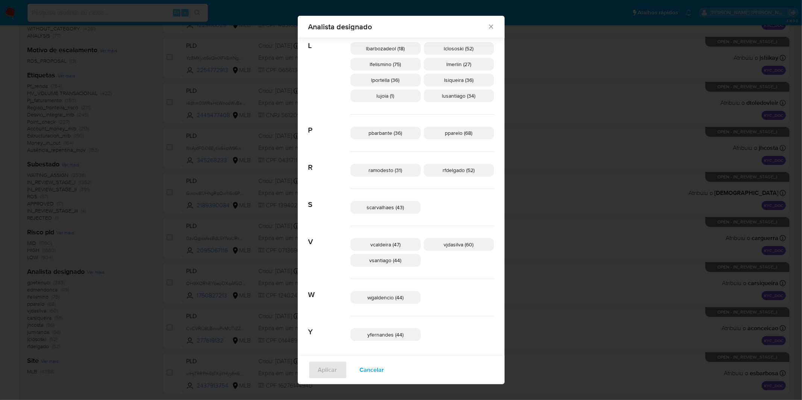
scroll to position [245, 0]
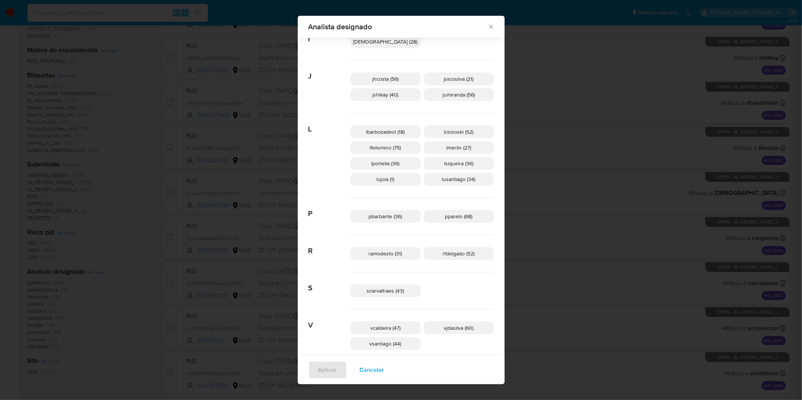
click at [378, 367] on span "Cancelar" at bounding box center [372, 370] width 24 height 17
click at [378, 367] on div "Analista designado Buscar A aconceicao (32) adrbrito (5) analmeida (47) C cargu…" at bounding box center [401, 200] width 802 height 400
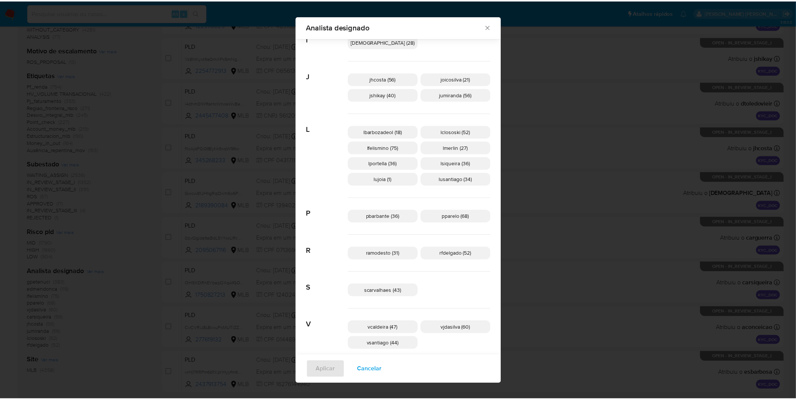
scroll to position [0, 0]
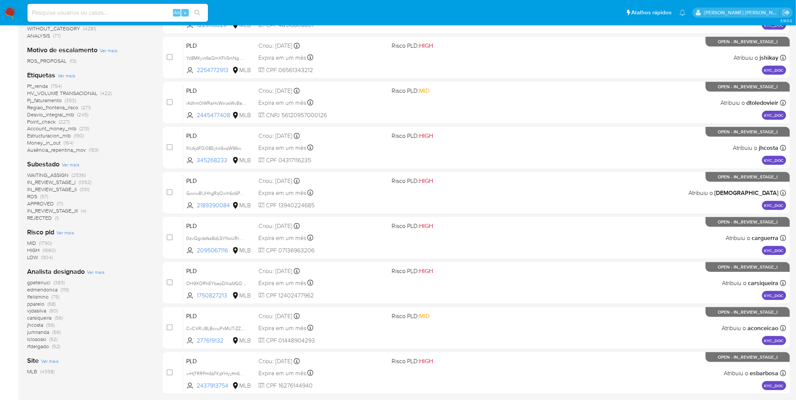
click at [133, 216] on div "WAITING_ASSIGN (2536) IN_REVIEW_STAGE_I (1352) IN_REVIEW_STAGE_II (391) ROS (57…" at bounding box center [89, 197] width 124 height 50
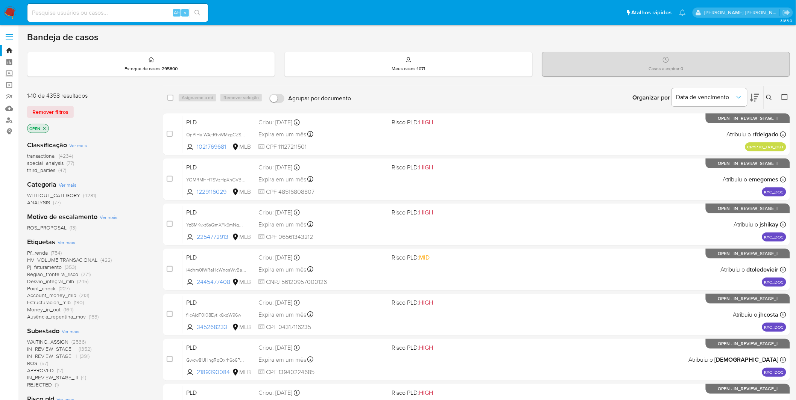
click at [15, 358] on aside "Bandeja Painel Screening Pesquisa em Listas Watchlist Ferramentas Operações em …" at bounding box center [9, 310] width 18 height 621
click at [141, 13] on input at bounding box center [117, 13] width 180 height 10
paste input "WzHmx3KizATrgJcbvNjNpvn4"
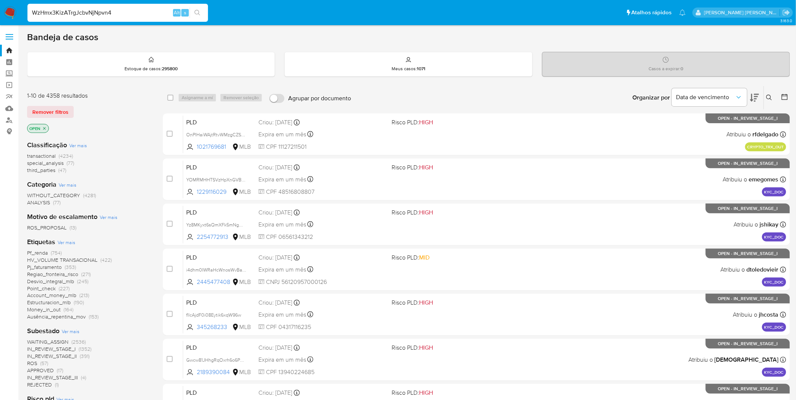
type input "WzHmx3KizATrgJcbvNjNpvn4"
click at [11, 5] on nav "Pausado Ver notificaciones WzHmx3KizATrgJcbvNjNpvn4 Alt s Atalhos rápidos Presi…" at bounding box center [398, 12] width 796 height 25
click at [12, 16] on img at bounding box center [10, 12] width 13 height 13
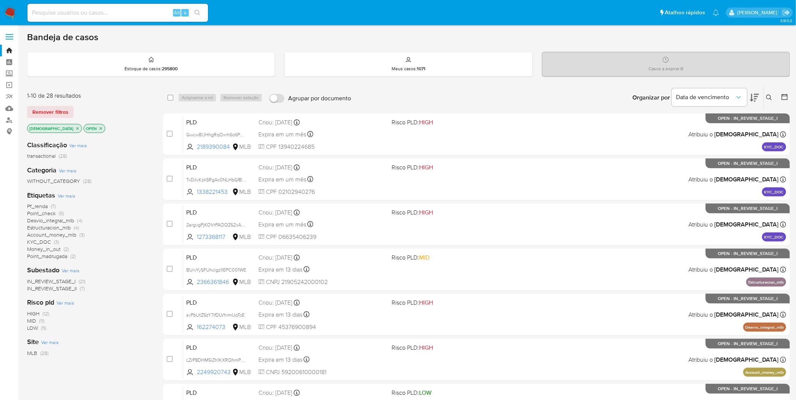
click at [14, 5] on nav "Pausado Ver notificaciones Alt s Atalhos rápidos Presiona las siguientes teclas…" at bounding box center [398, 12] width 796 height 25
click at [8, 17] on img at bounding box center [10, 12] width 13 height 13
